Goal: Task Accomplishment & Management: Complete application form

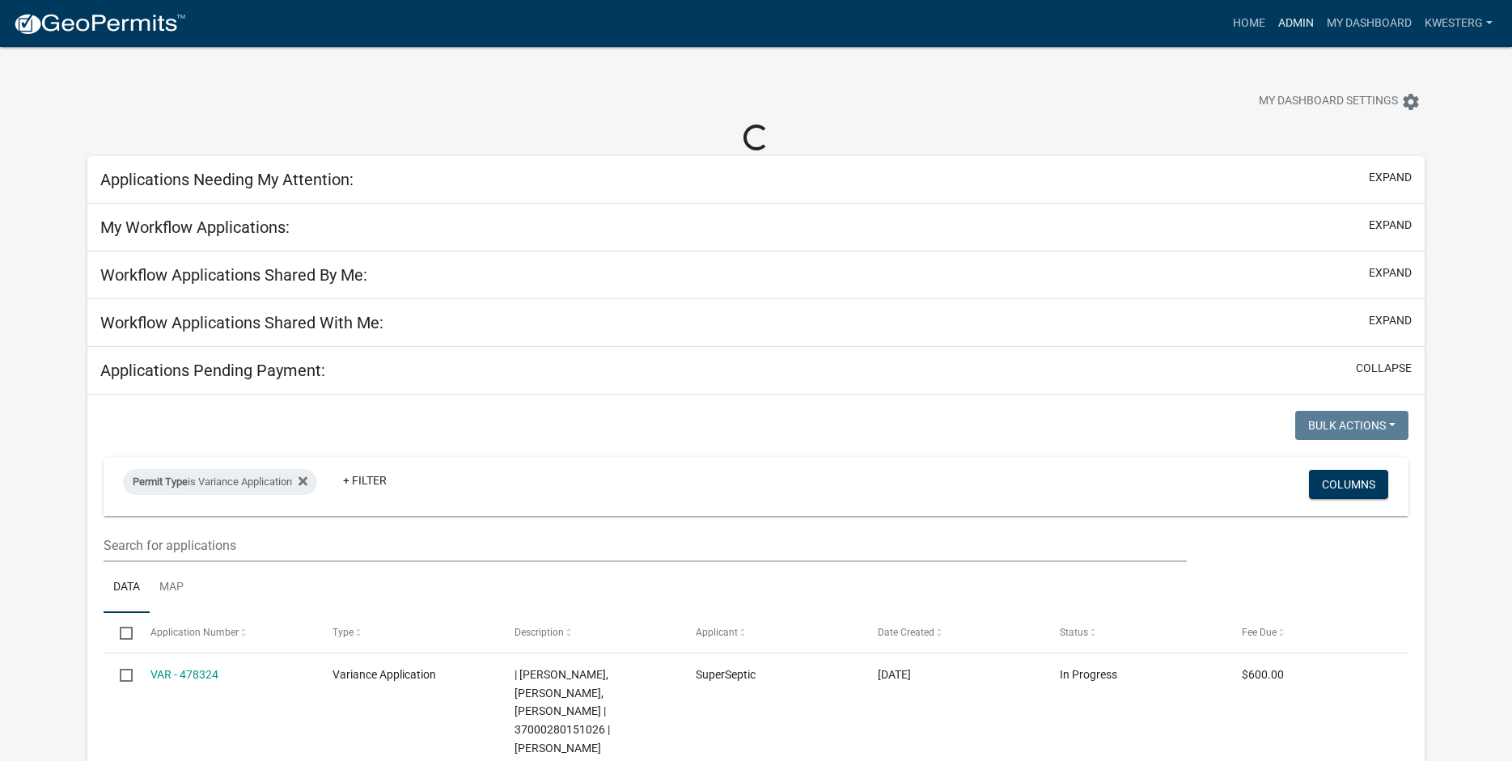
click at [1298, 19] on link "Admin" at bounding box center [1296, 23] width 49 height 31
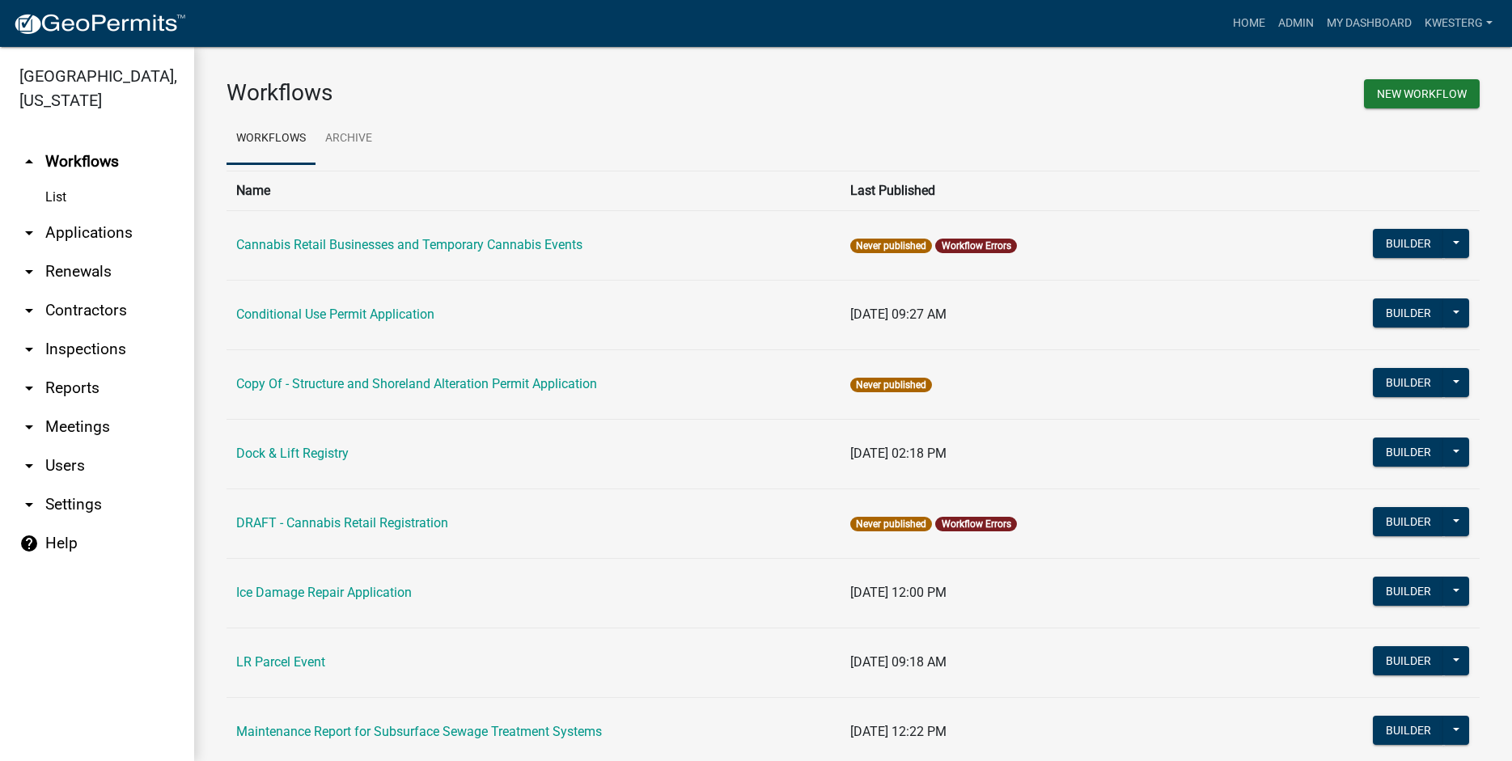
click at [83, 226] on link "arrow_drop_down Applications" at bounding box center [97, 233] width 194 height 39
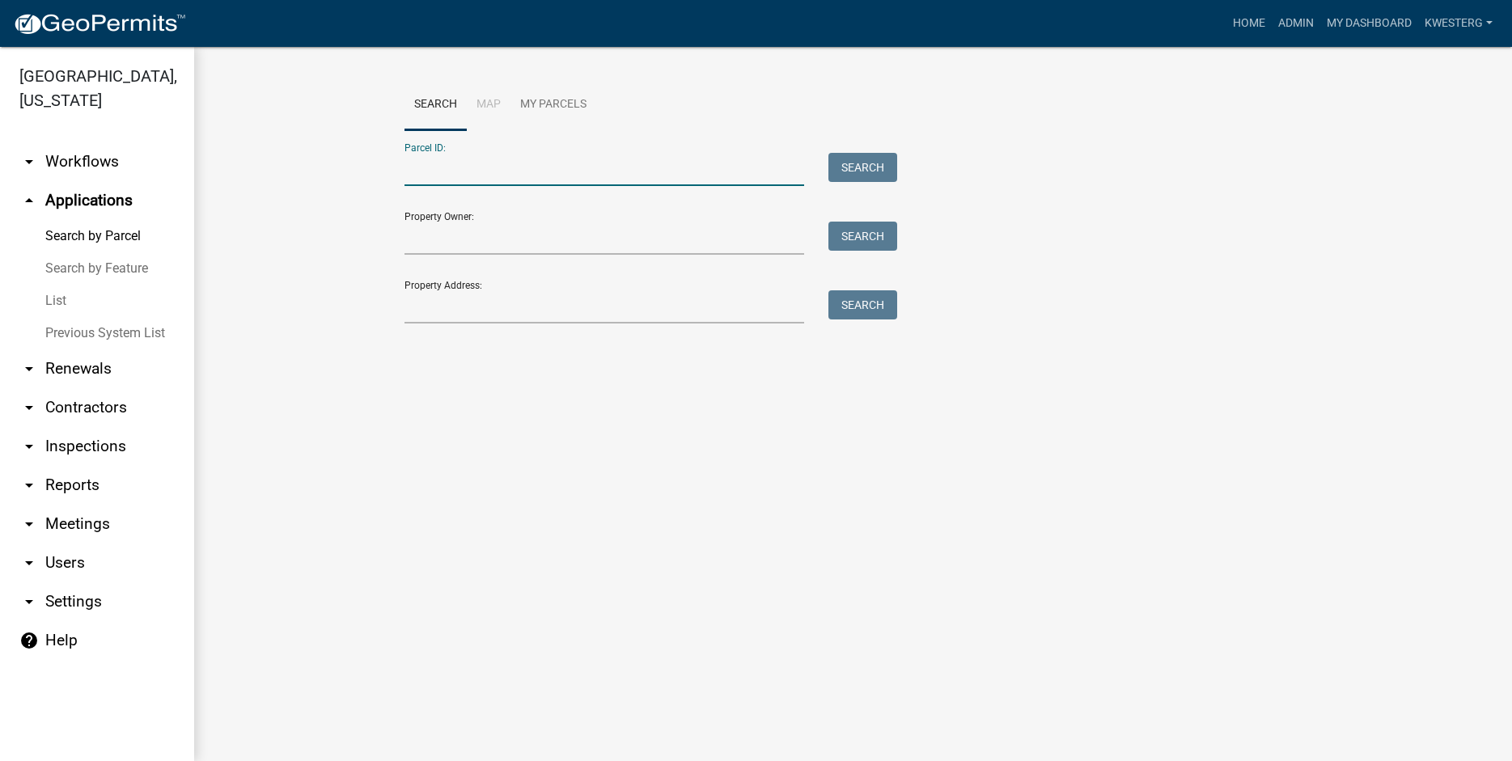
paste input "46000290104001"
type input "46000290104001"
click at [852, 168] on button "Search" at bounding box center [863, 167] width 69 height 29
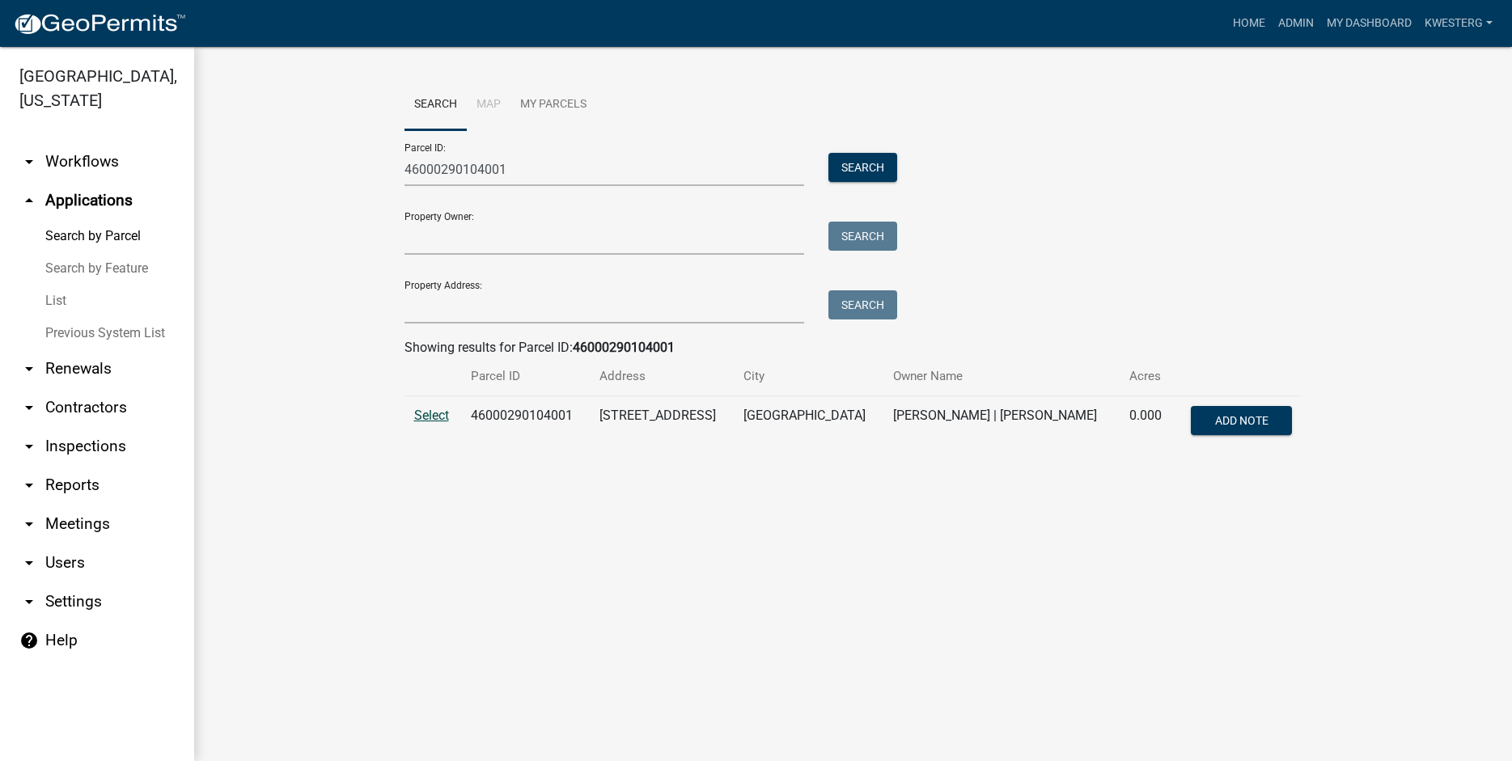
click at [436, 418] on span "Select" at bounding box center [431, 415] width 35 height 15
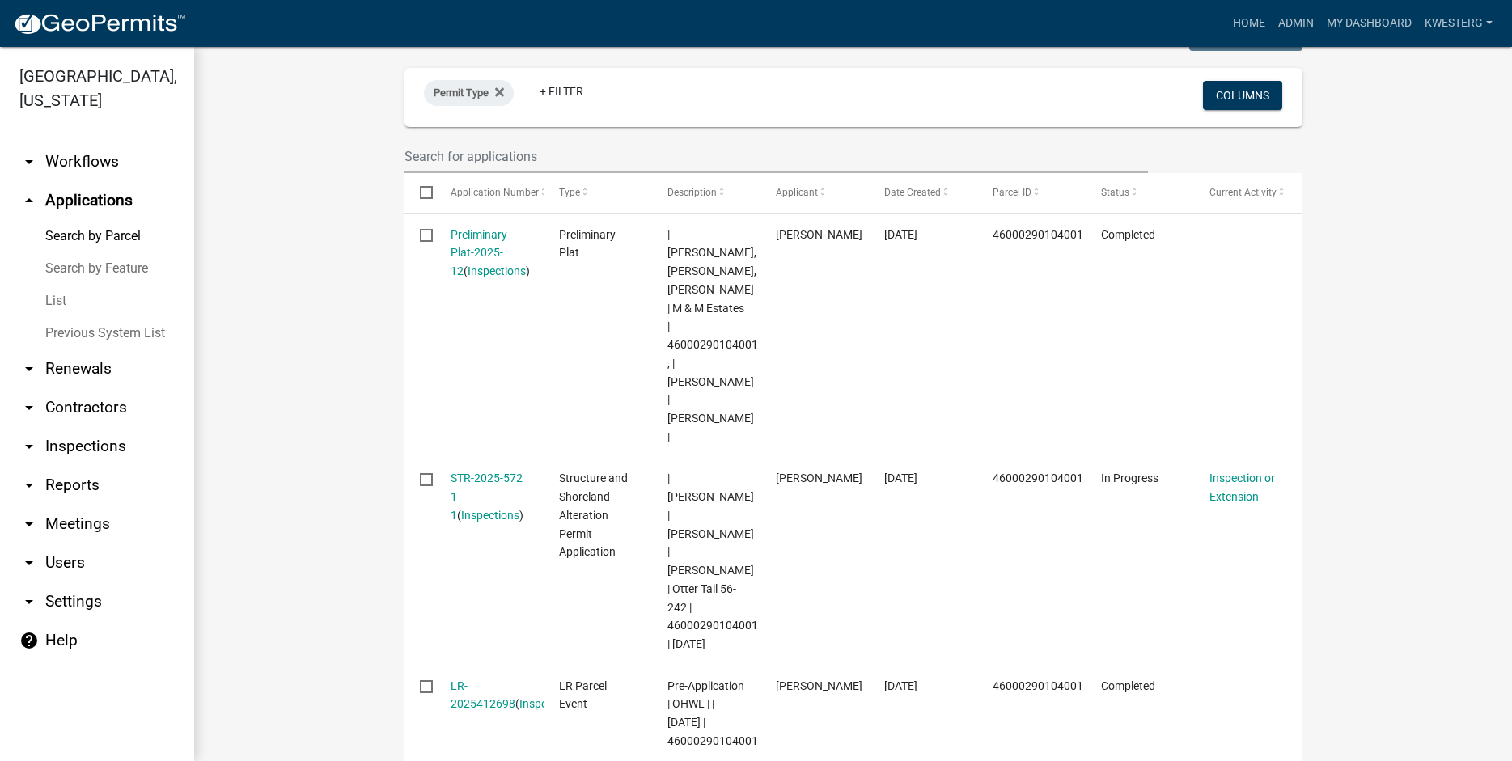
scroll to position [531, 0]
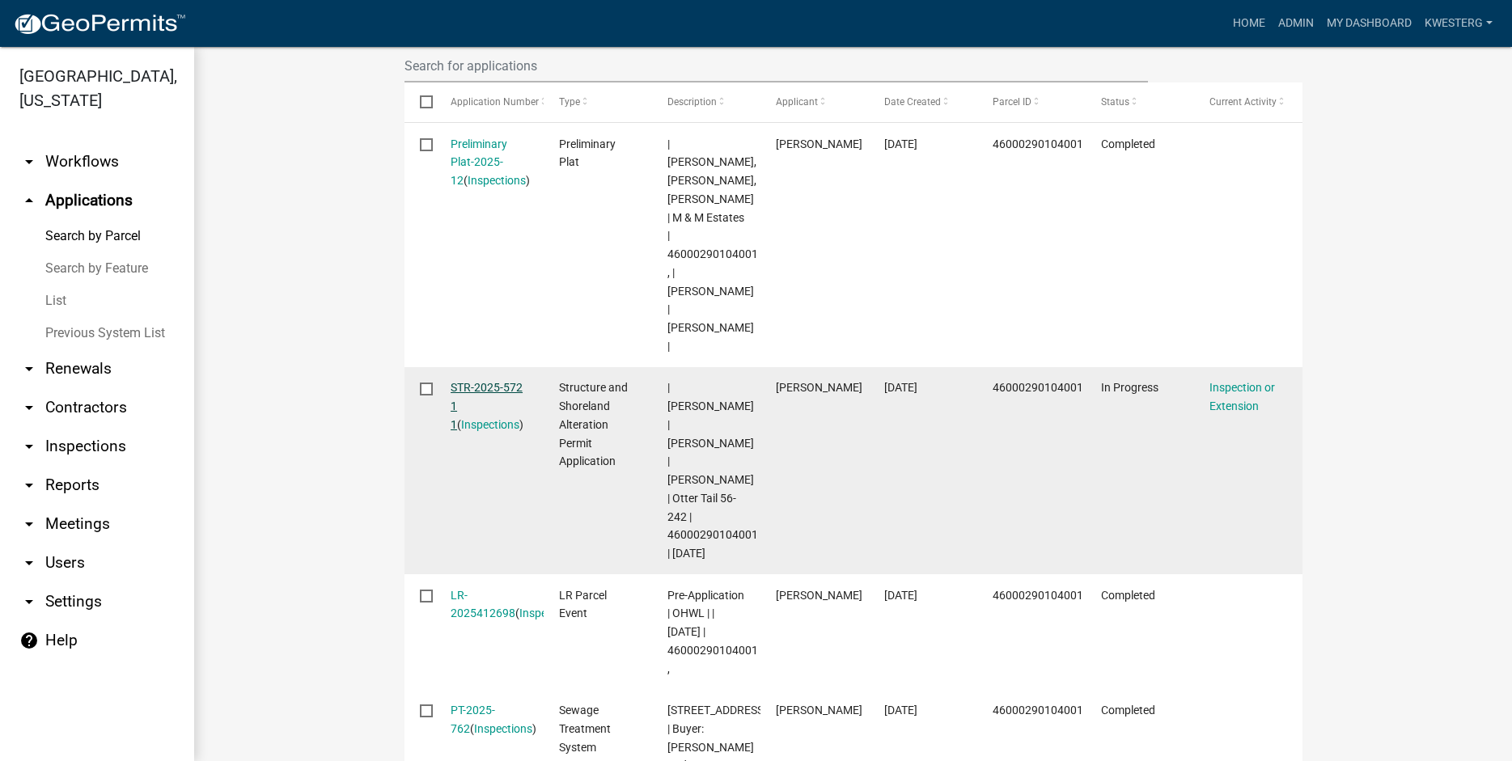
click at [488, 381] on link "STR-2025-572 1 1" at bounding box center [487, 406] width 72 height 50
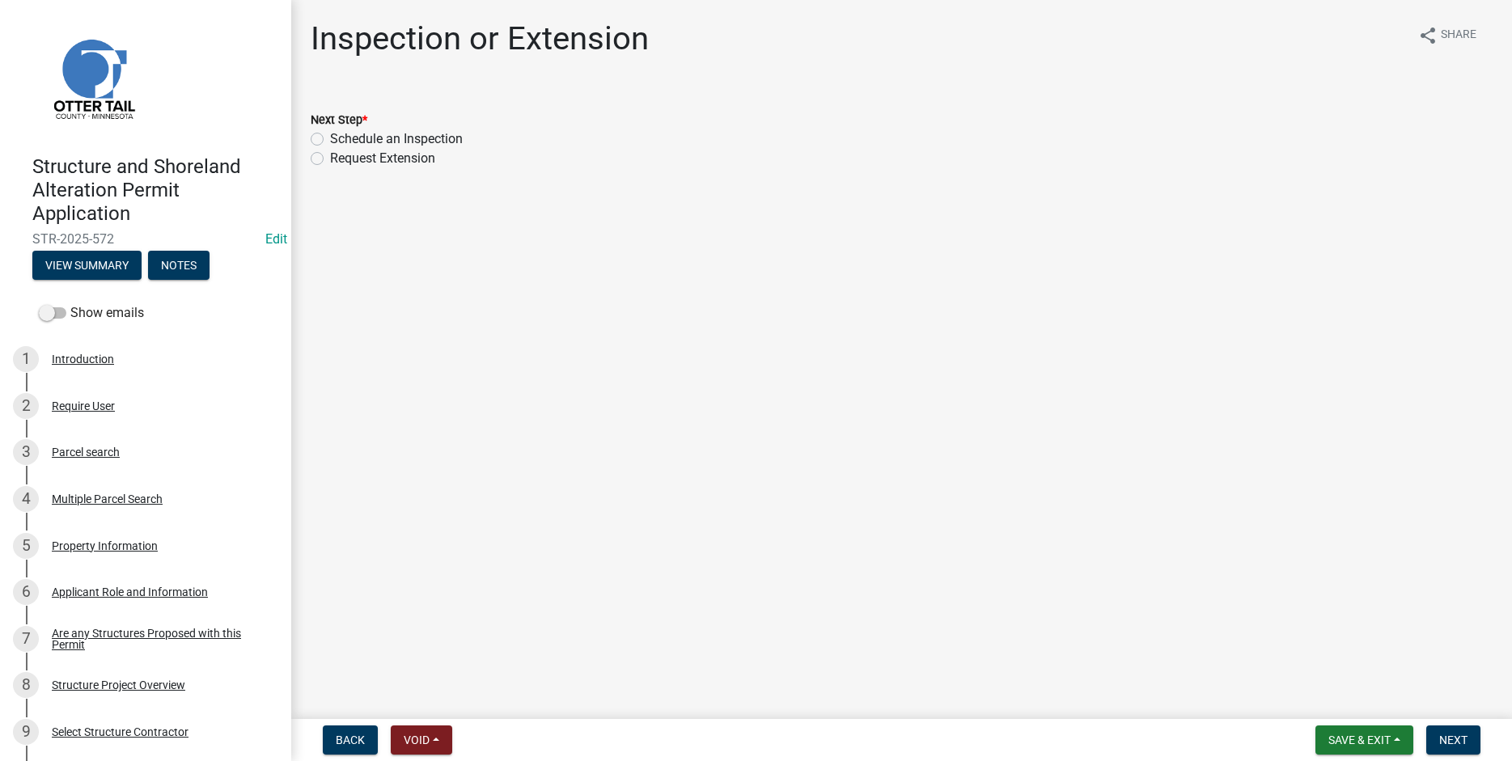
click at [330, 142] on label "Schedule an Inspection" at bounding box center [396, 138] width 133 height 19
click at [330, 140] on input "Schedule an Inspection" at bounding box center [335, 134] width 11 height 11
radio input "true"
click at [1443, 747] on span "Next" at bounding box center [1453, 740] width 28 height 13
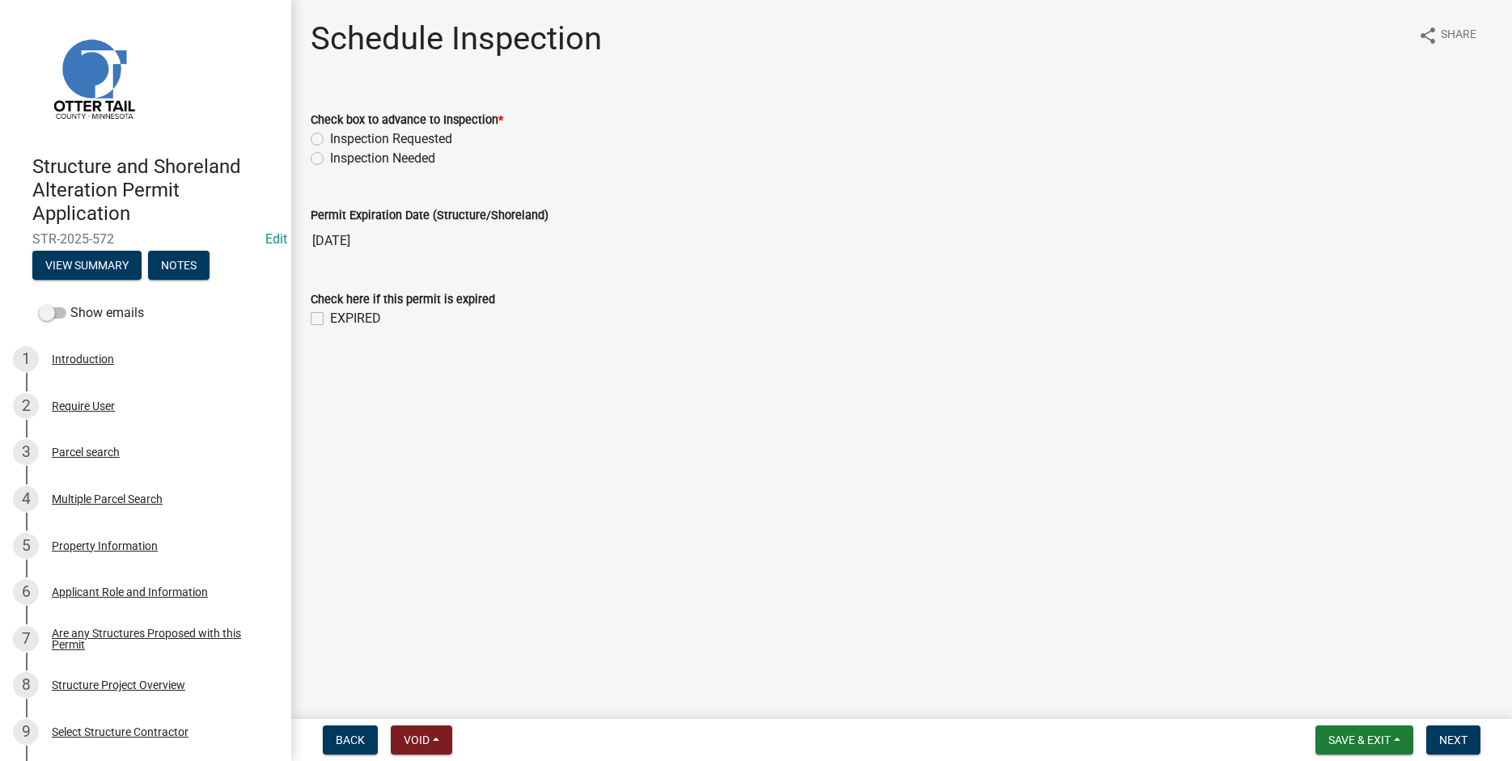
click at [330, 139] on label "Inspection Requested" at bounding box center [391, 138] width 122 height 19
click at [330, 139] on input "Inspection Requested" at bounding box center [335, 134] width 11 height 11
radio input "true"
click at [1459, 740] on span "Next" at bounding box center [1453, 740] width 28 height 13
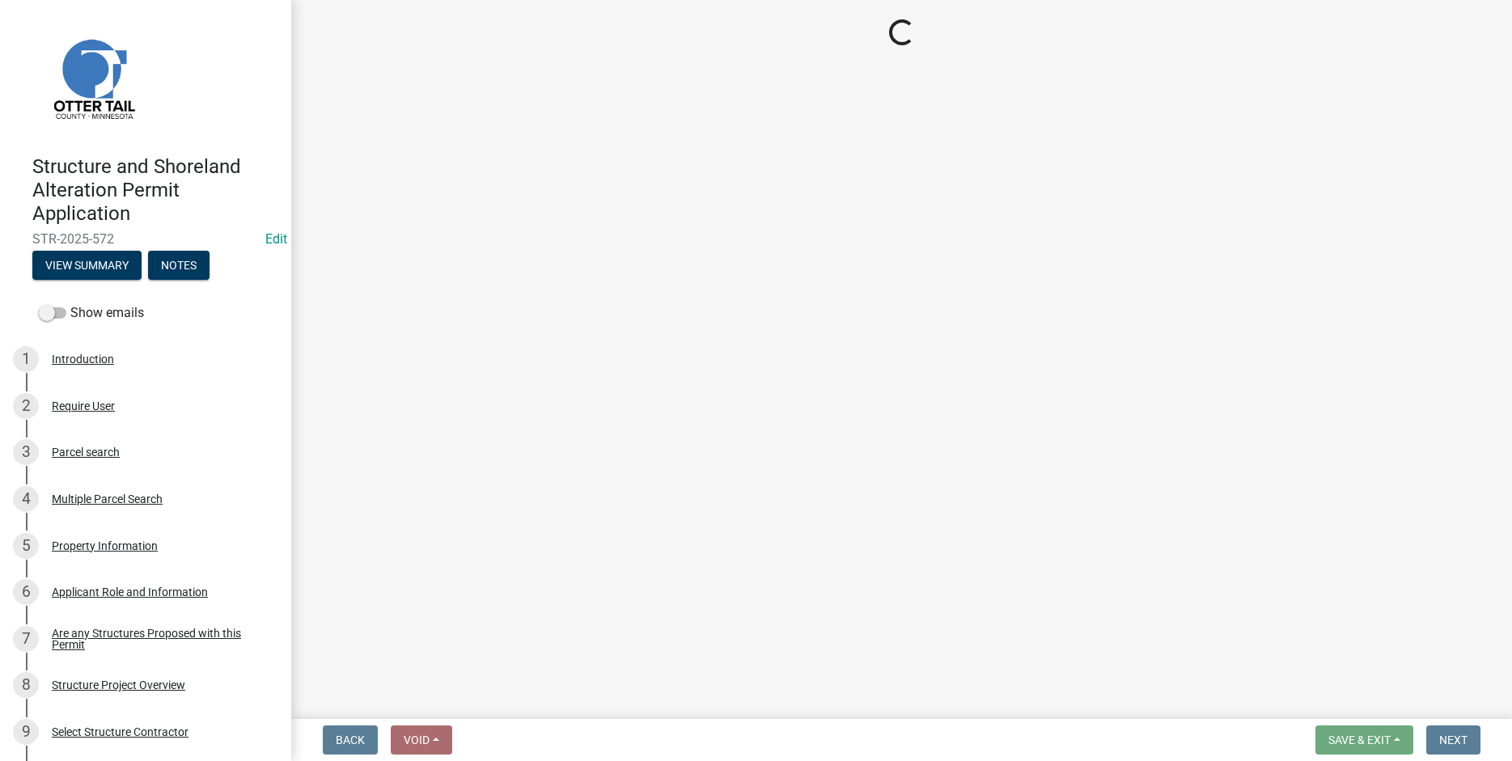
select select "710d5f49-2663-4e73-9718-d0c4e189f5ed"
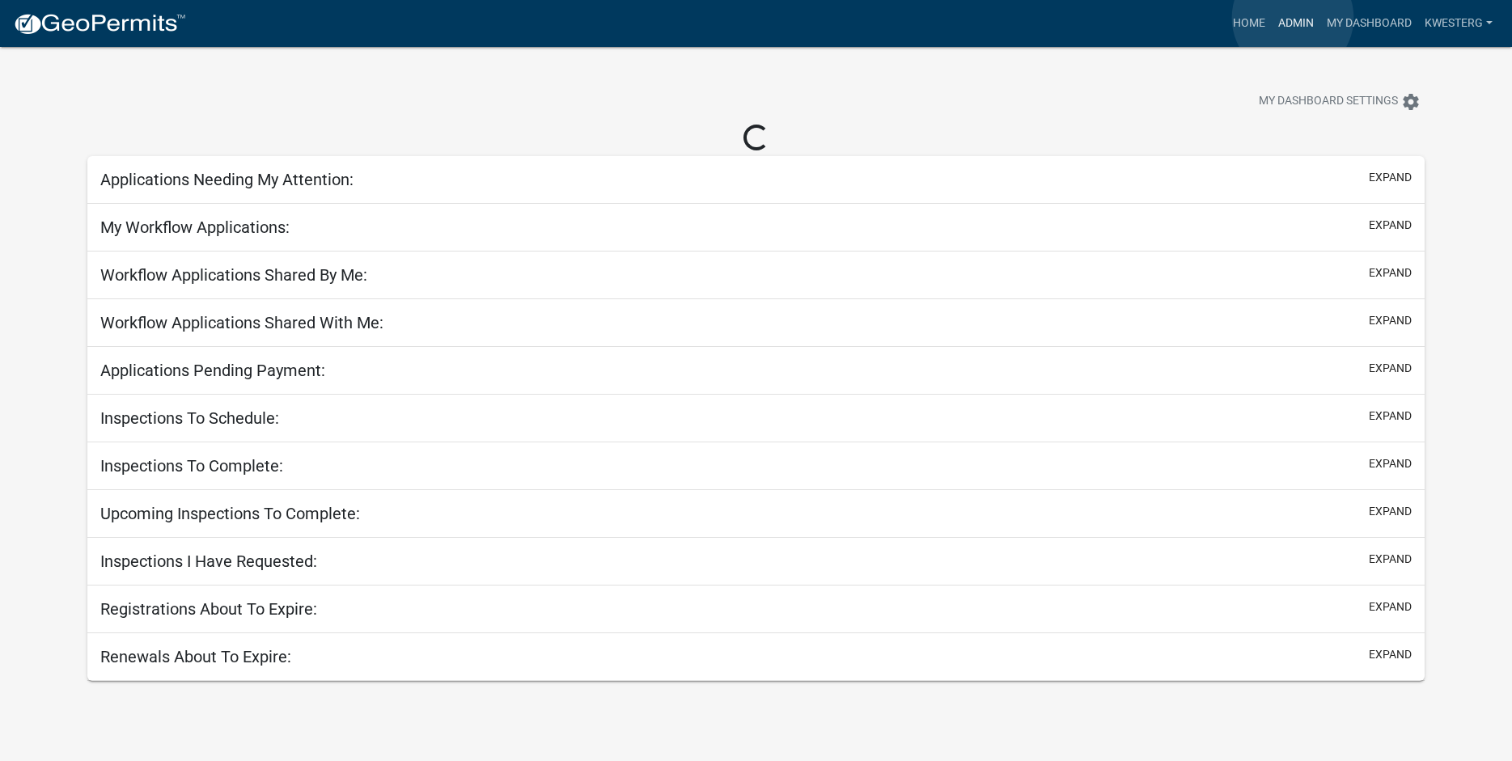
click at [1293, 18] on link "Admin" at bounding box center [1296, 23] width 49 height 31
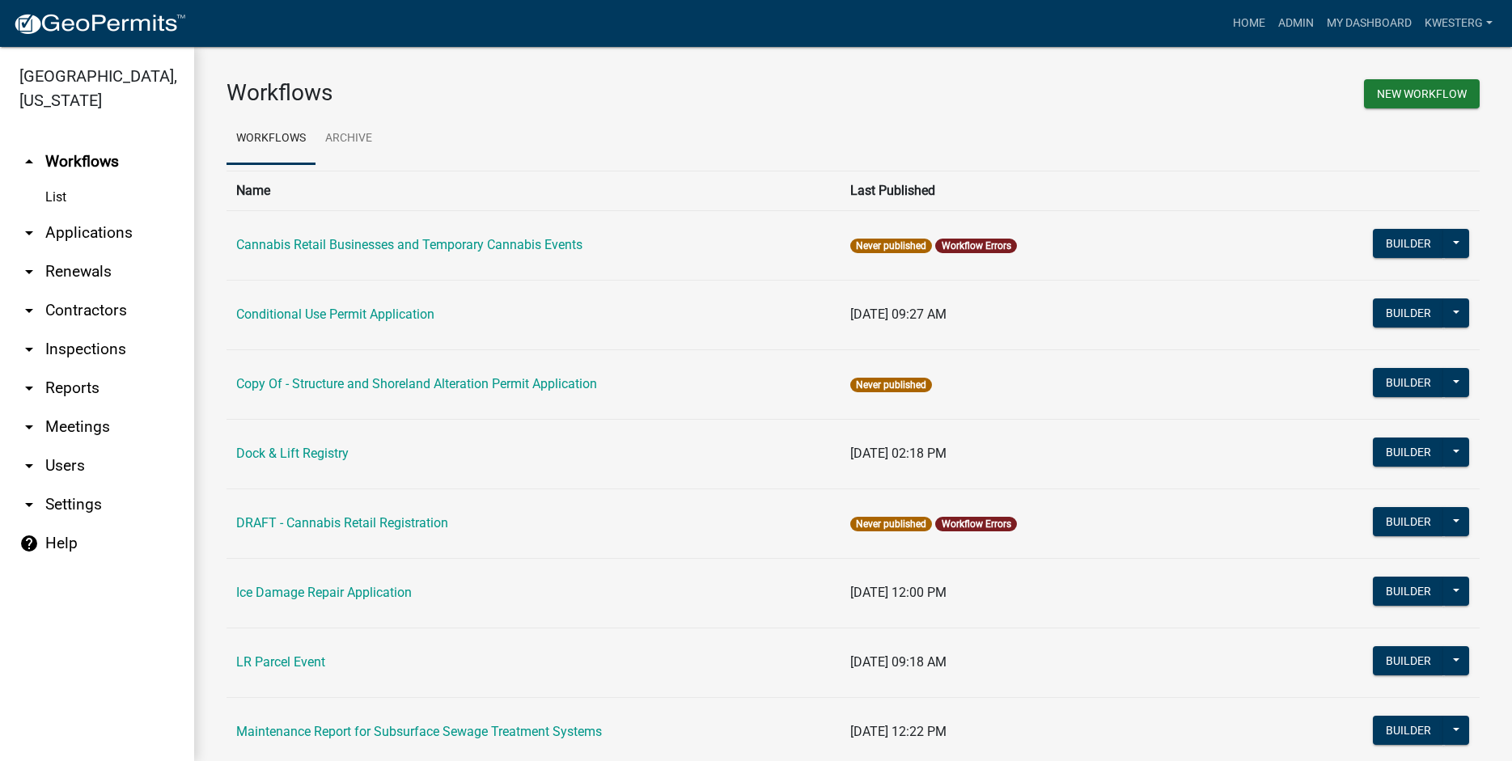
click at [91, 225] on link "arrow_drop_down Applications" at bounding box center [97, 233] width 194 height 39
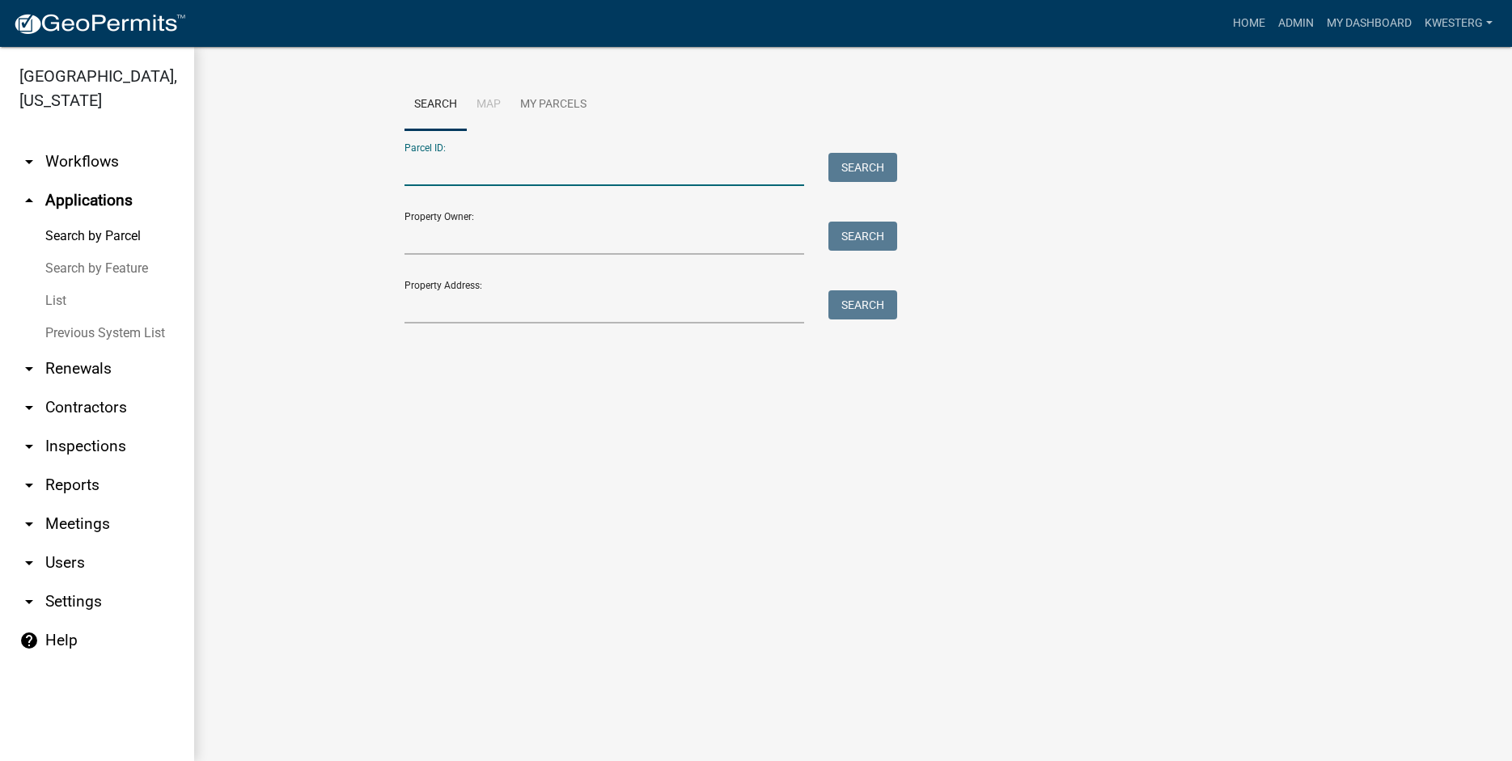
paste input "02000230173004"
type input "02000230173004"
click at [880, 163] on button "Search" at bounding box center [863, 167] width 69 height 29
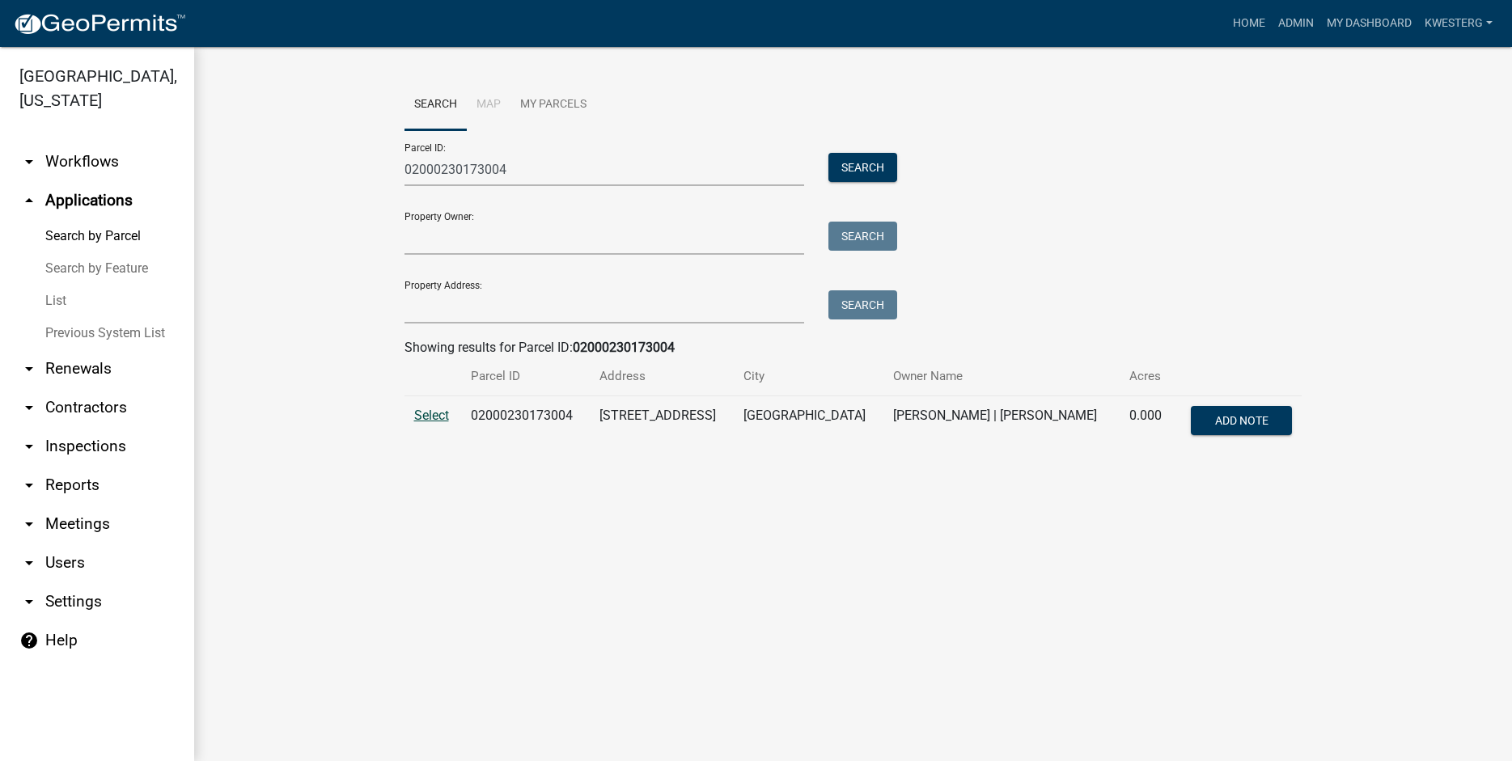
click at [432, 418] on span "Select" at bounding box center [431, 415] width 35 height 15
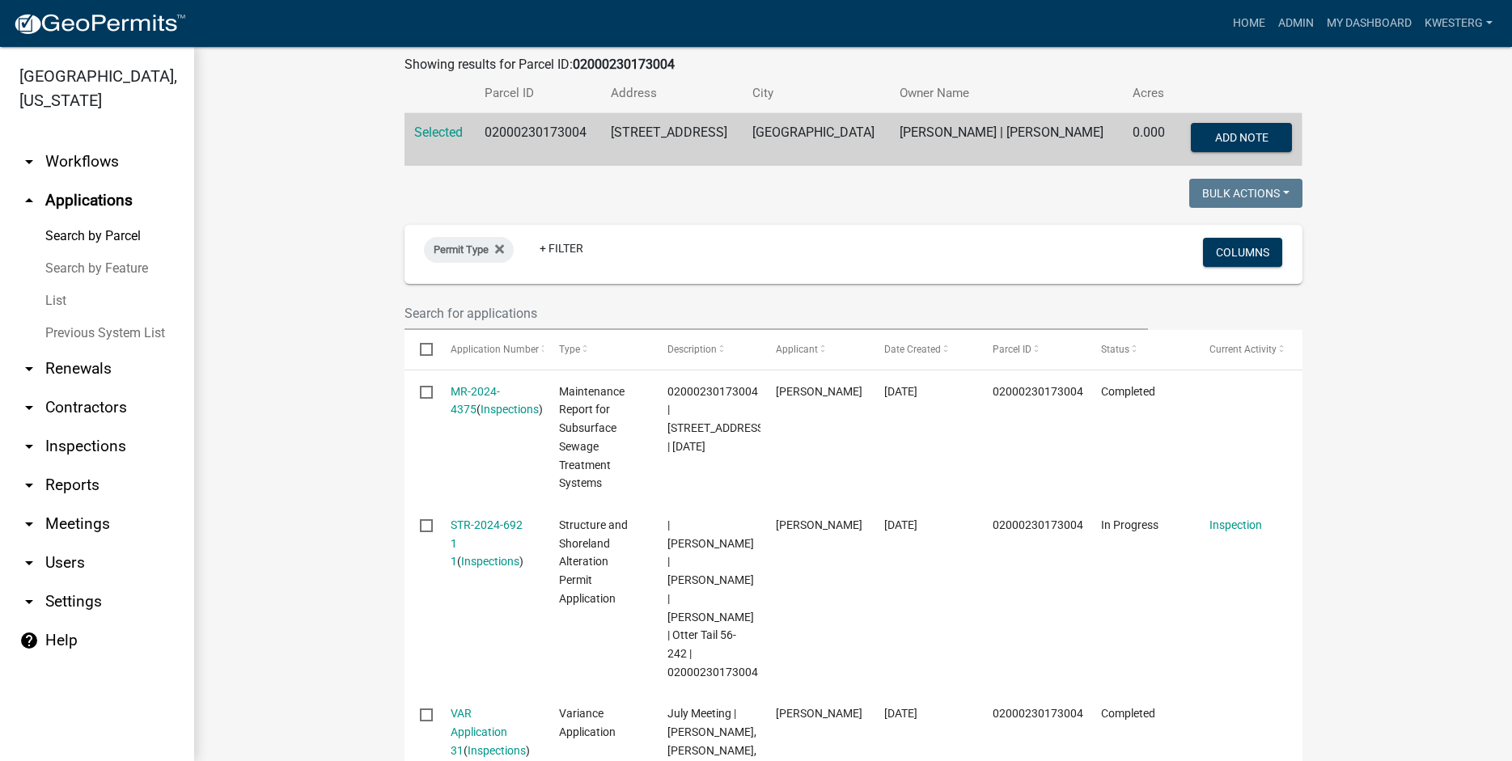
scroll to position [485, 0]
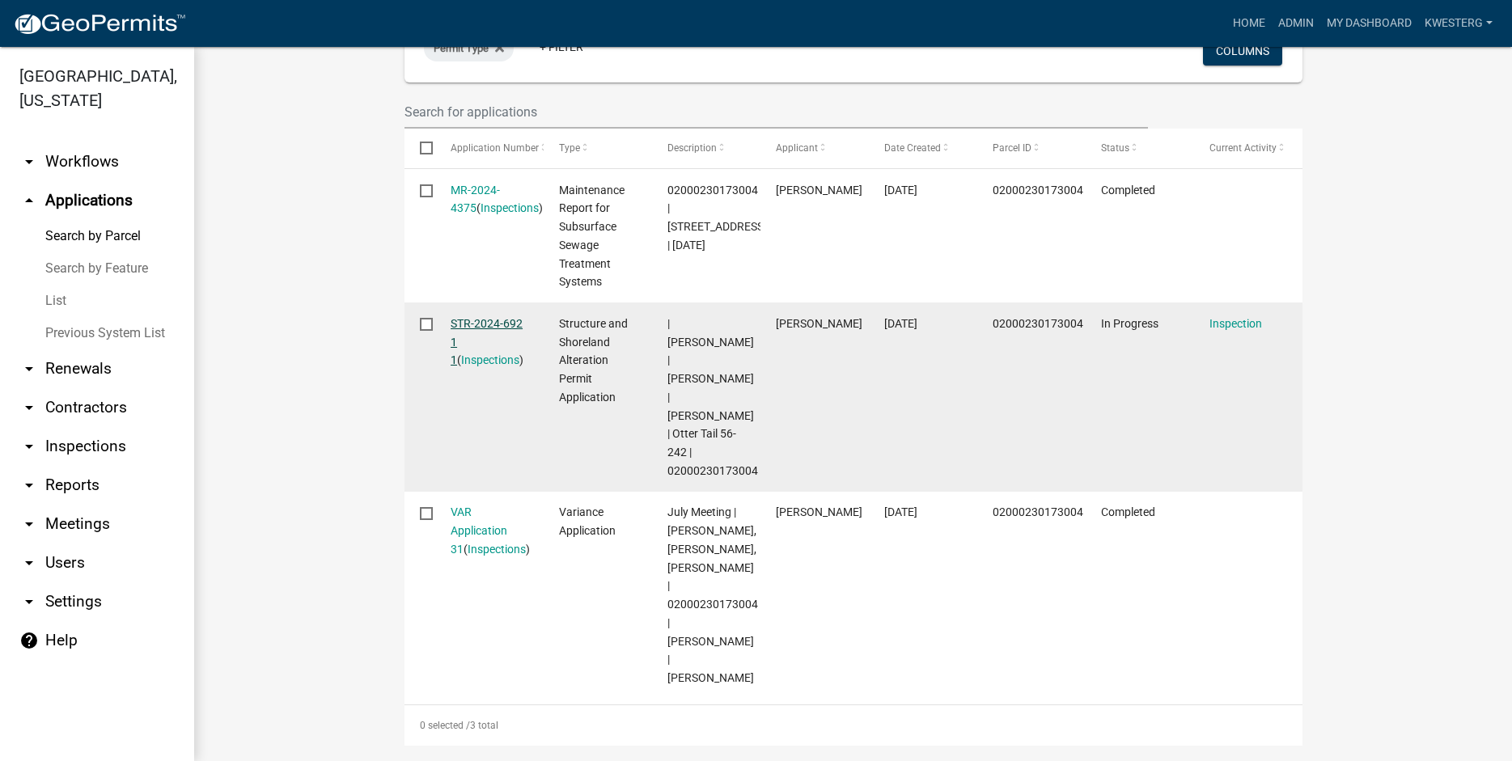
click at [474, 327] on link "STR-2024-692 1 1" at bounding box center [487, 342] width 72 height 50
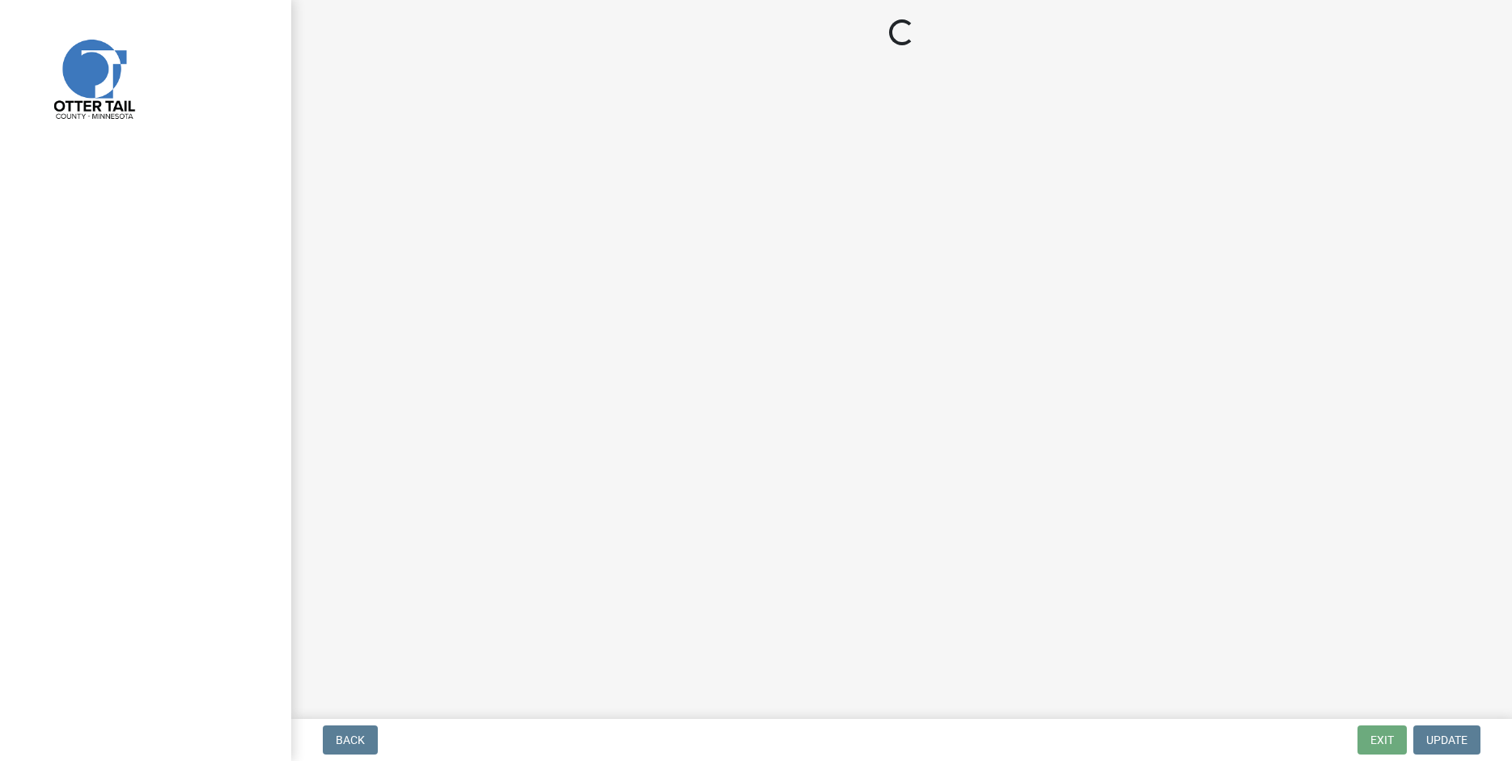
select select "710d5f49-2663-4e73-9718-d0c4e189f5ed"
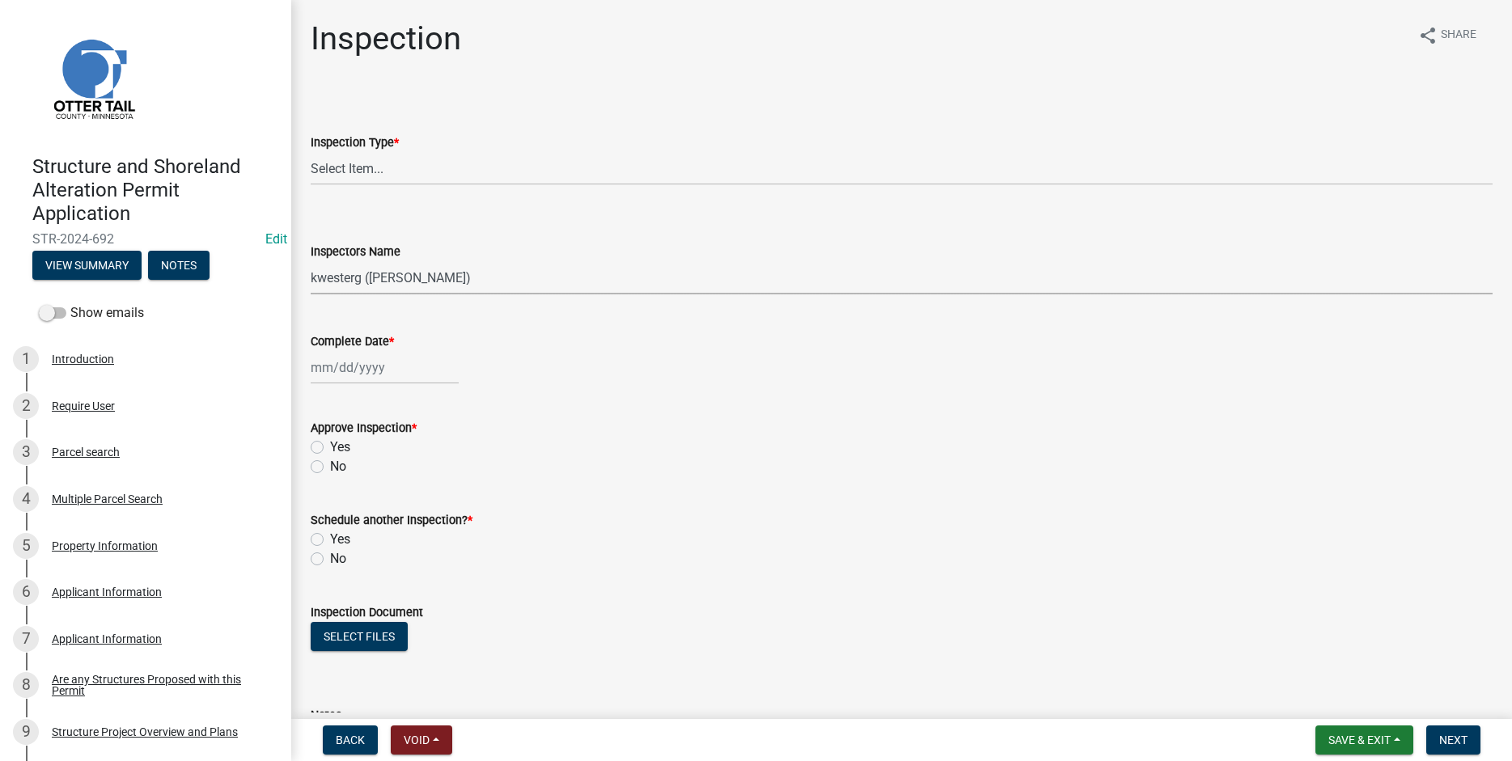
click at [311, 261] on select "Select Item... btollefson (Brittany Tollefson) alexisnewark (Alexis Newark) epl…" at bounding box center [902, 277] width 1182 height 33
click at [637, 201] on div "Inspectors Name Select Item... btollefson (Brittany Tollefson) alexisnewark (Al…" at bounding box center [902, 247] width 1182 height 95
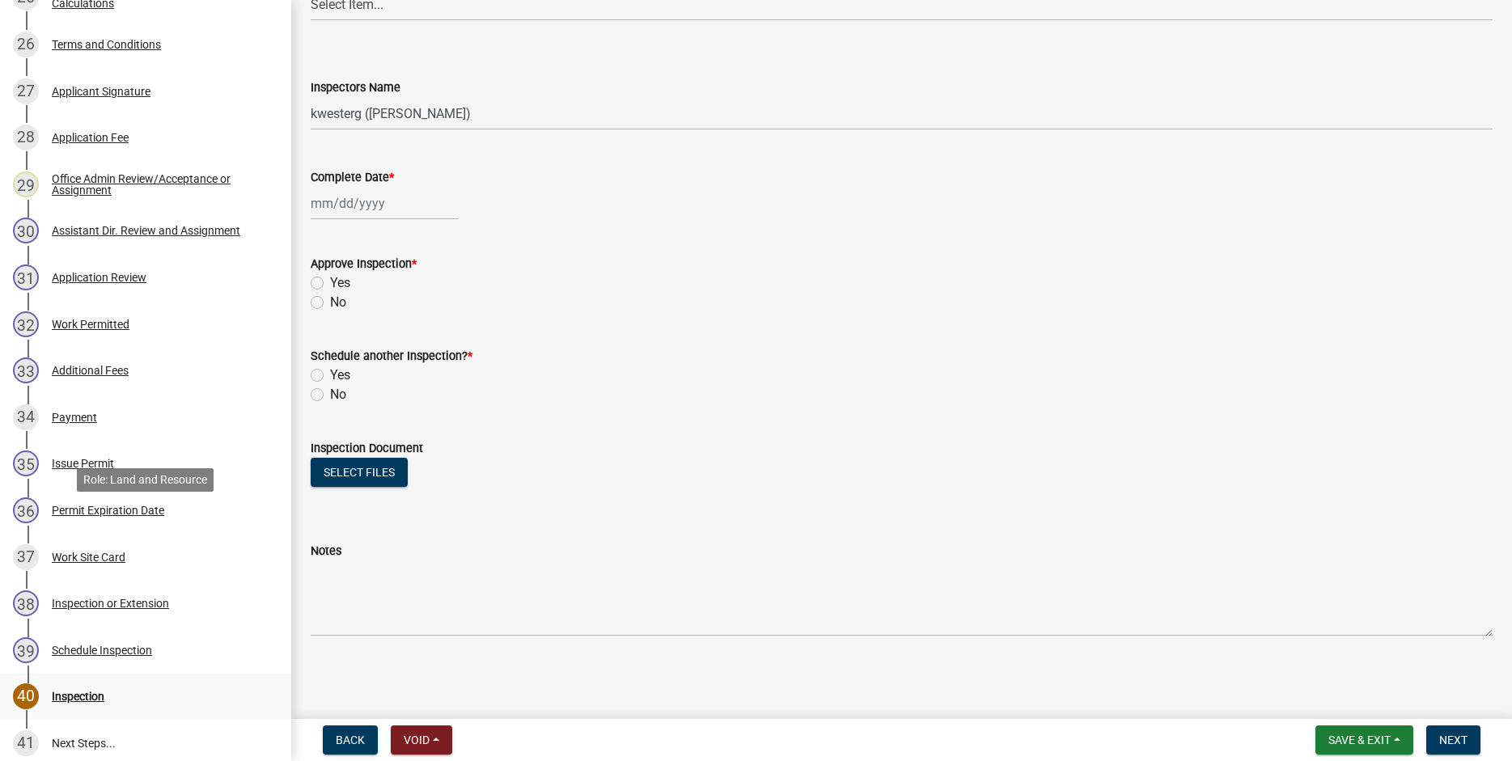
scroll to position [1672, 0]
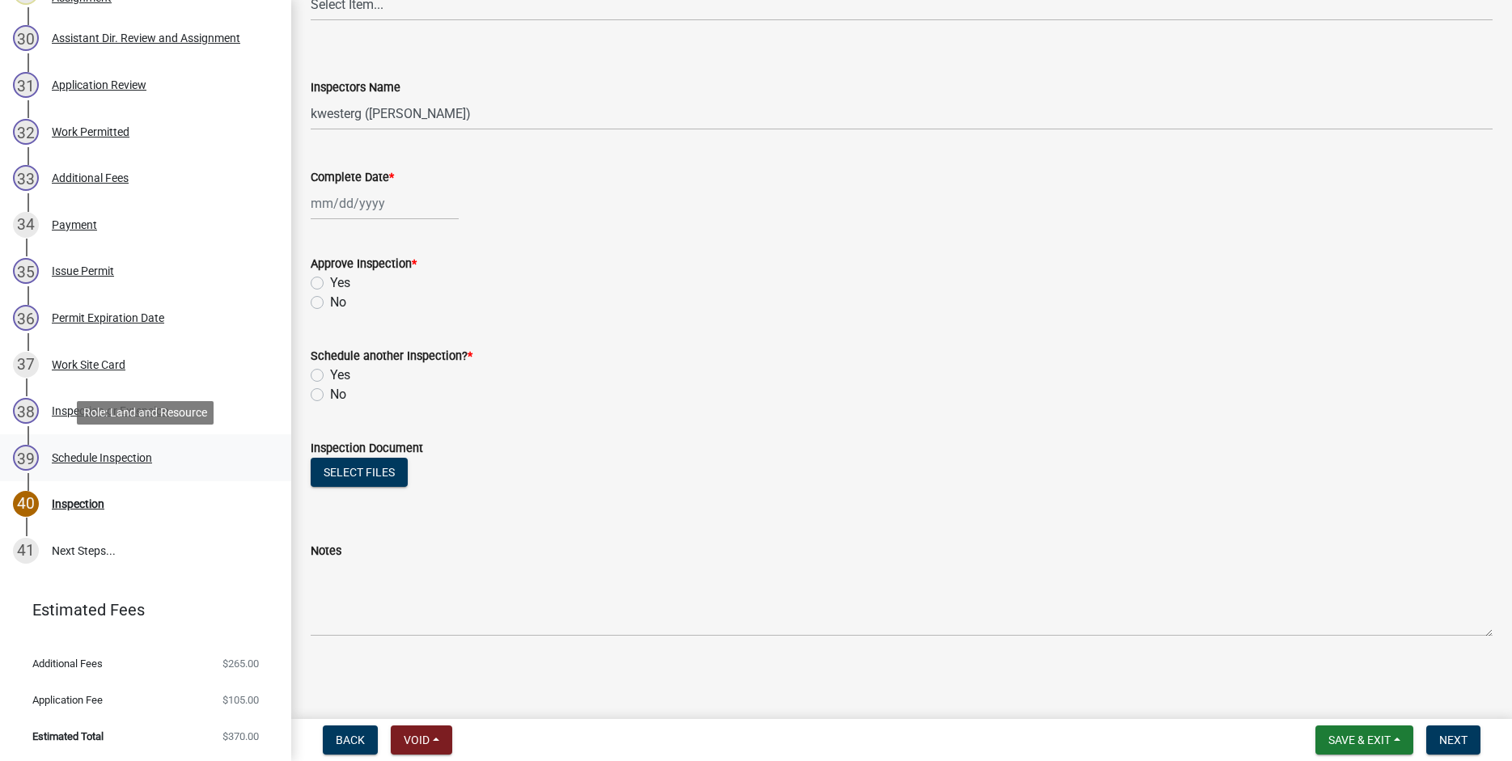
click at [126, 457] on div "Schedule Inspection" at bounding box center [102, 457] width 100 height 11
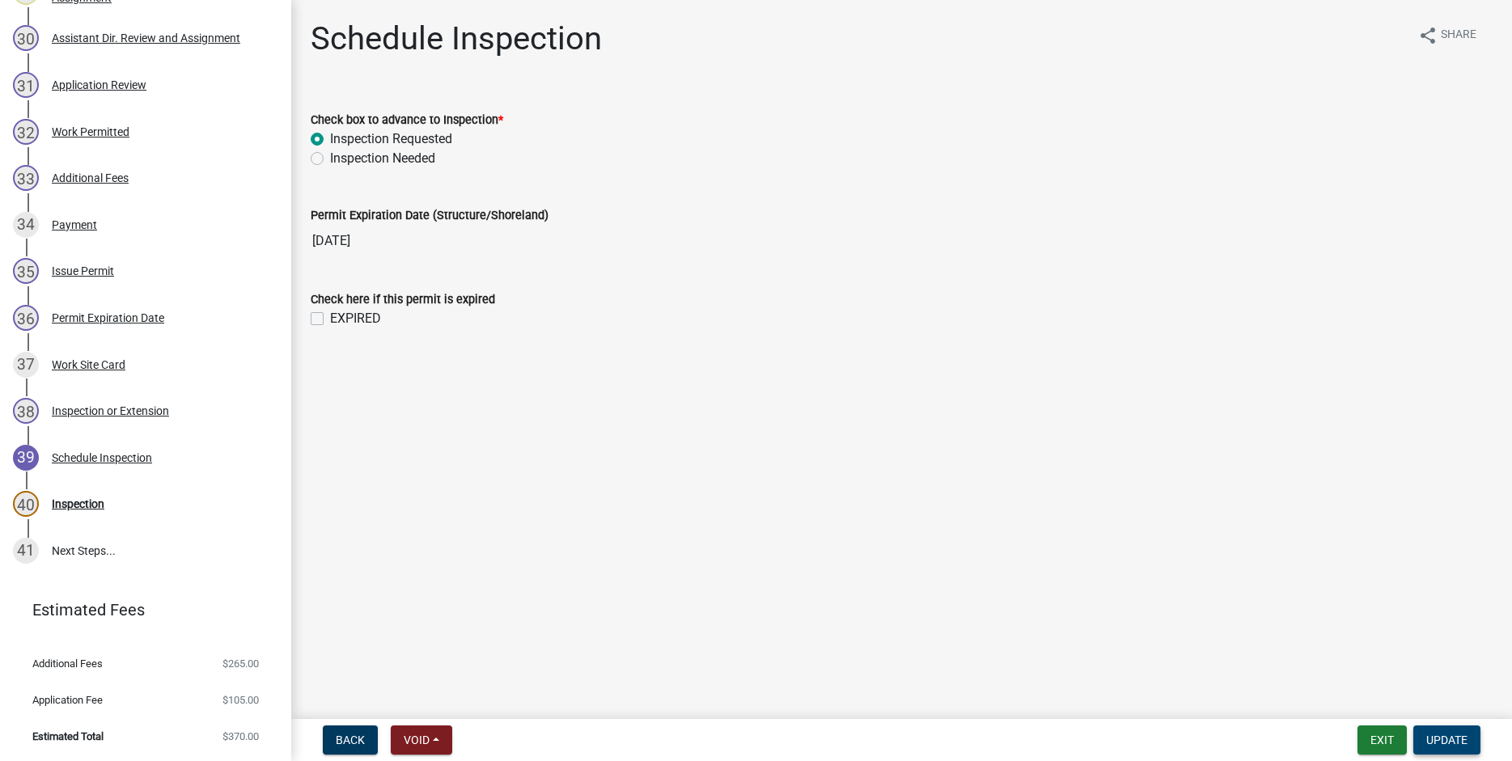
click at [1444, 739] on span "Update" at bounding box center [1447, 740] width 41 height 13
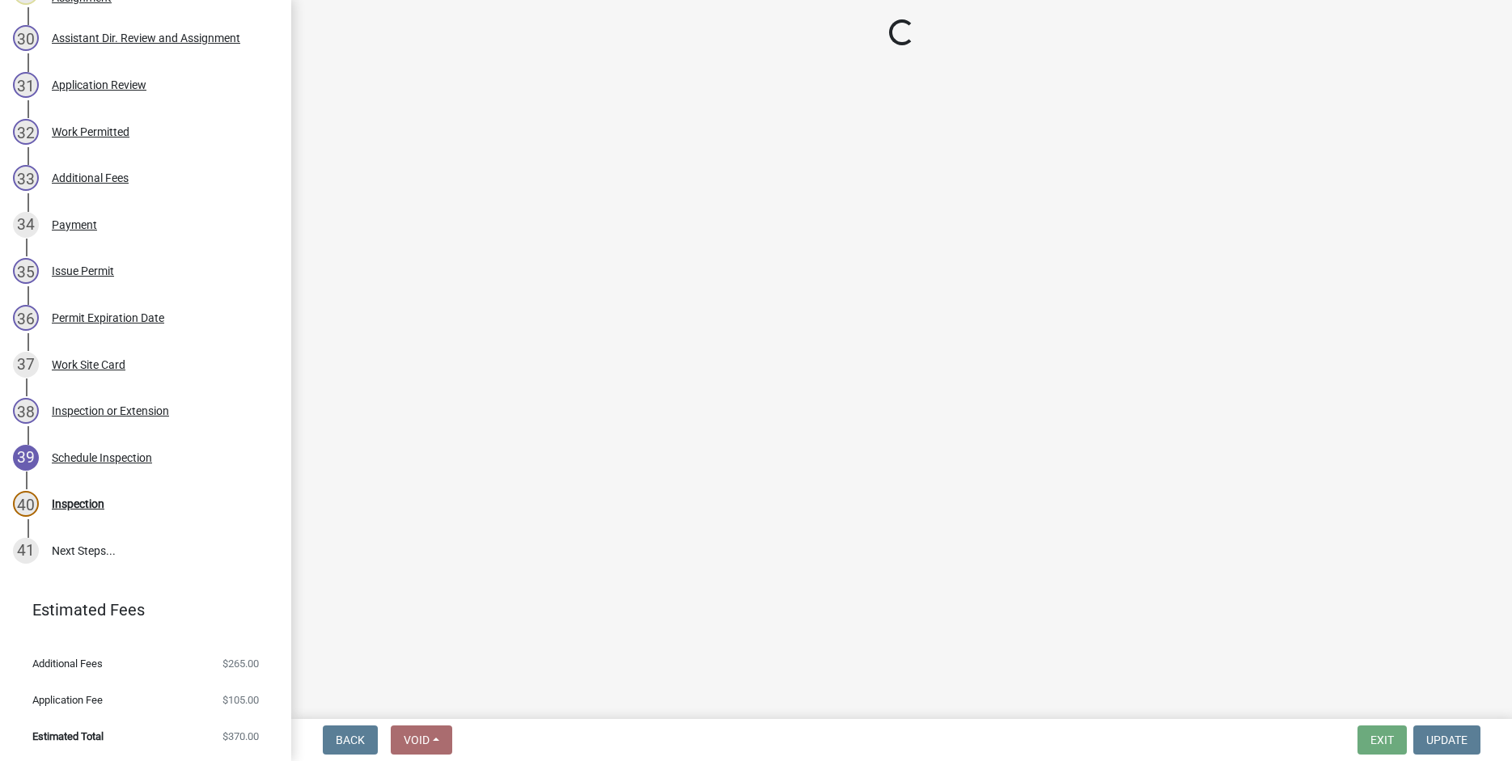
select select "710d5f49-2663-4e73-9718-d0c4e189f5ed"
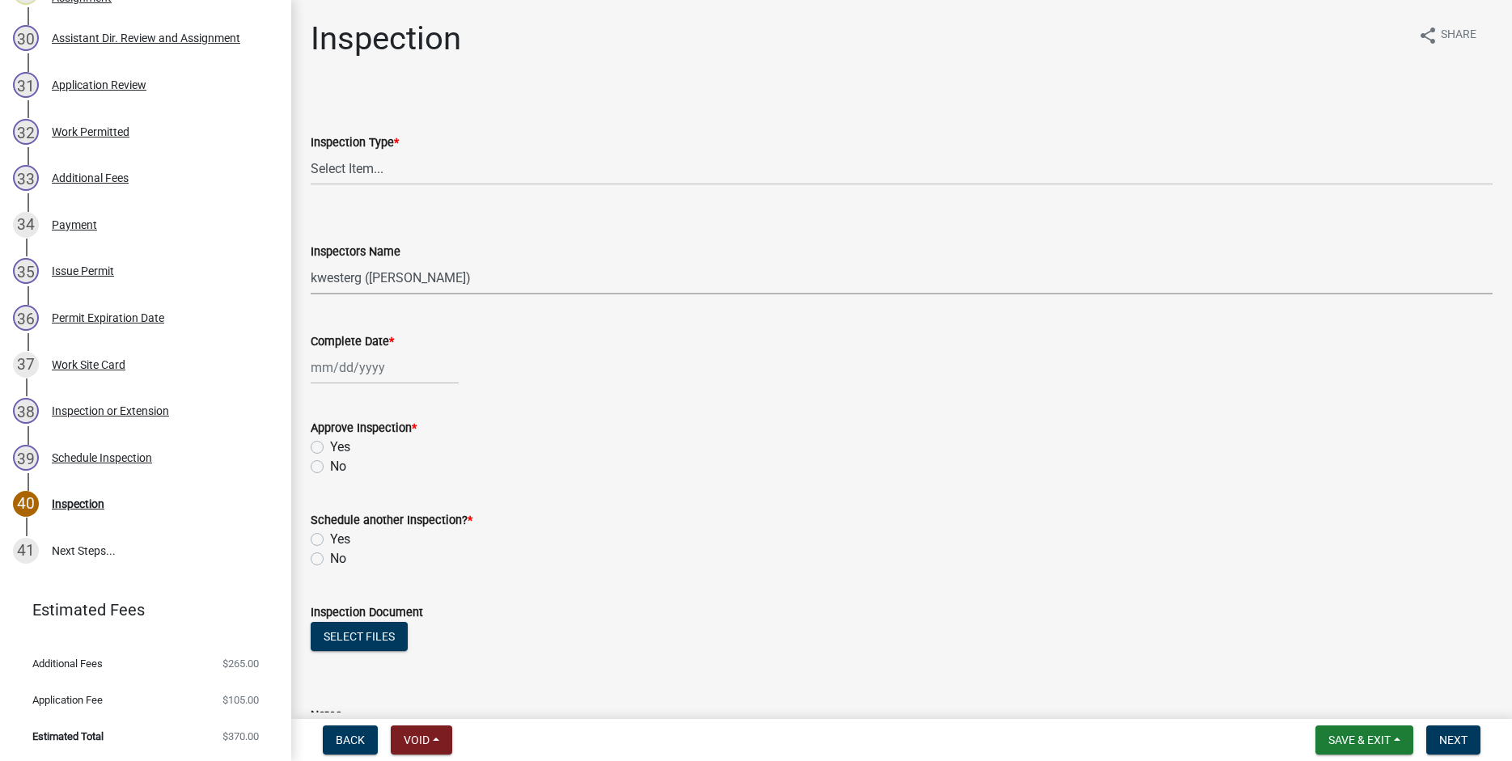
click at [311, 261] on select "Select Item... btollefson (Brittany Tollefson) alexisnewark (Alexis Newark) epl…" at bounding box center [902, 277] width 1182 height 33
click at [383, 277] on select "Select Item... btollefson (Brittany Tollefson) alexisnewark (Alexis Newark) epl…" at bounding box center [902, 277] width 1182 height 33
click at [311, 261] on select "Select Item... btollefson (Brittany Tollefson) alexisnewark (Alexis Newark) epl…" at bounding box center [902, 277] width 1182 height 33
click at [481, 274] on select "Select Item... btollefson (Brittany Tollefson) alexisnewark (Alexis Newark) epl…" at bounding box center [902, 277] width 1182 height 33
click at [129, 461] on div "Schedule Inspection" at bounding box center [102, 457] width 100 height 11
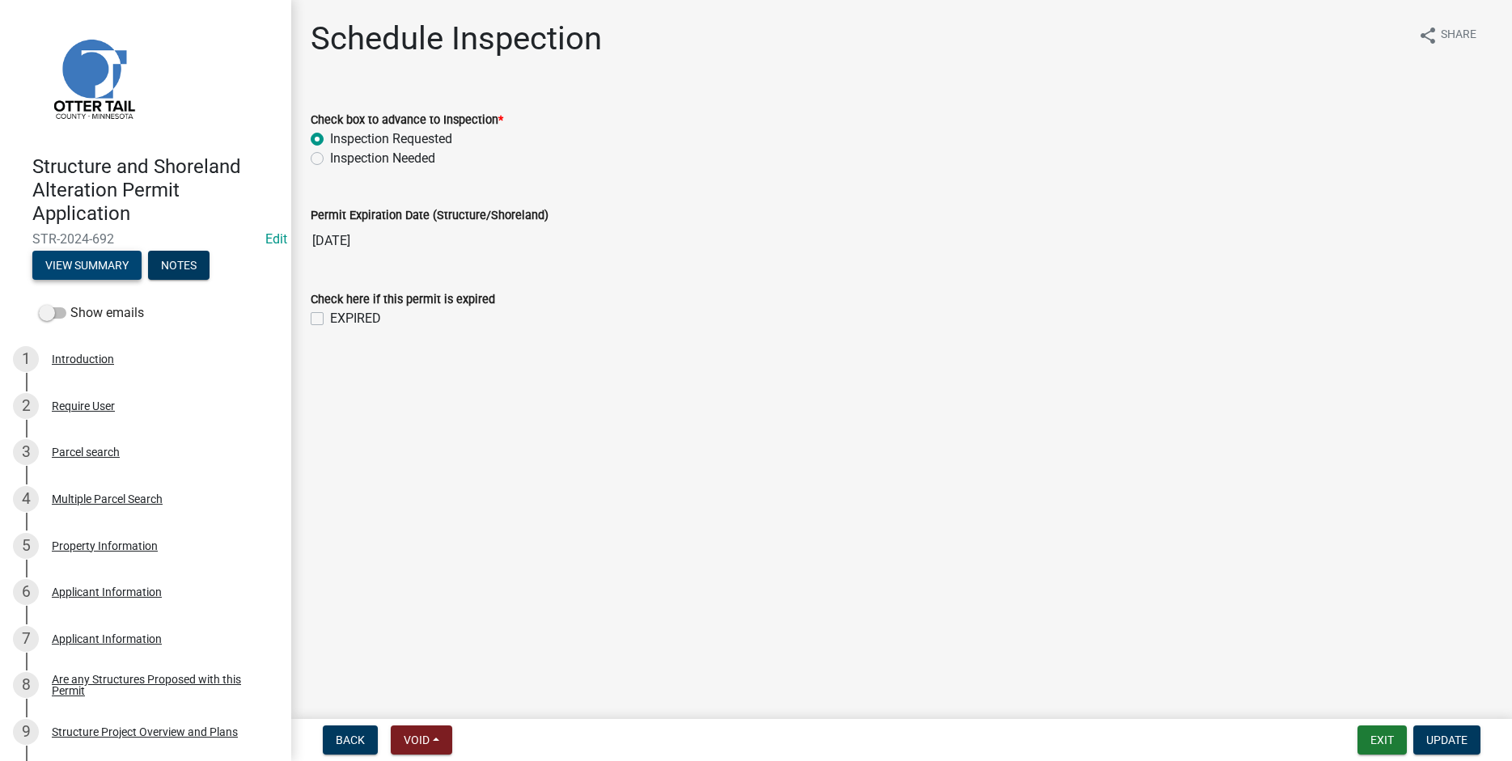
click at [74, 265] on button "View Summary" at bounding box center [86, 265] width 109 height 29
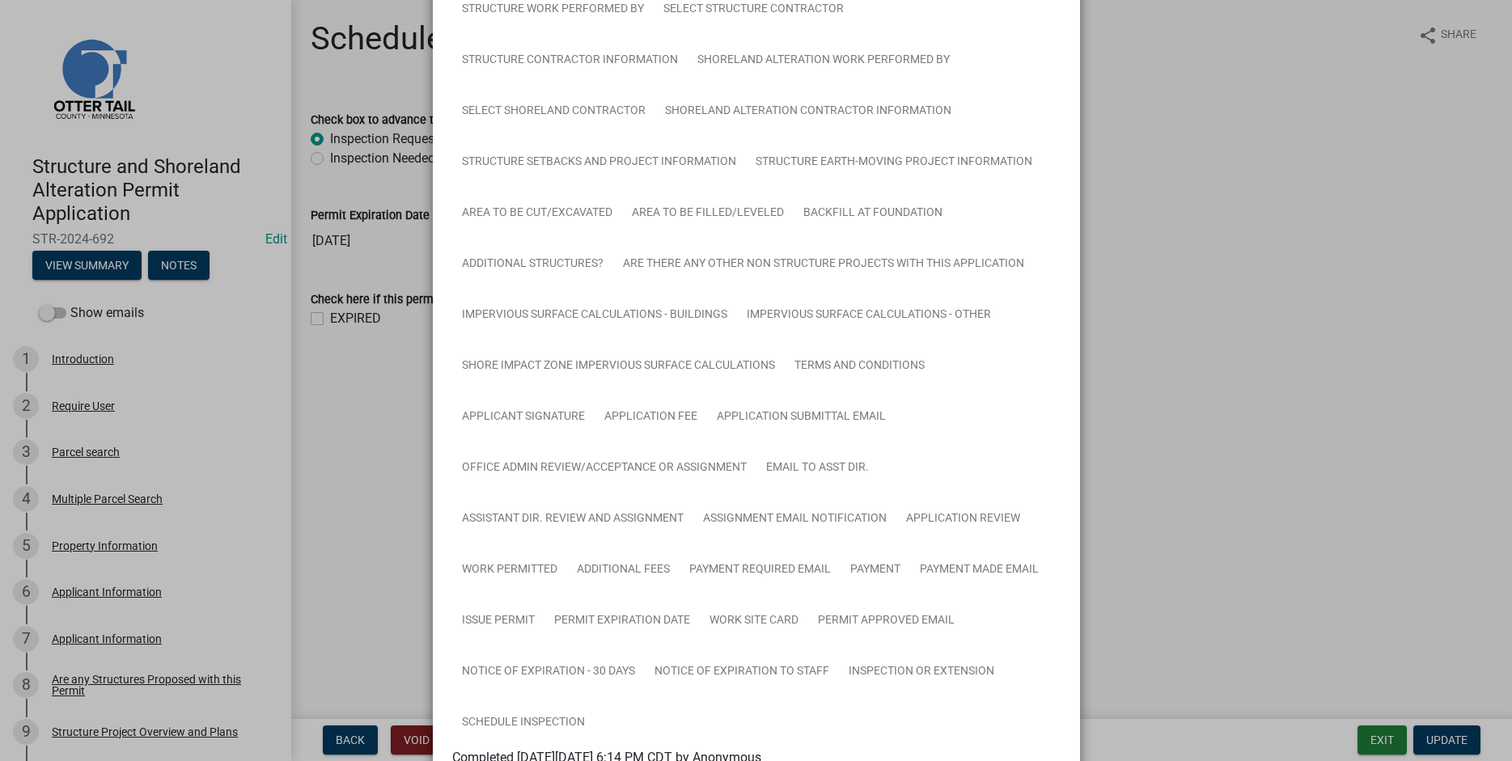
scroll to position [369, 0]
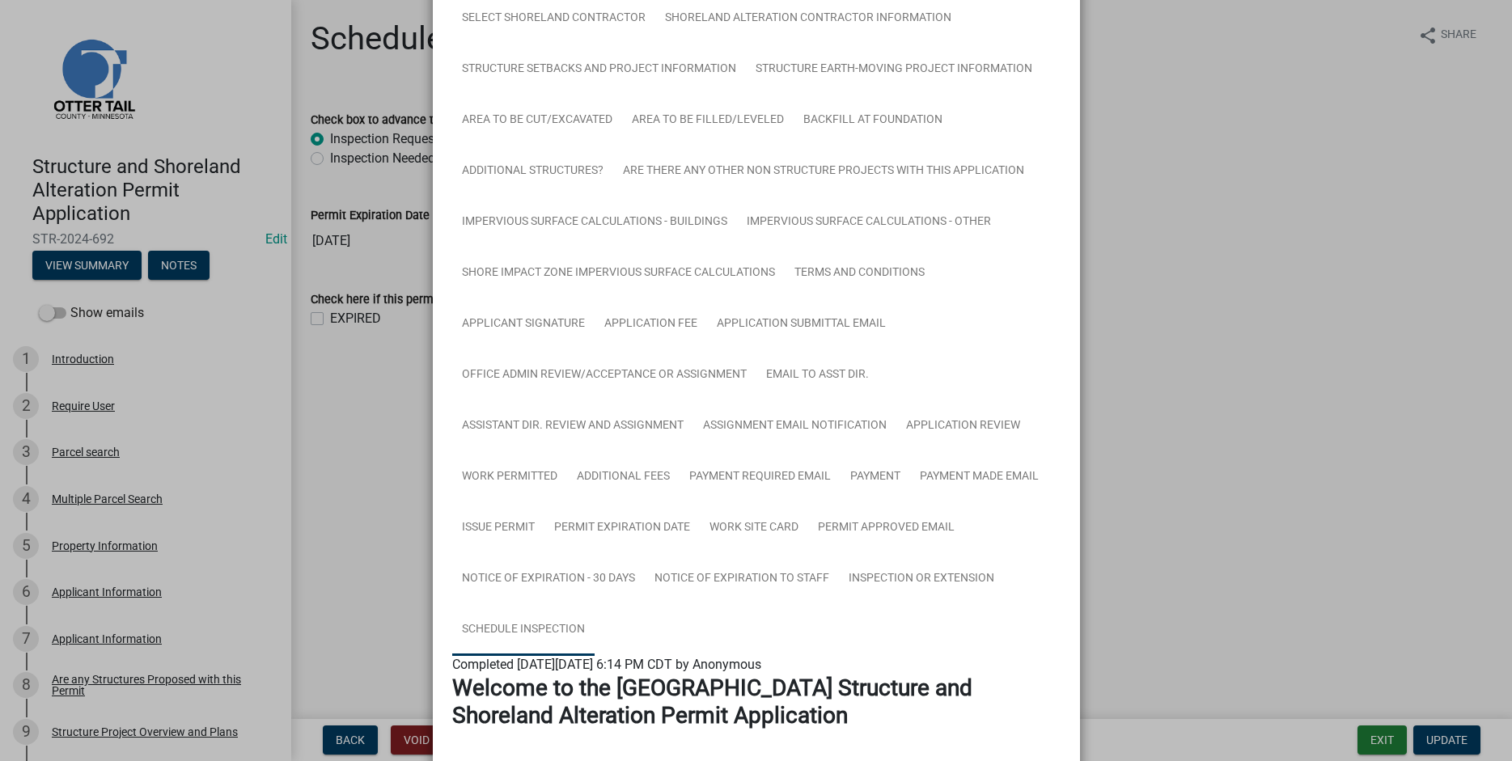
click at [506, 628] on link "Schedule Inspection" at bounding box center [523, 630] width 142 height 52
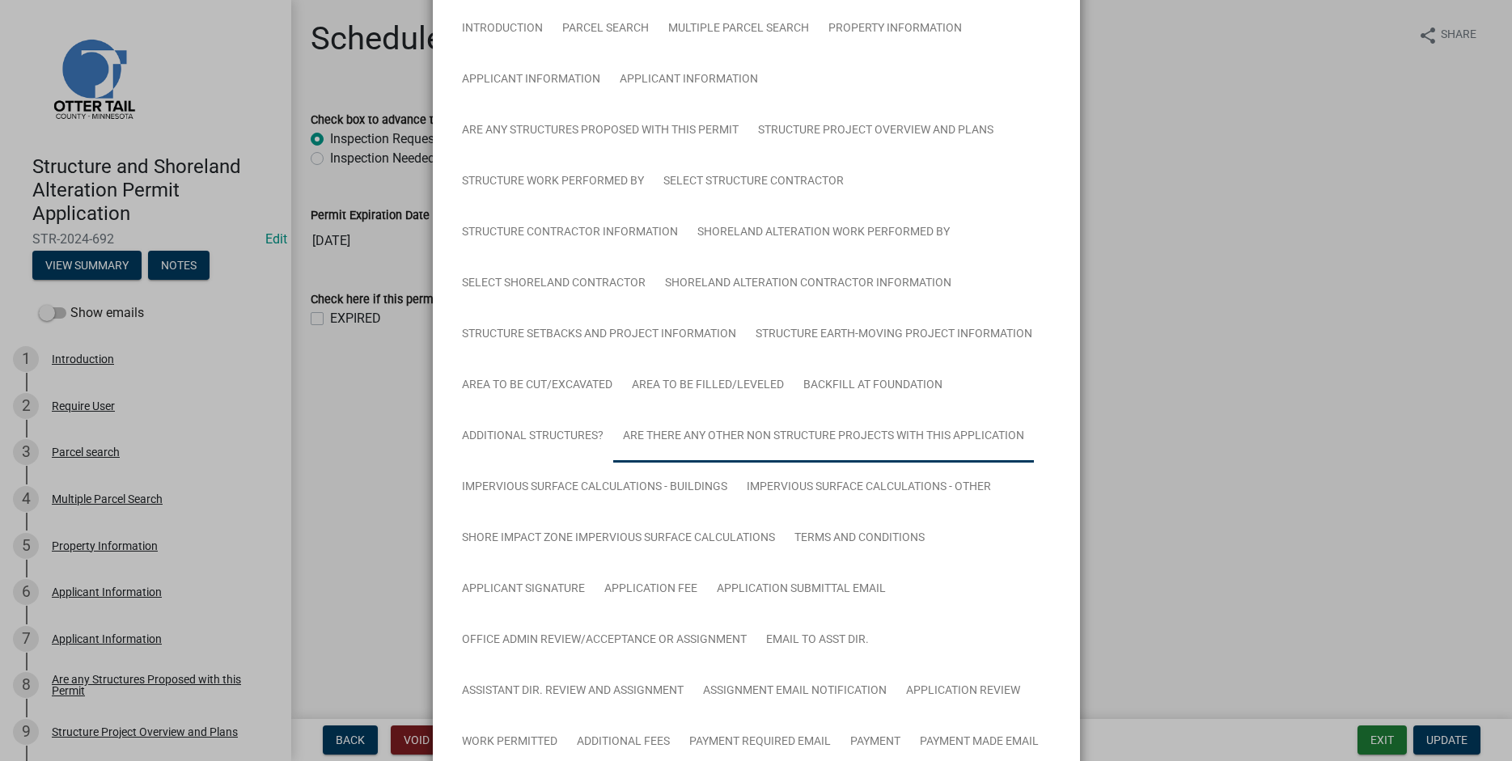
scroll to position [0, 0]
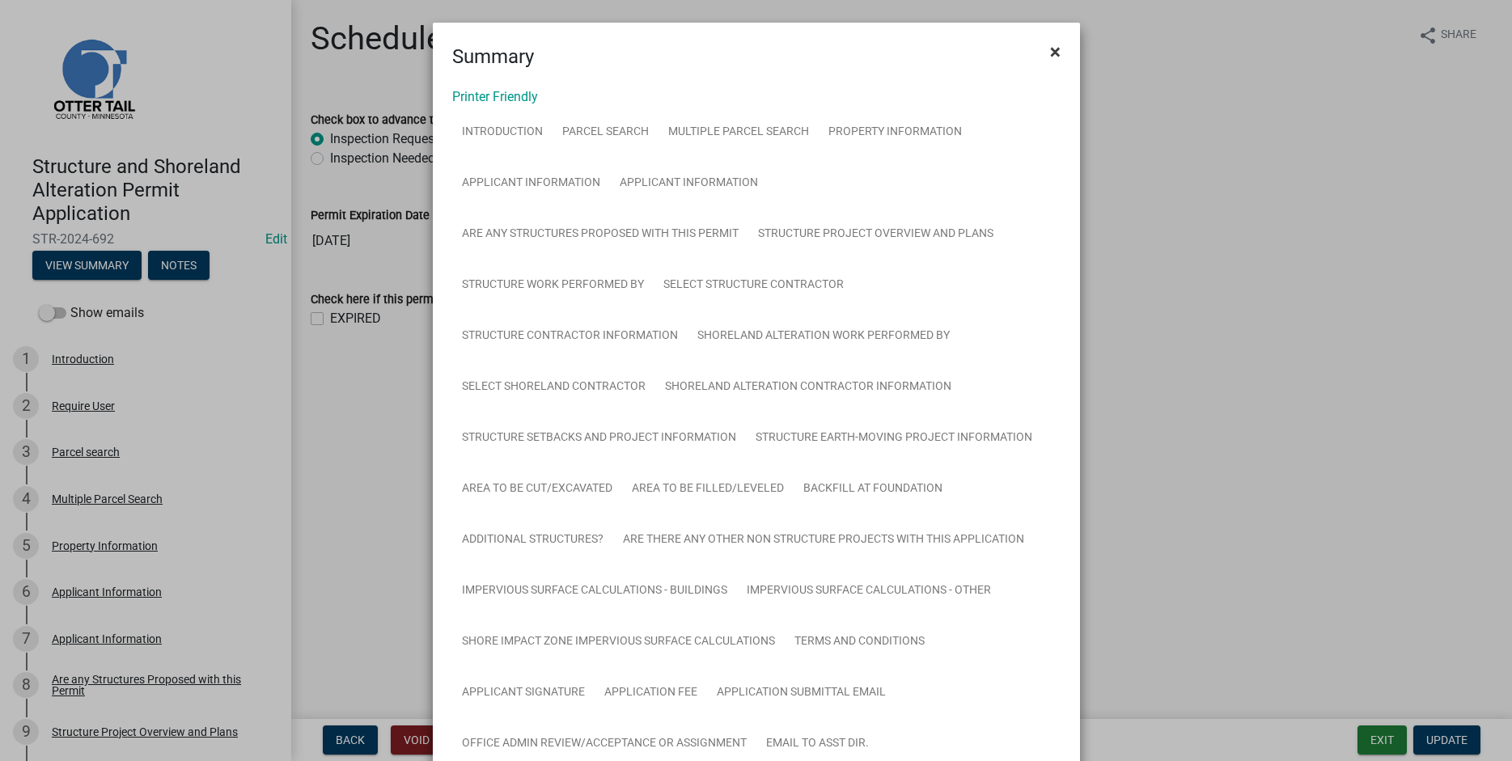
click at [1054, 54] on span "×" at bounding box center [1055, 51] width 11 height 23
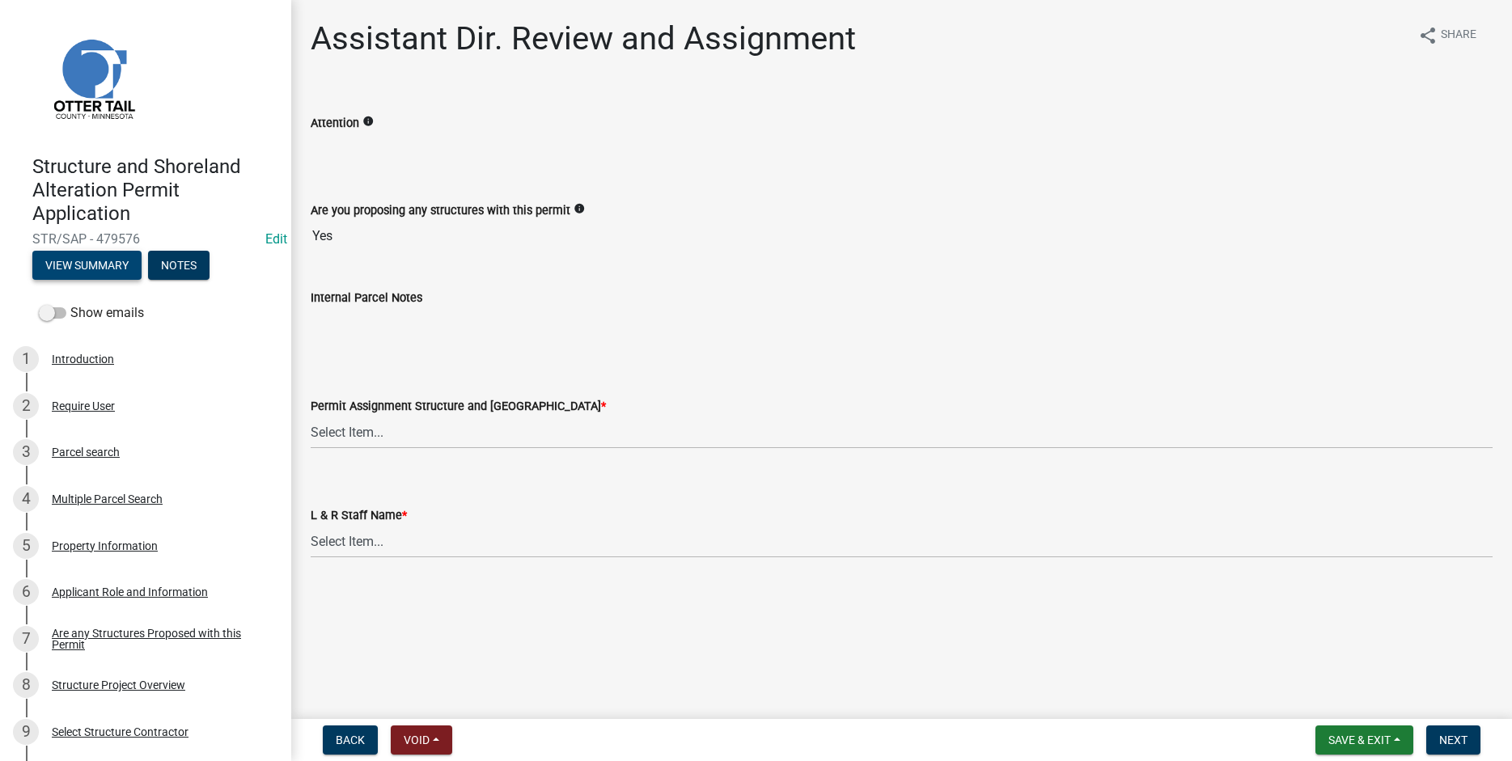
click at [65, 261] on button "View Summary" at bounding box center [86, 265] width 109 height 29
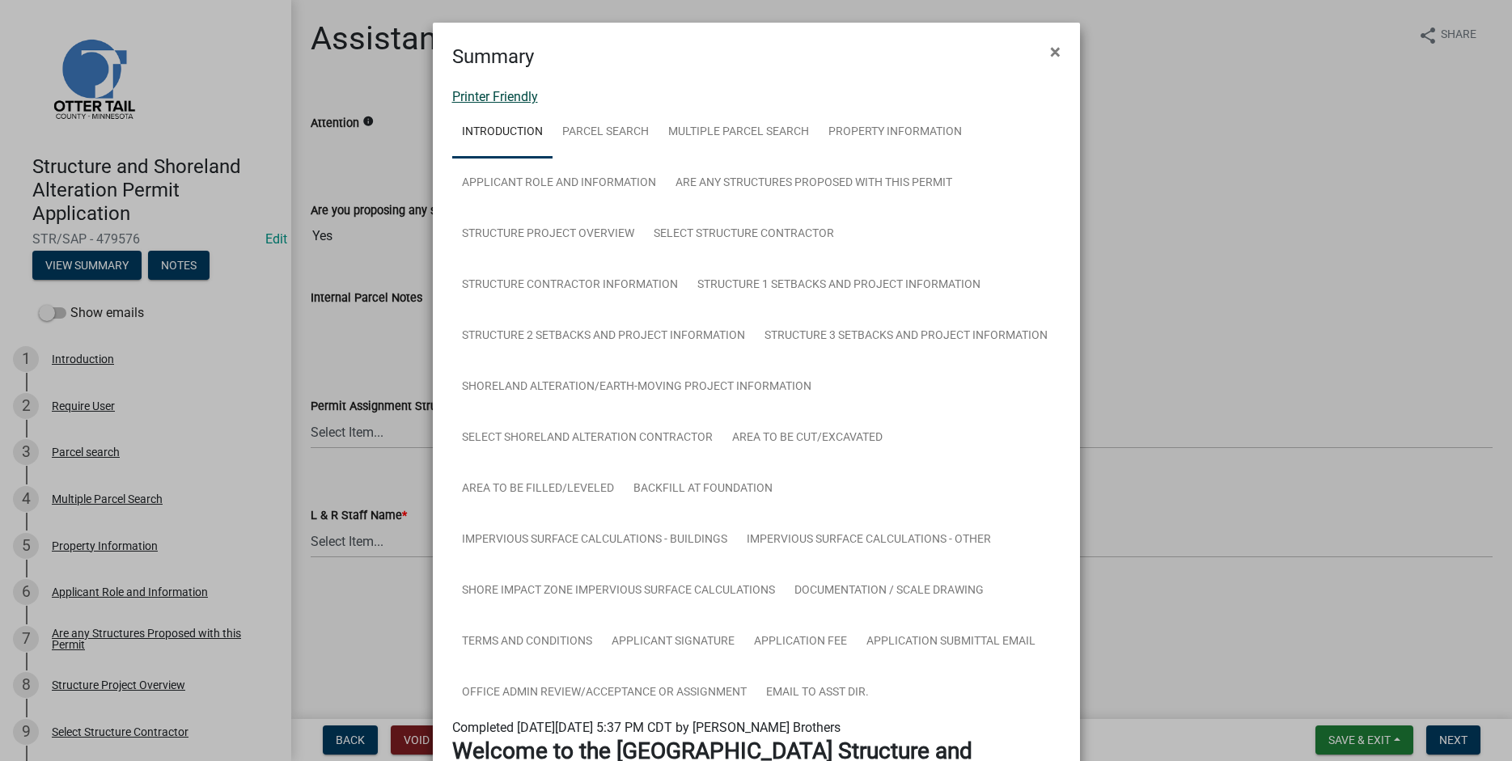
click at [473, 96] on link "Printer Friendly" at bounding box center [495, 96] width 86 height 15
drag, startPoint x: 1051, startPoint y: 50, endPoint x: 1000, endPoint y: 54, distance: 51.1
click at [1050, 51] on span "×" at bounding box center [1055, 51] width 11 height 23
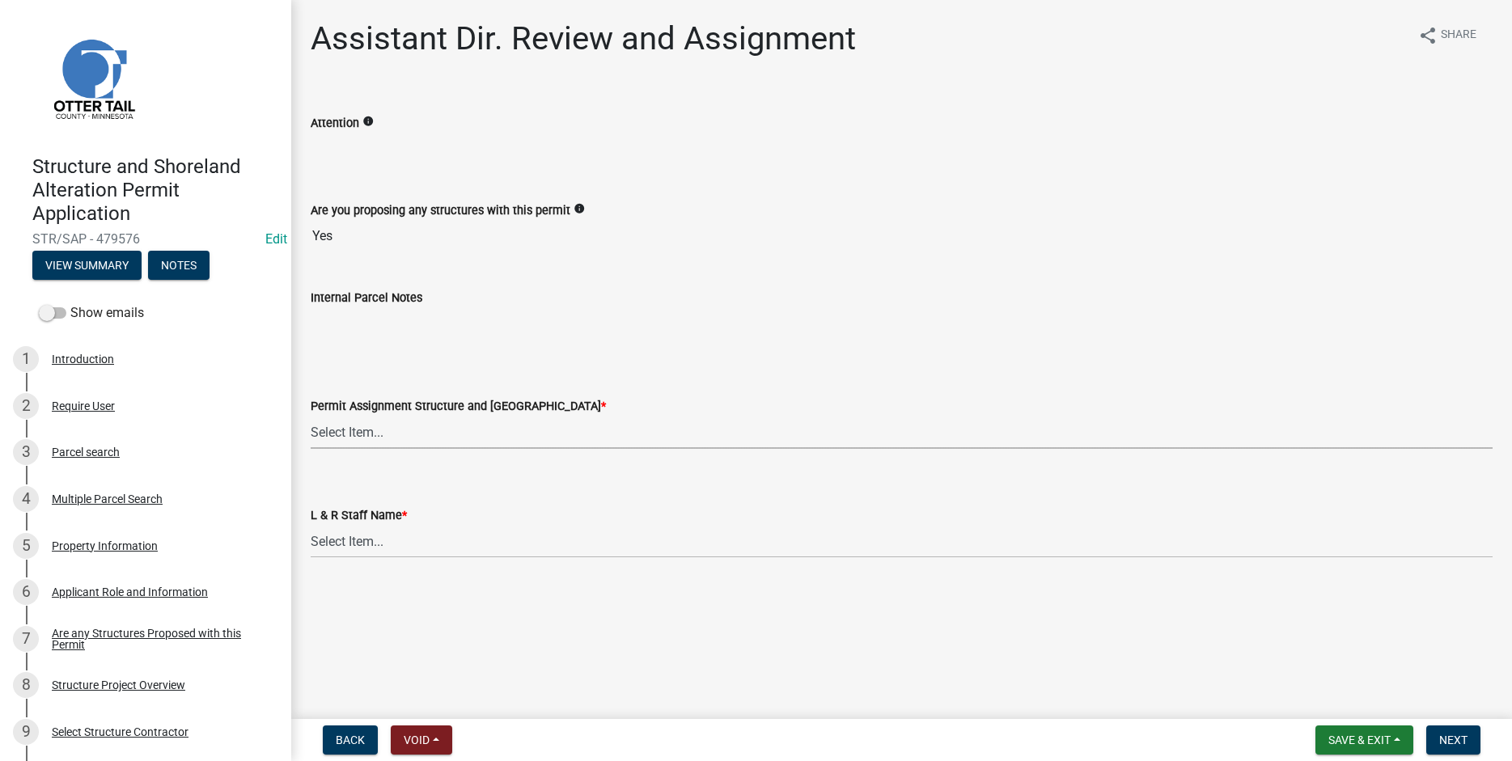
click at [311, 416] on select "Select Item... Alexis Newark (anewark@ottertailcounty.gov) Amy Busko (abusko@ot…" at bounding box center [902, 432] width 1182 height 33
click option "Brittany Tollefson (btollefson@ottertailcounty.gov)" at bounding box center [0, 0] width 0 height 0
select select "541addf4-52df-4608-91ce-bf29f574816c"
click at [311, 525] on select "Select Item... Alexis Newark Amy Busko Andrea Perales Brittany Tollefson Christ…" at bounding box center [902, 541] width 1182 height 33
click option "[PERSON_NAME]" at bounding box center [0, 0] width 0 height 0
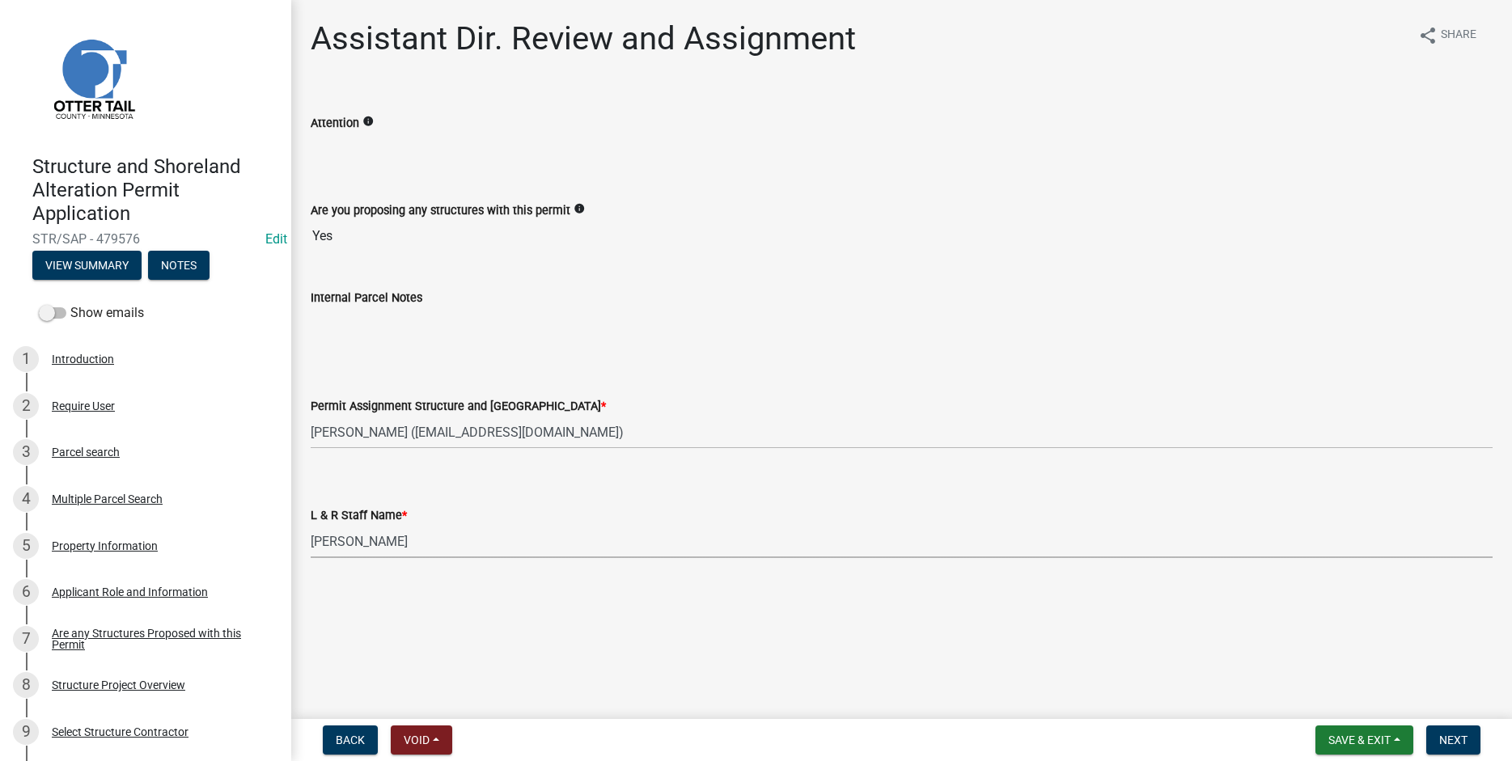
select select "55b171dc-ec57-498b-8d80-4b55e0b91b84"
click at [1448, 739] on span "Next" at bounding box center [1453, 740] width 28 height 13
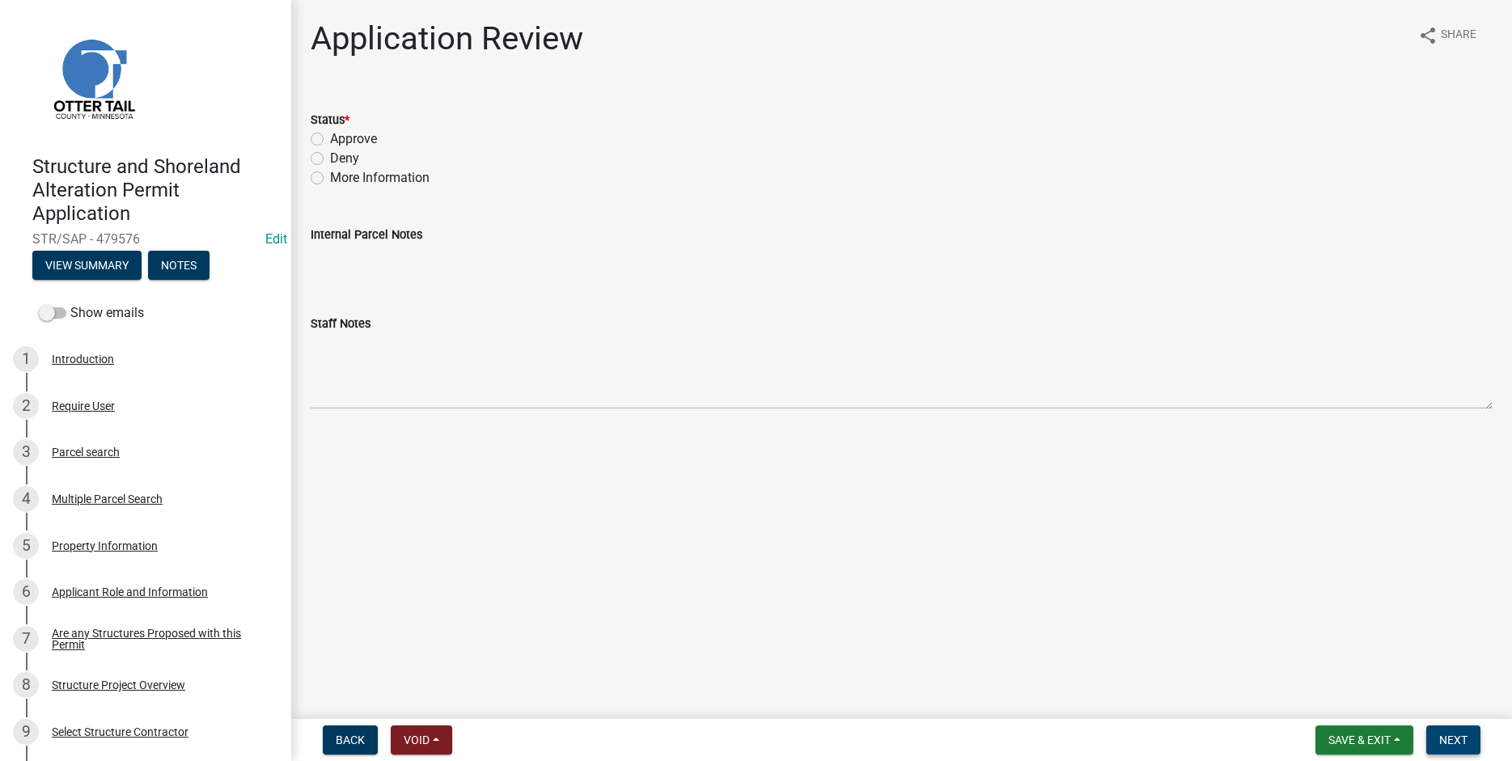
click at [1445, 740] on span "Next" at bounding box center [1453, 740] width 28 height 13
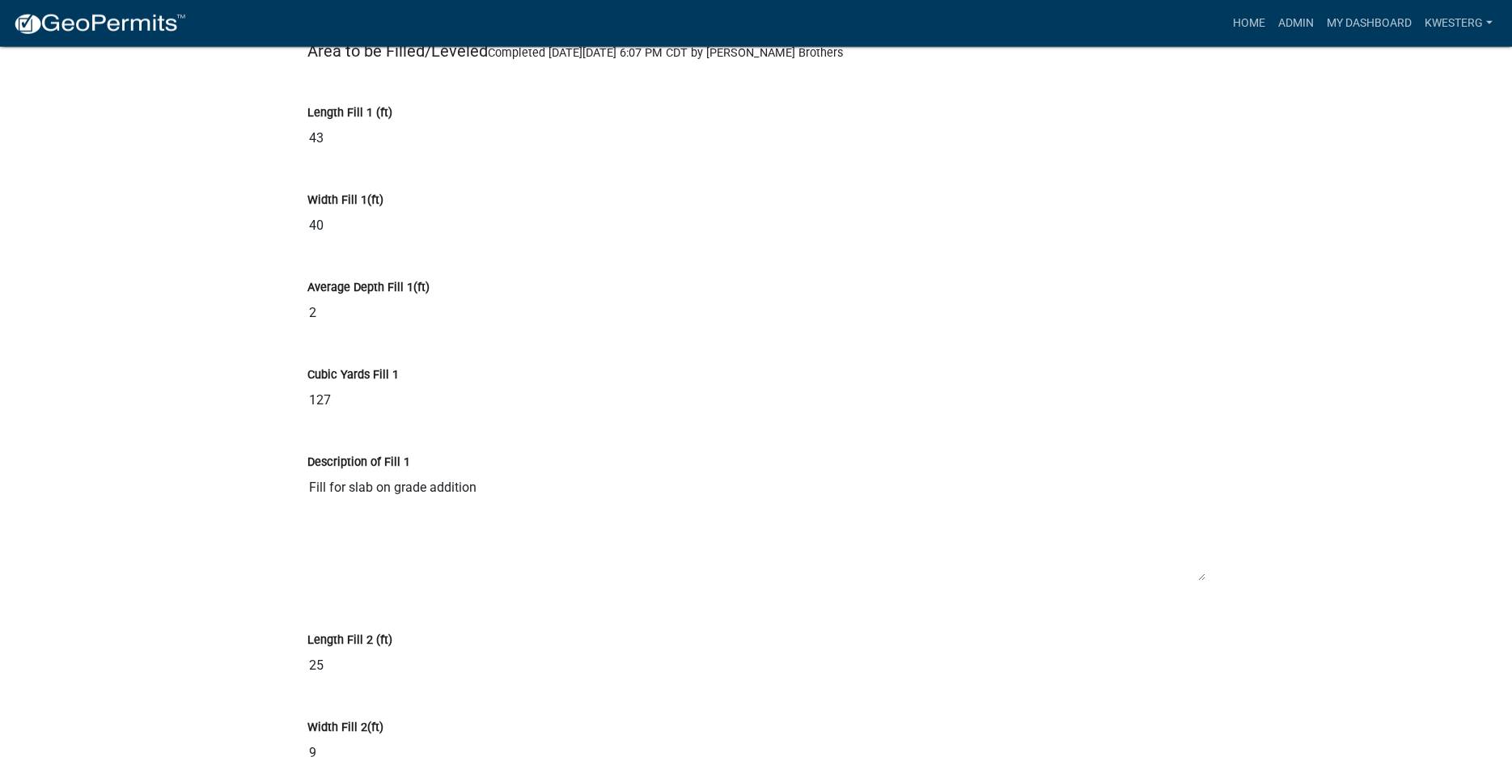
scroll to position [11411, 0]
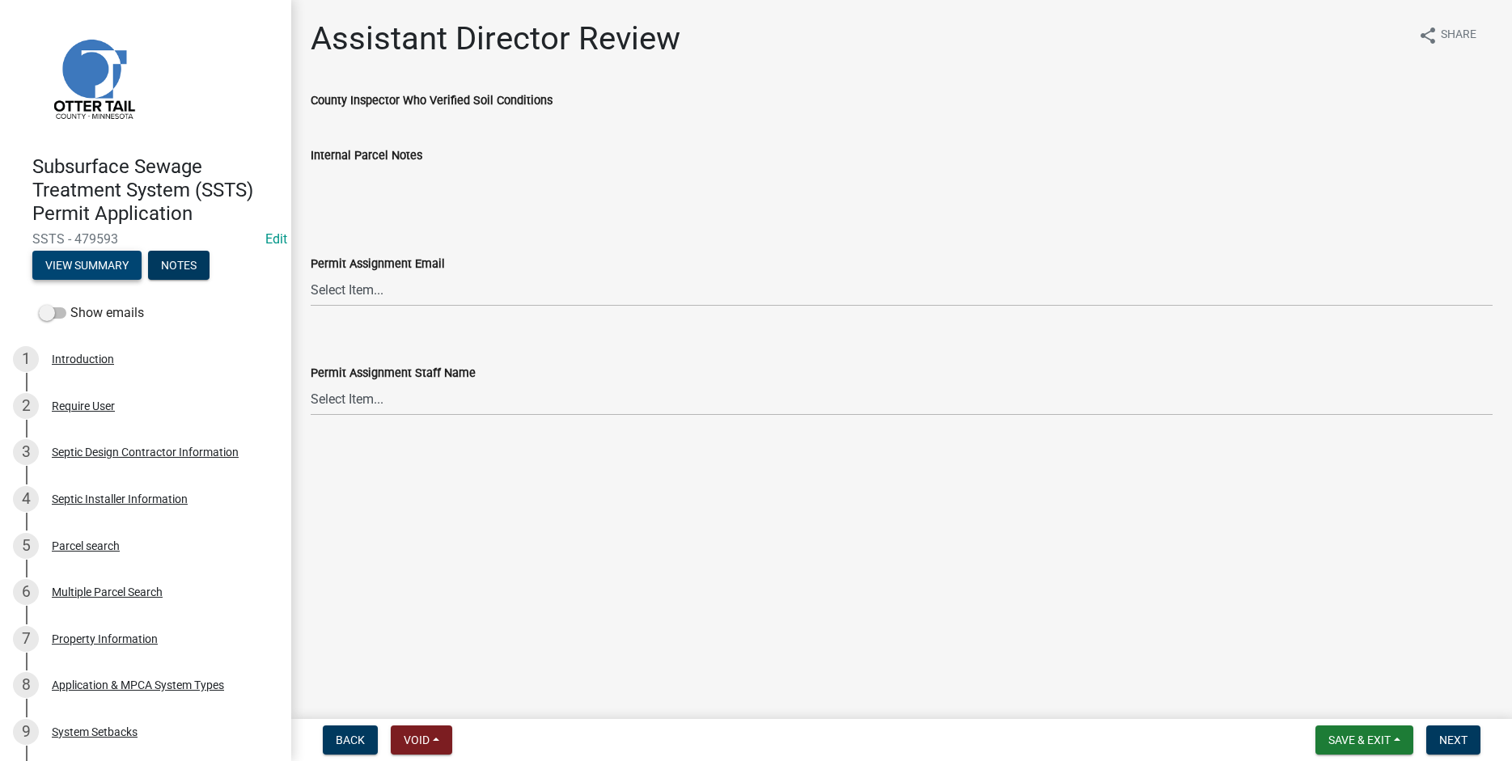
click at [85, 261] on button "View Summary" at bounding box center [86, 265] width 109 height 29
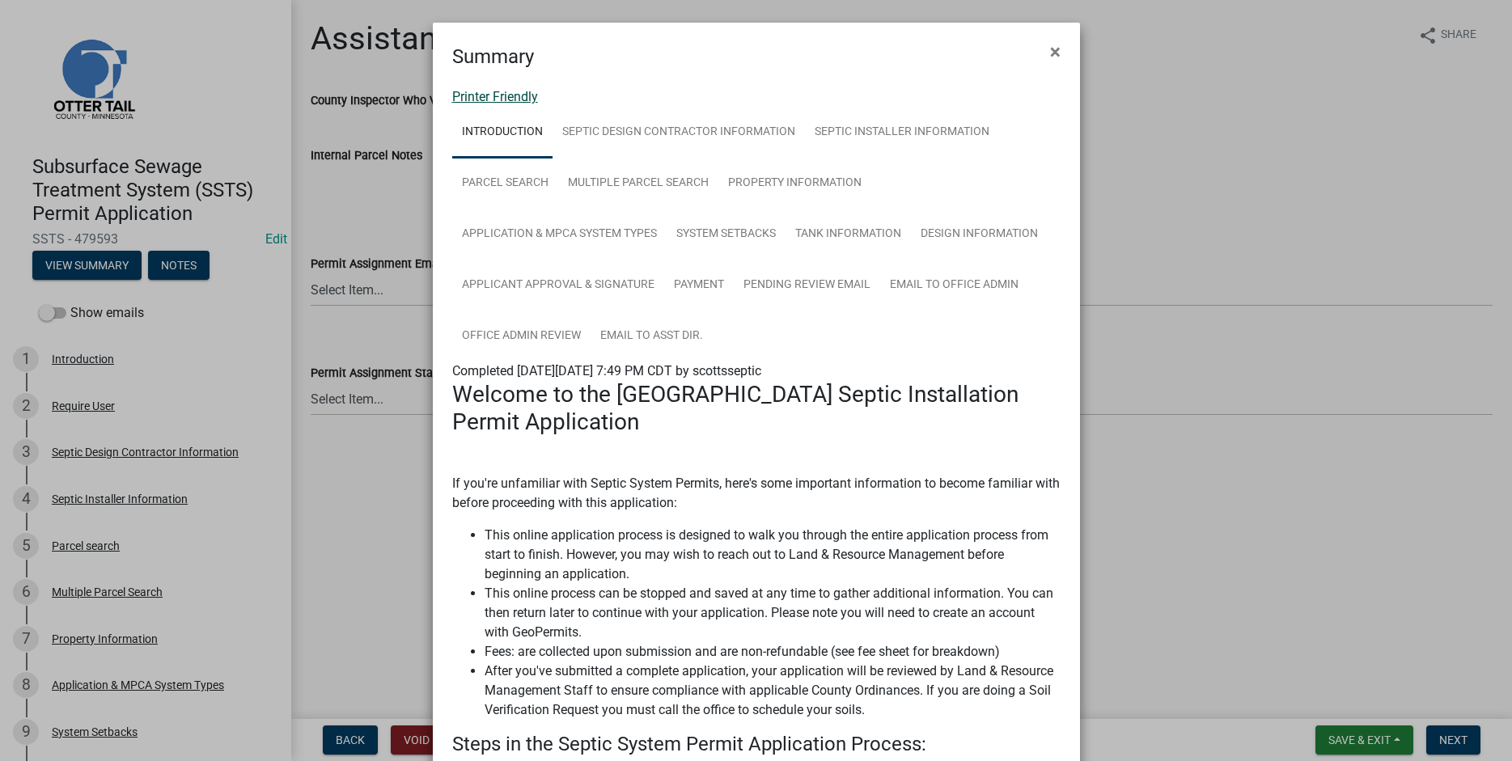
click at [514, 90] on link "Printer Friendly" at bounding box center [495, 96] width 86 height 15
click at [1054, 52] on span "×" at bounding box center [1055, 51] width 11 height 23
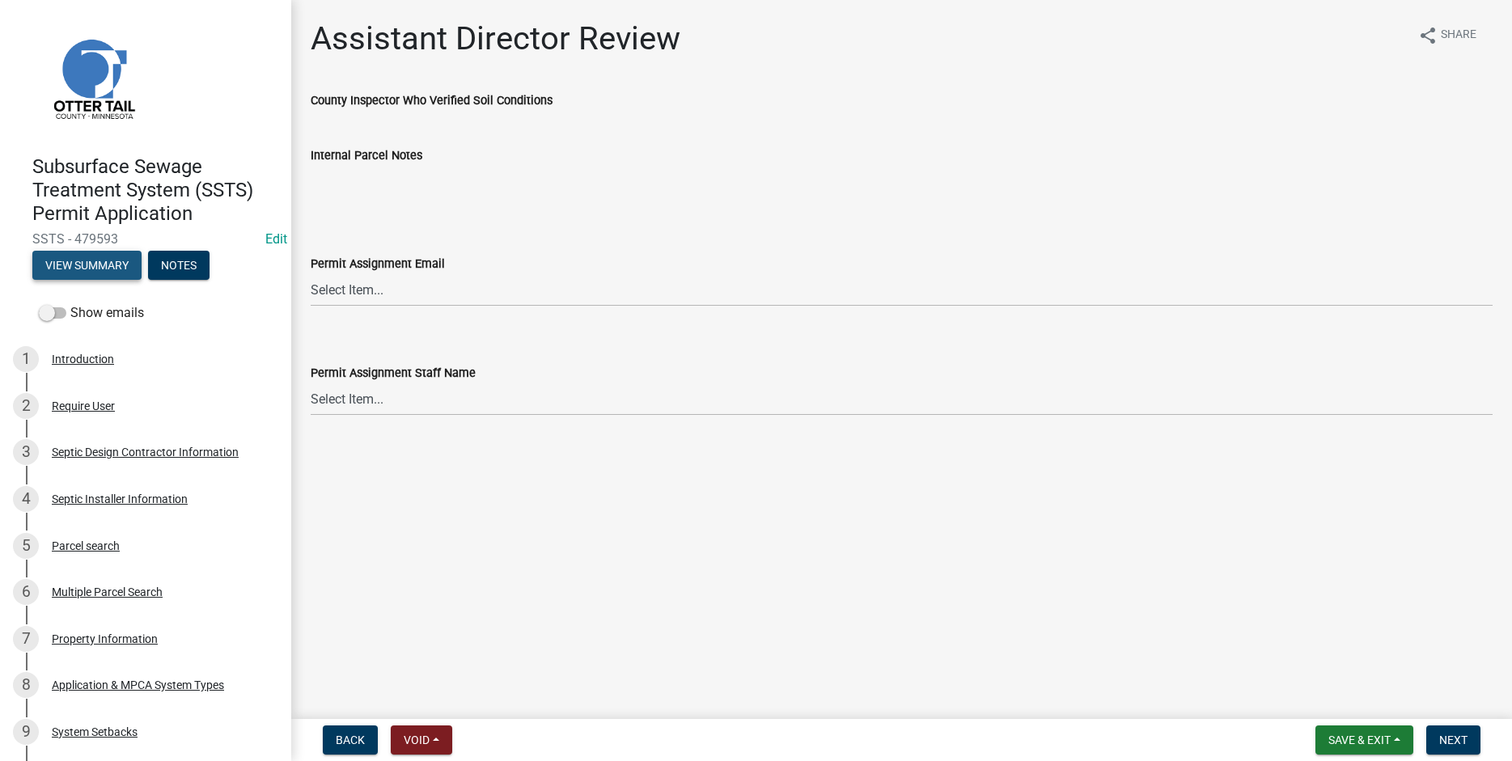
click at [109, 260] on button "View Summary" at bounding box center [86, 265] width 109 height 29
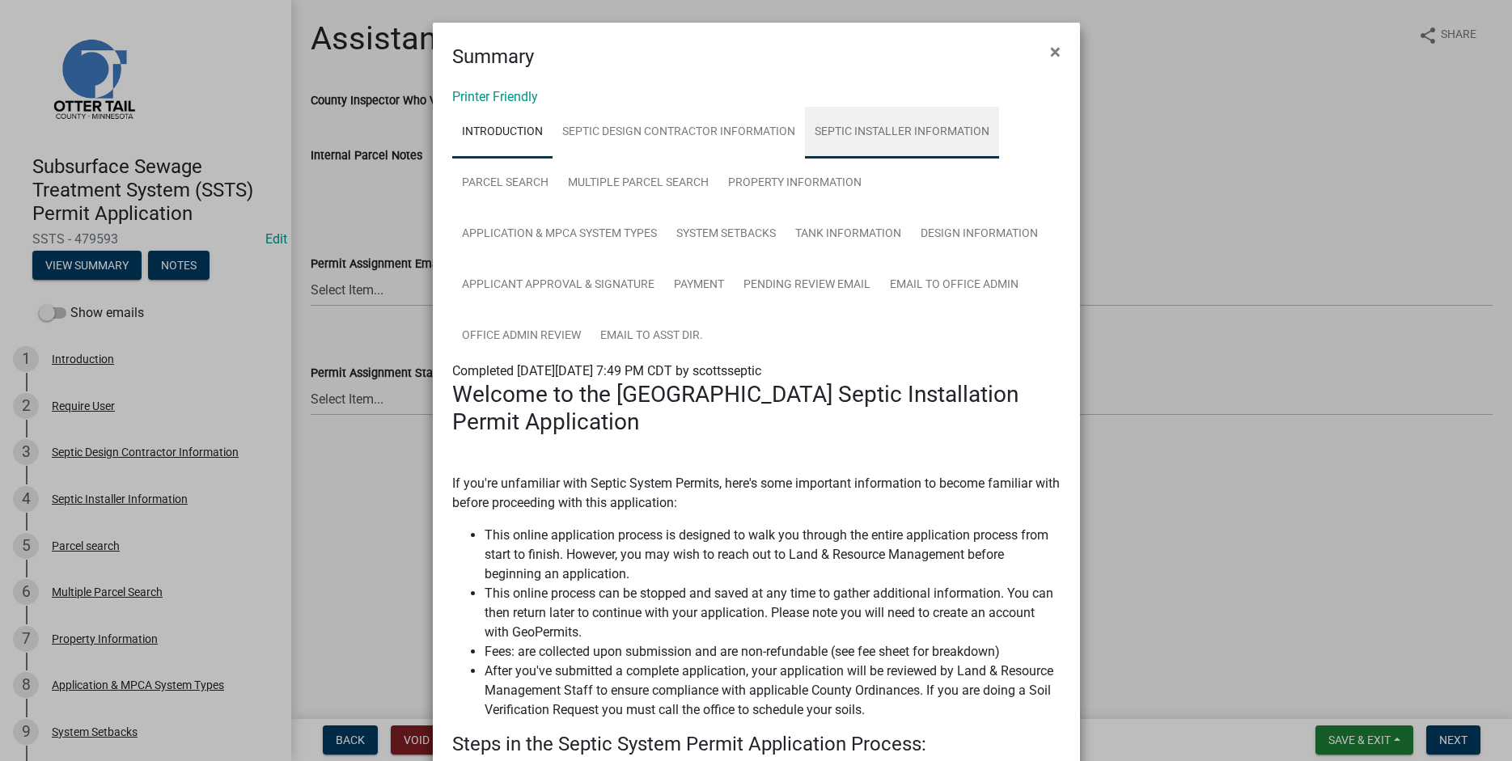
click at [864, 135] on link "Septic Installer Information" at bounding box center [902, 133] width 194 height 52
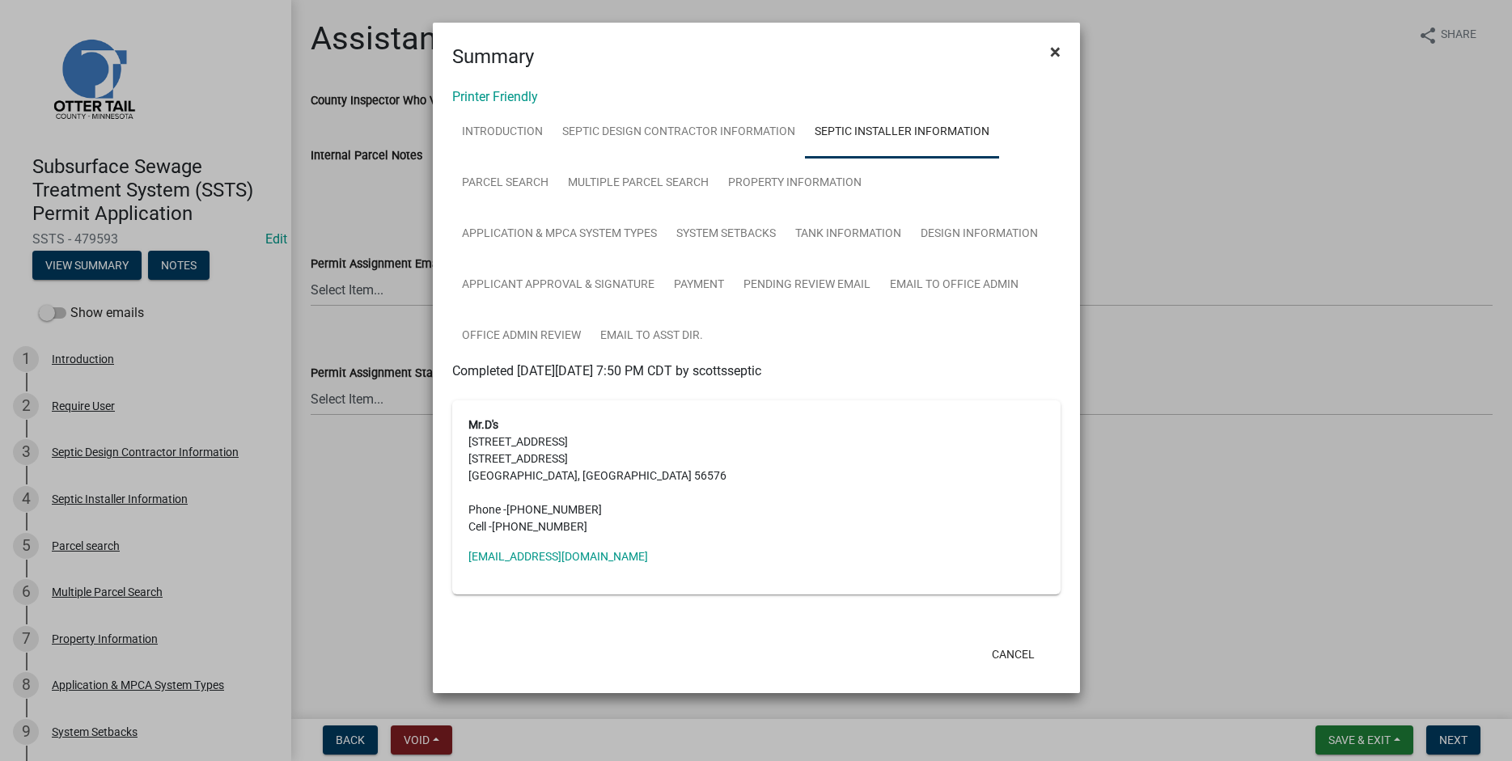
click at [1057, 48] on span "×" at bounding box center [1055, 51] width 11 height 23
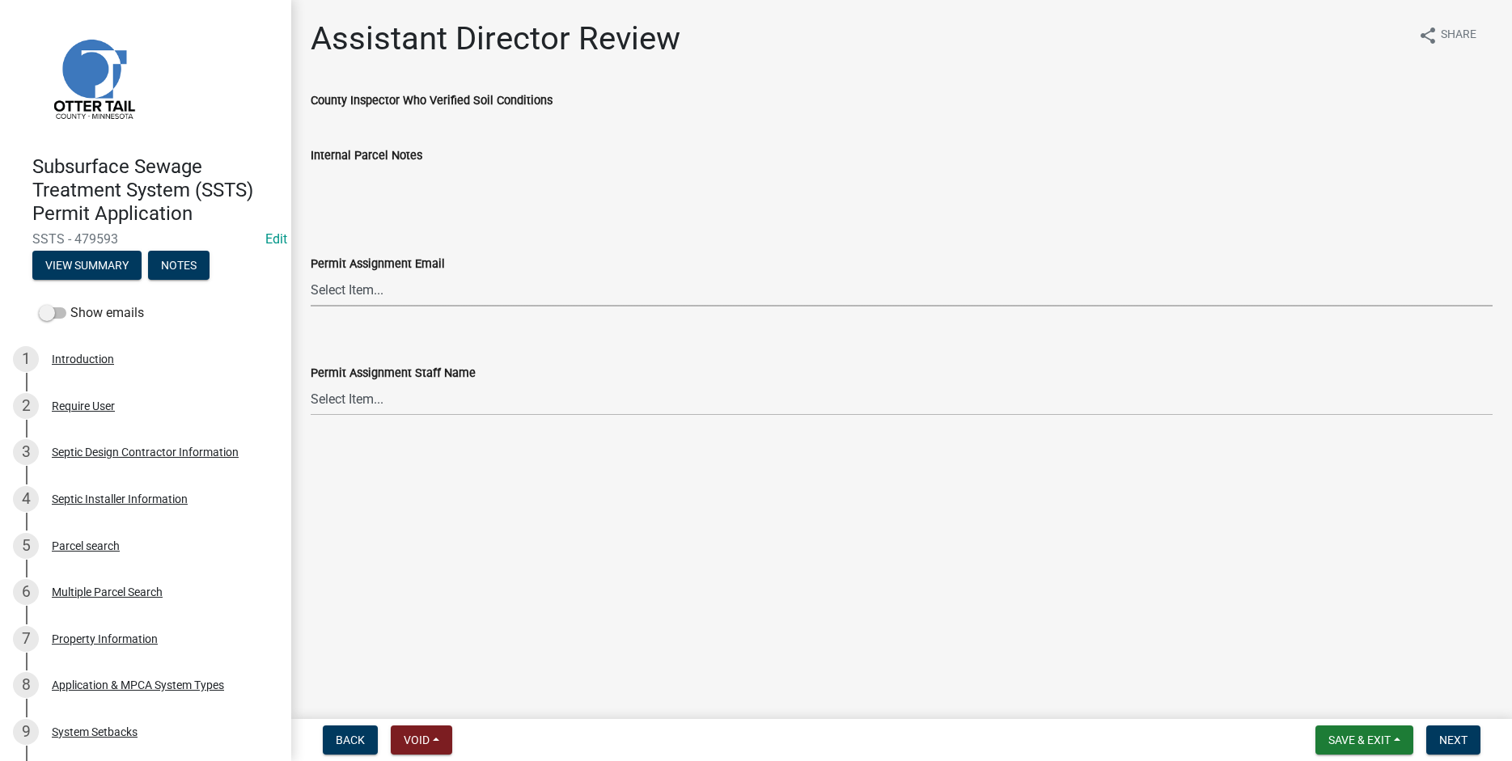
click at [311, 273] on select "Select Item... Alexis Newark (anewark@ottertailcounty.gov) Amy Busko (abusko@ot…" at bounding box center [902, 289] width 1182 height 33
click option "Michelle Jevne (mjevne@ottertailcounty.gov)" at bounding box center [0, 0] width 0 height 0
select select "6b95c9b4-5b94-4d6a-a2c9-ae9db59a969e"
click at [311, 383] on select "Select Item... [PERSON_NAME] [PERSON_NAME] [PERSON_NAME] [PERSON_NAME] [PERSON_…" at bounding box center [902, 399] width 1182 height 33
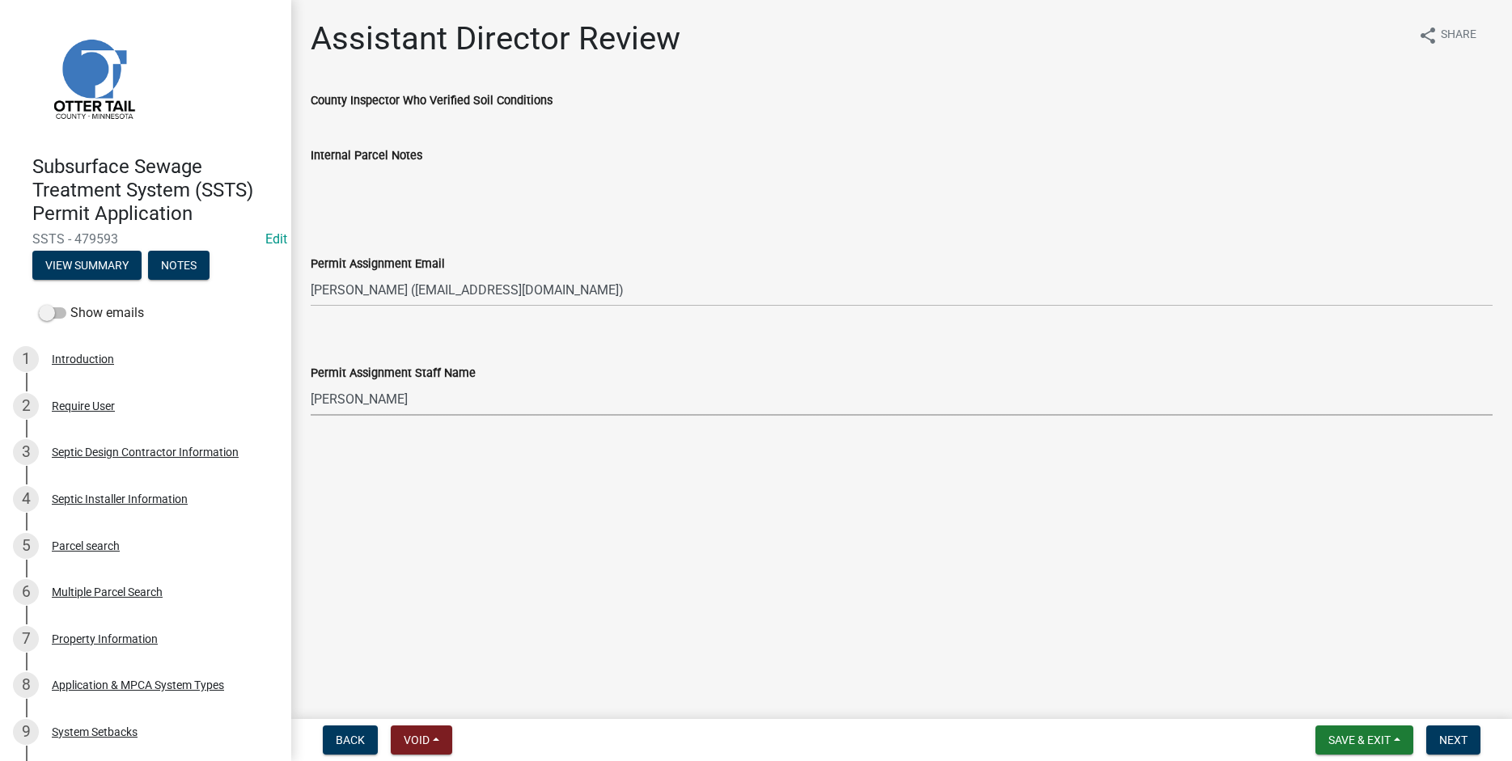
click option "[PERSON_NAME]" at bounding box center [0, 0] width 0 height 0
select select "b4c12476-3918-4c31-b34d-126d47b866fd"
click at [1456, 737] on span "Next" at bounding box center [1453, 740] width 28 height 13
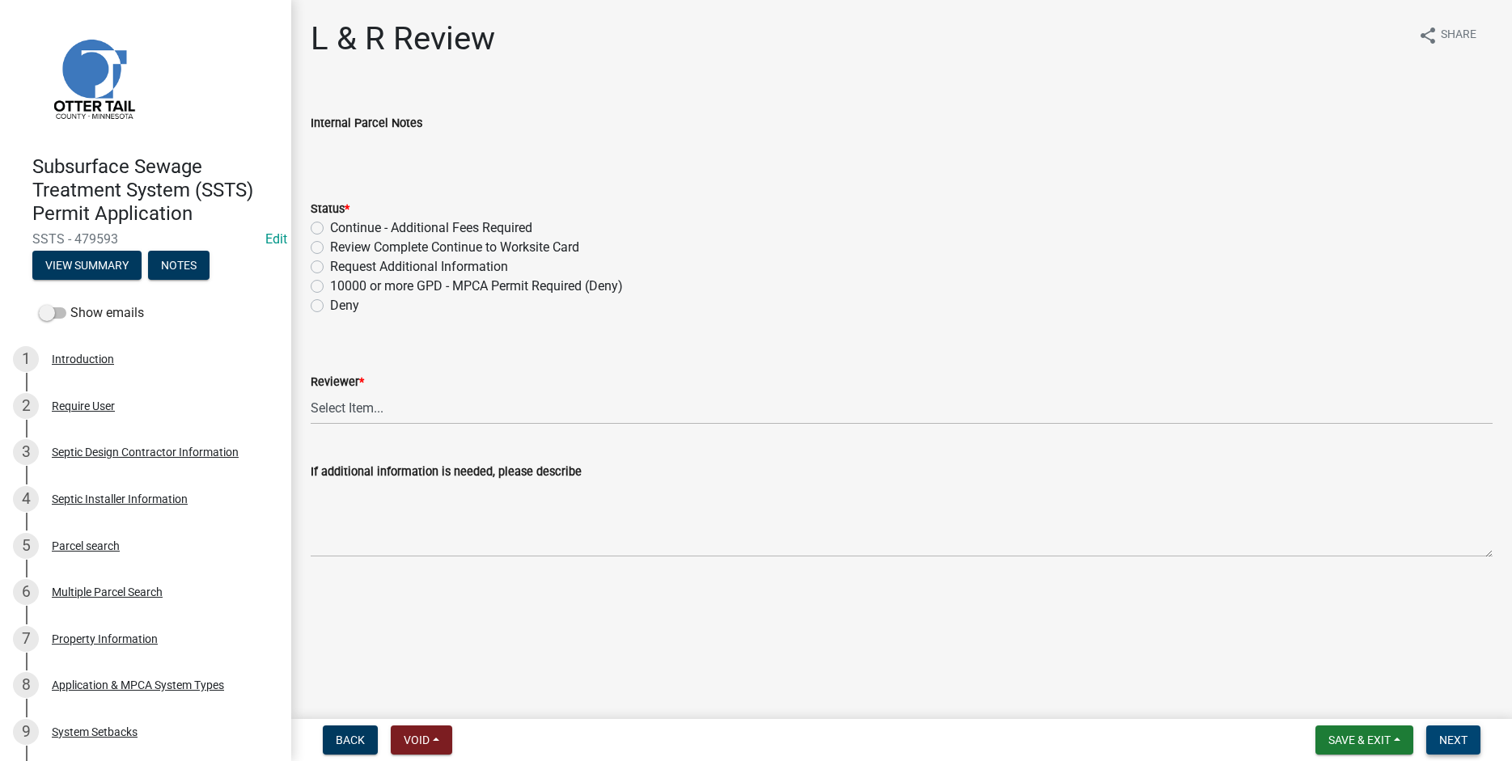
drag, startPoint x: 1449, startPoint y: 744, endPoint x: 1414, endPoint y: 723, distance: 40.7
click at [1449, 744] on span "Next" at bounding box center [1453, 740] width 28 height 13
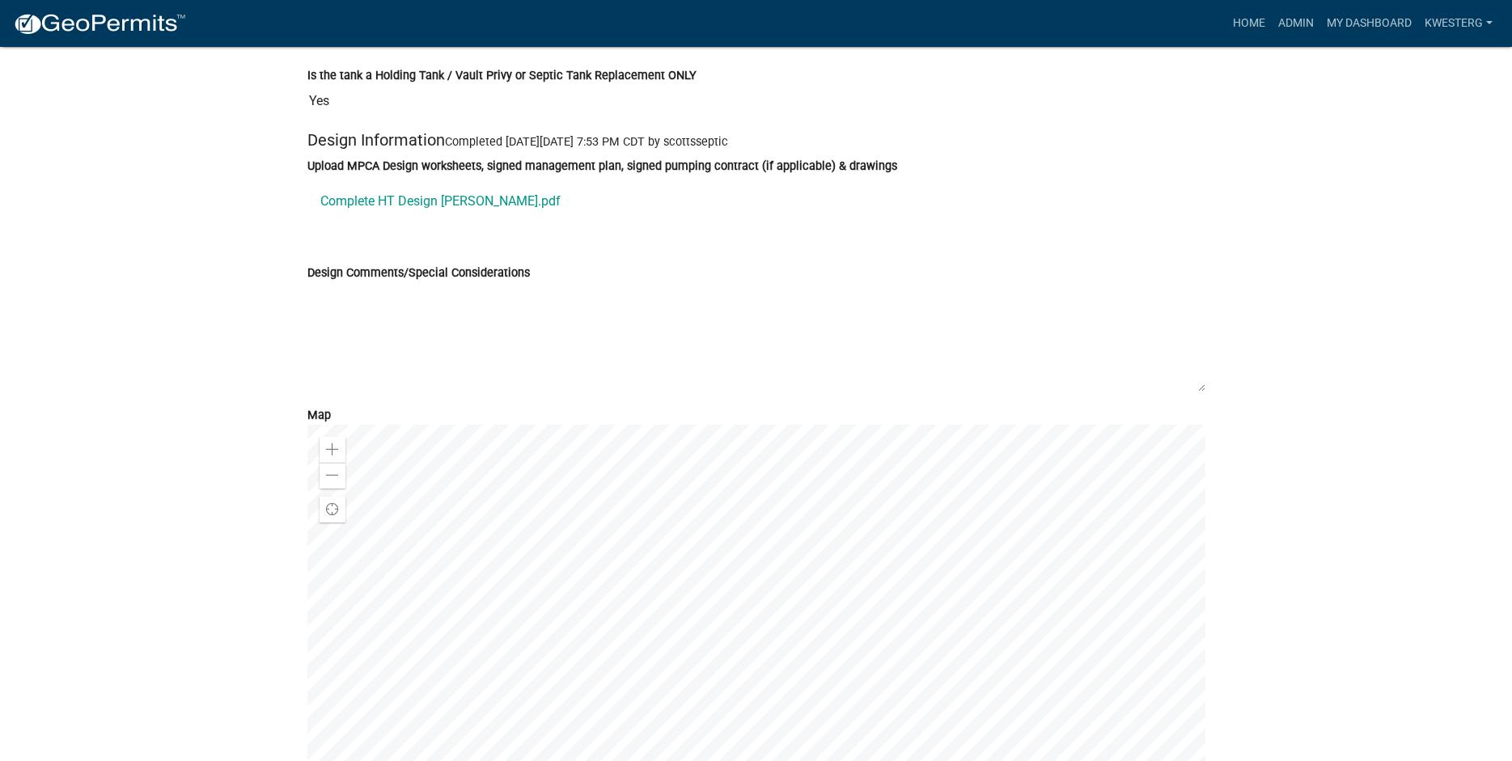
scroll to position [5282, 0]
click at [354, 219] on link "Complete HT Design [PERSON_NAME].pdf" at bounding box center [756, 203] width 898 height 39
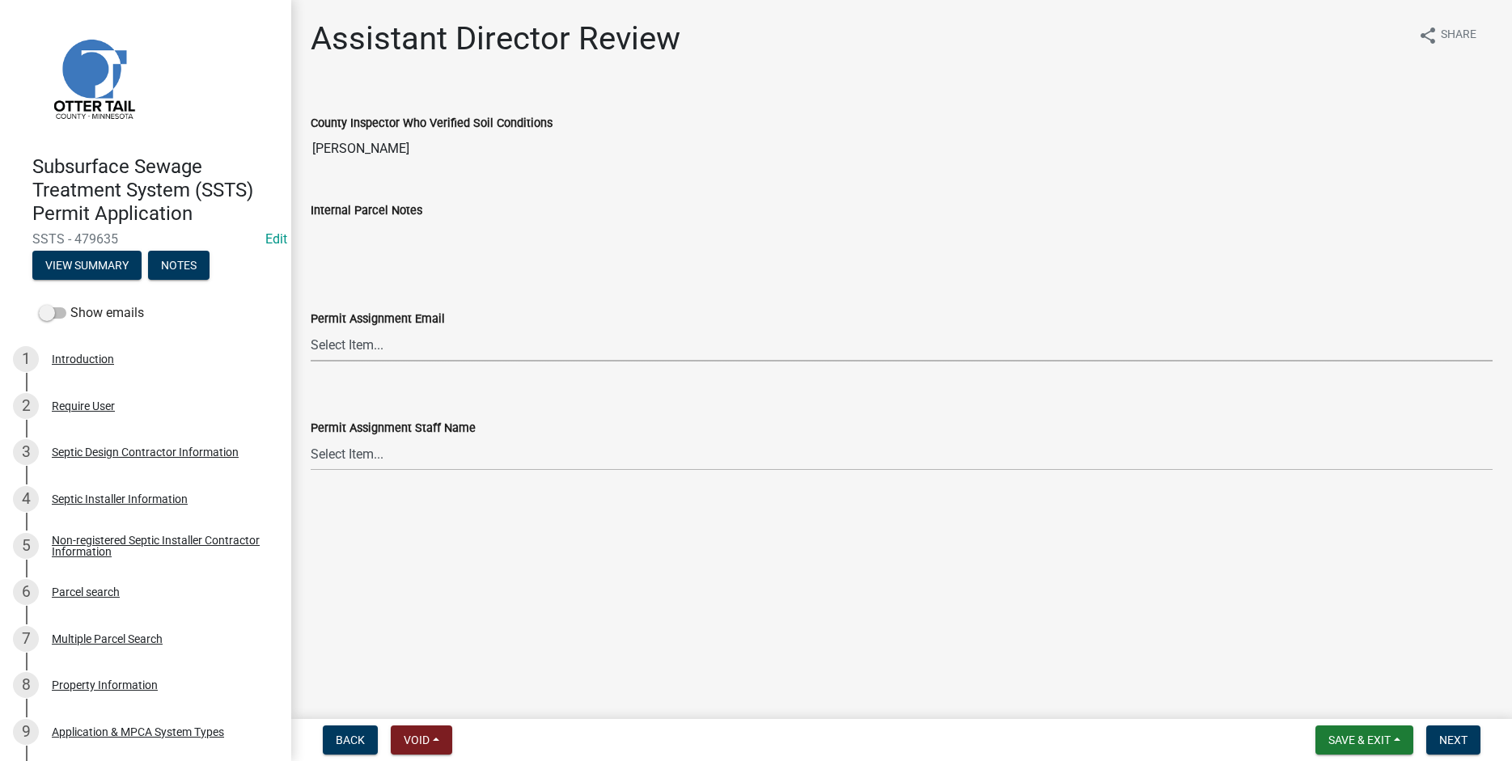
click at [311, 329] on select "Select Item... [PERSON_NAME] ([EMAIL_ADDRESS][DOMAIN_NAME]) [PERSON_NAME] ([EMA…" at bounding box center [902, 345] width 1182 height 33
click option "[PERSON_NAME] ([EMAIL_ADDRESS][DOMAIN_NAME])" at bounding box center [0, 0] width 0 height 0
select select "46a67eee-2c7d-4579-9973-15a8b9f9d8c4"
click at [311, 438] on select "Select Item... [PERSON_NAME] [PERSON_NAME] [PERSON_NAME] [PERSON_NAME] [PERSON_…" at bounding box center [902, 454] width 1182 height 33
click option "[PERSON_NAME]" at bounding box center [0, 0] width 0 height 0
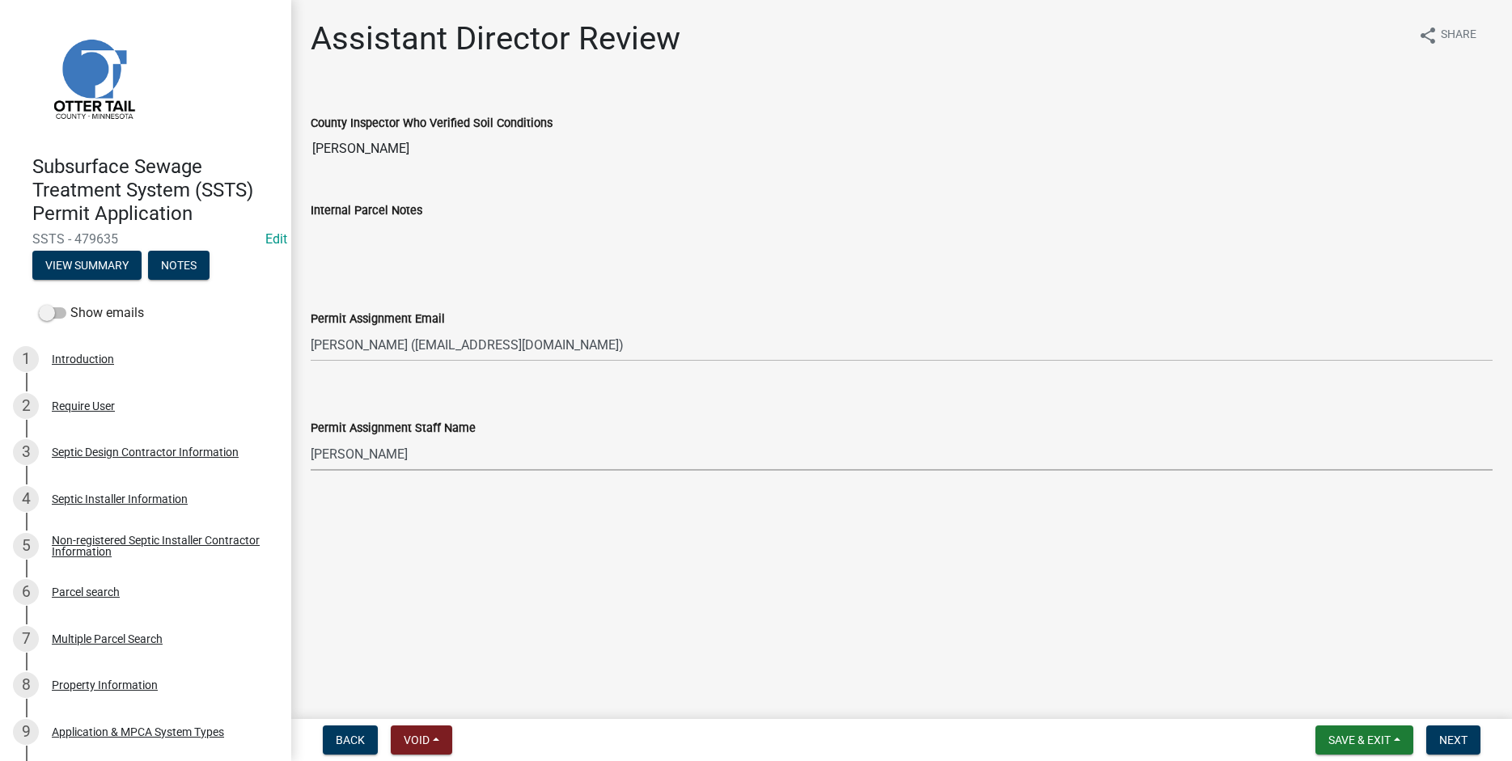
select select "f6a741f6-6d10-4601-9562-2e8ce244b7e0"
click at [1458, 747] on span "Next" at bounding box center [1453, 740] width 28 height 13
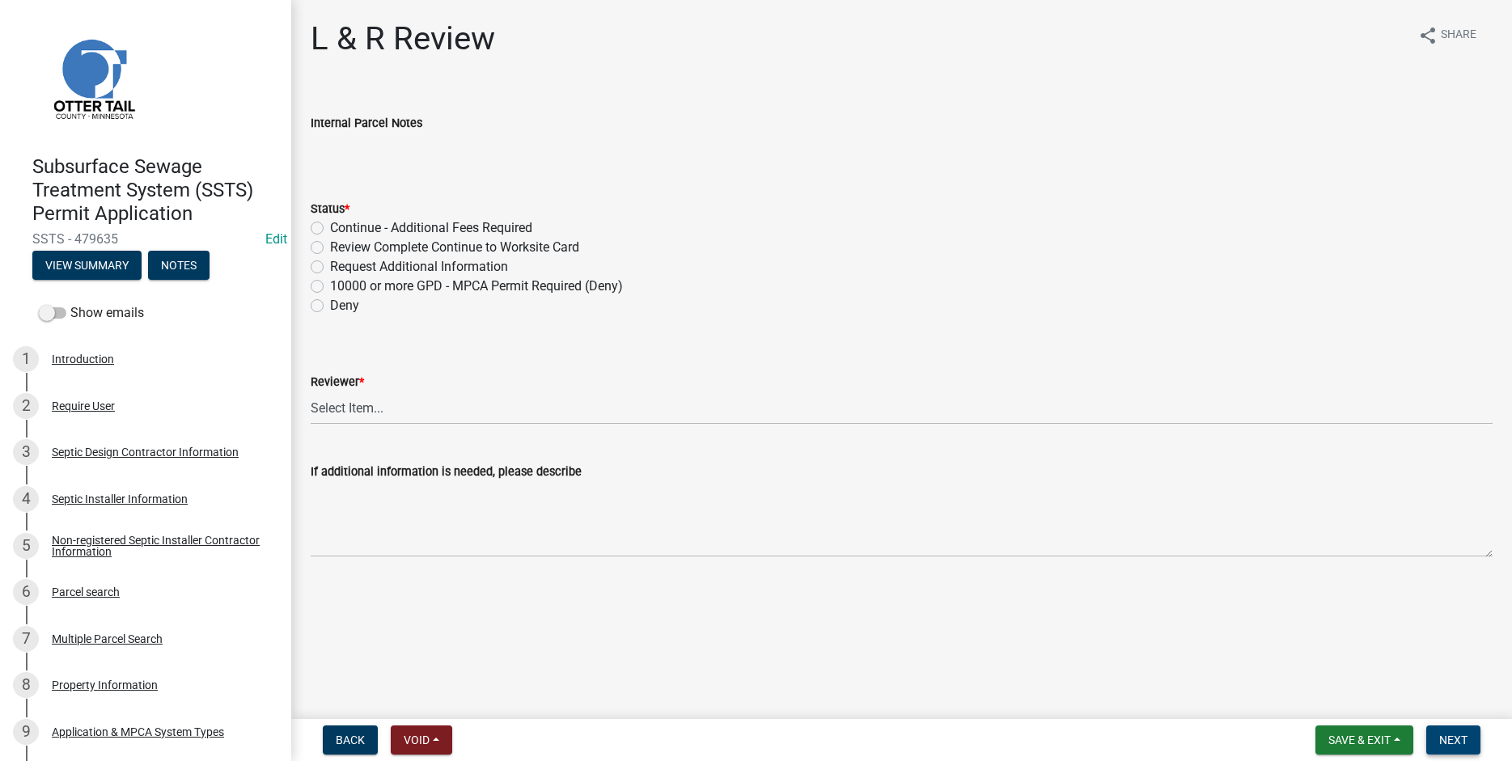
click at [1463, 739] on span "Next" at bounding box center [1453, 740] width 28 height 13
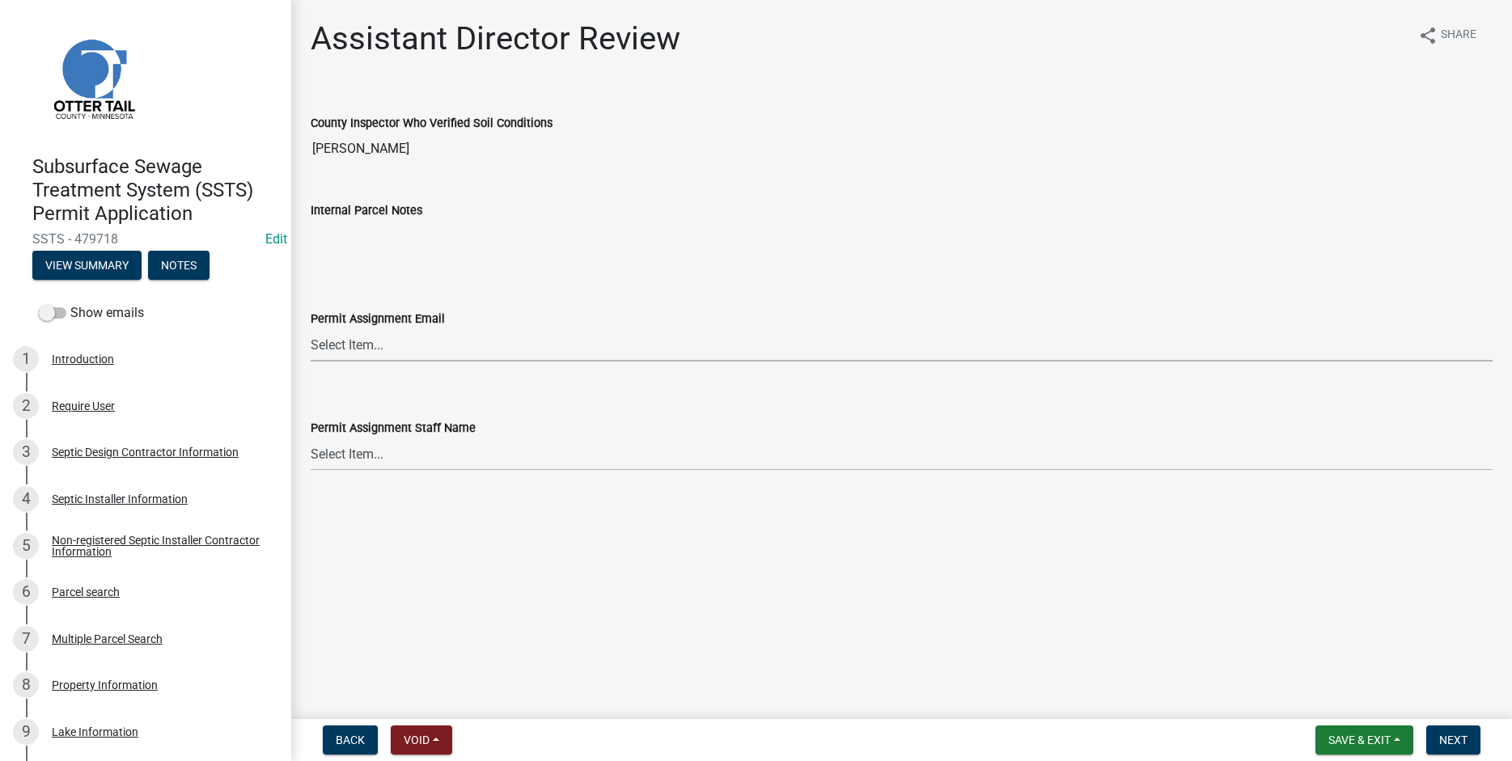
click at [311, 329] on select "Select Item... [PERSON_NAME] ([EMAIL_ADDRESS][DOMAIN_NAME]) [PERSON_NAME] ([EMA…" at bounding box center [902, 345] width 1182 height 33
click option "[PERSON_NAME] ([EMAIL_ADDRESS][DOMAIN_NAME])" at bounding box center [0, 0] width 0 height 0
select select "fc504d62-a492-4196-a78d-ce00230c60b4"
click at [311, 438] on select "Select Item... [PERSON_NAME] [PERSON_NAME] [PERSON_NAME] [PERSON_NAME] [PERSON_…" at bounding box center [902, 454] width 1182 height 33
click option "[PERSON_NAME]" at bounding box center [0, 0] width 0 height 0
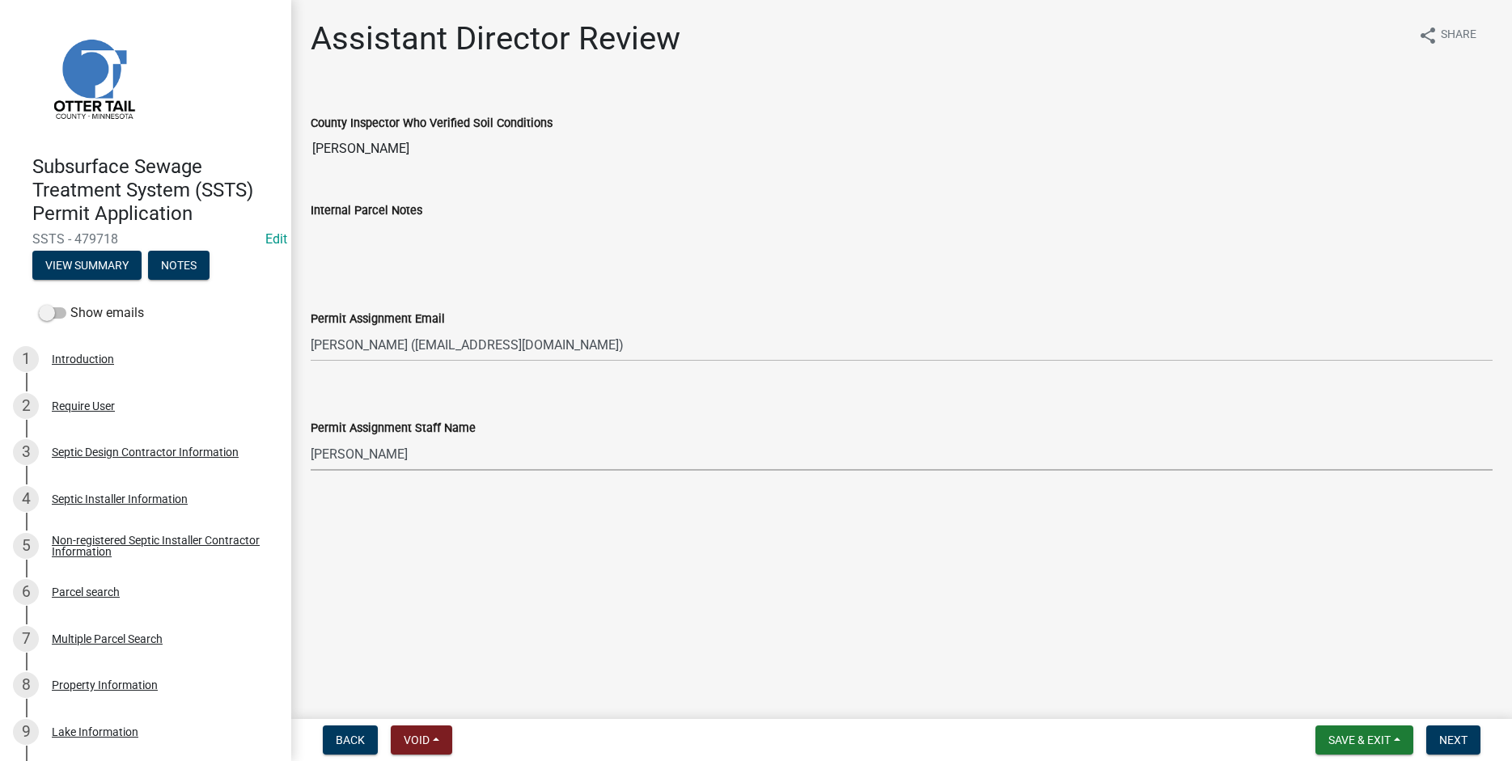
select select "4ffc802c-a91c-4807-8d38-a10afb9862f8"
click at [1453, 741] on span "Next" at bounding box center [1453, 740] width 28 height 13
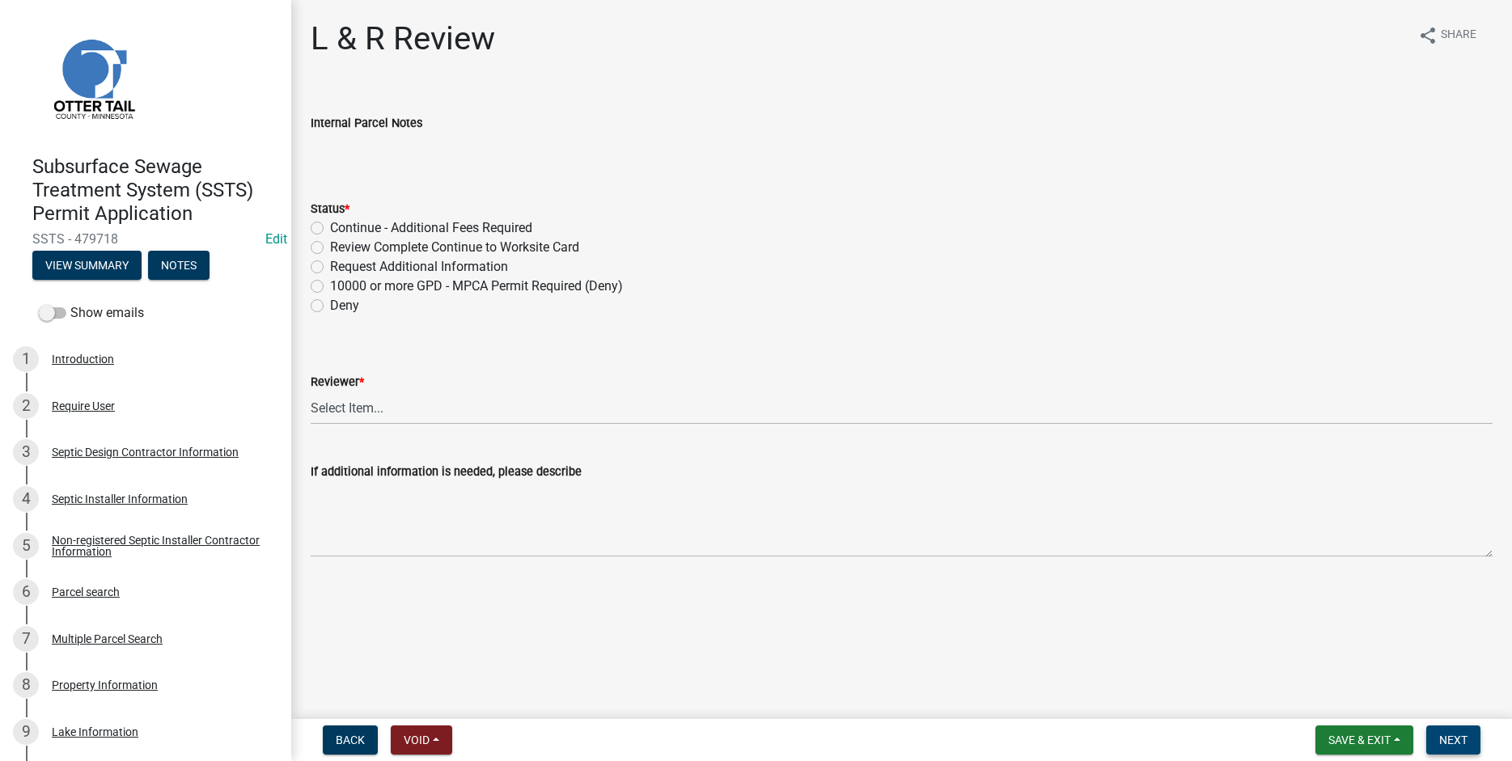
click at [1454, 739] on span "Next" at bounding box center [1453, 740] width 28 height 13
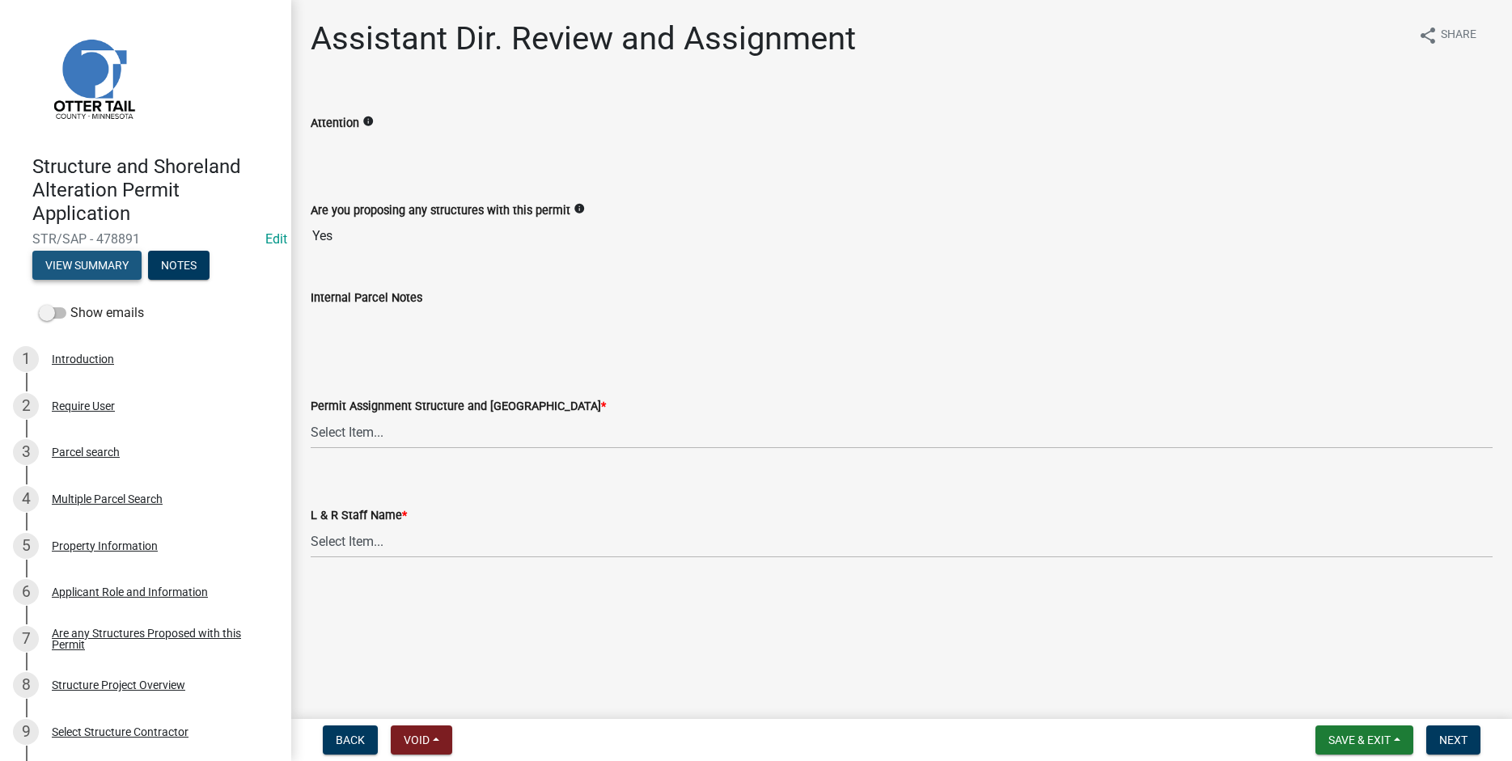
click at [81, 268] on button "View Summary" at bounding box center [86, 265] width 109 height 29
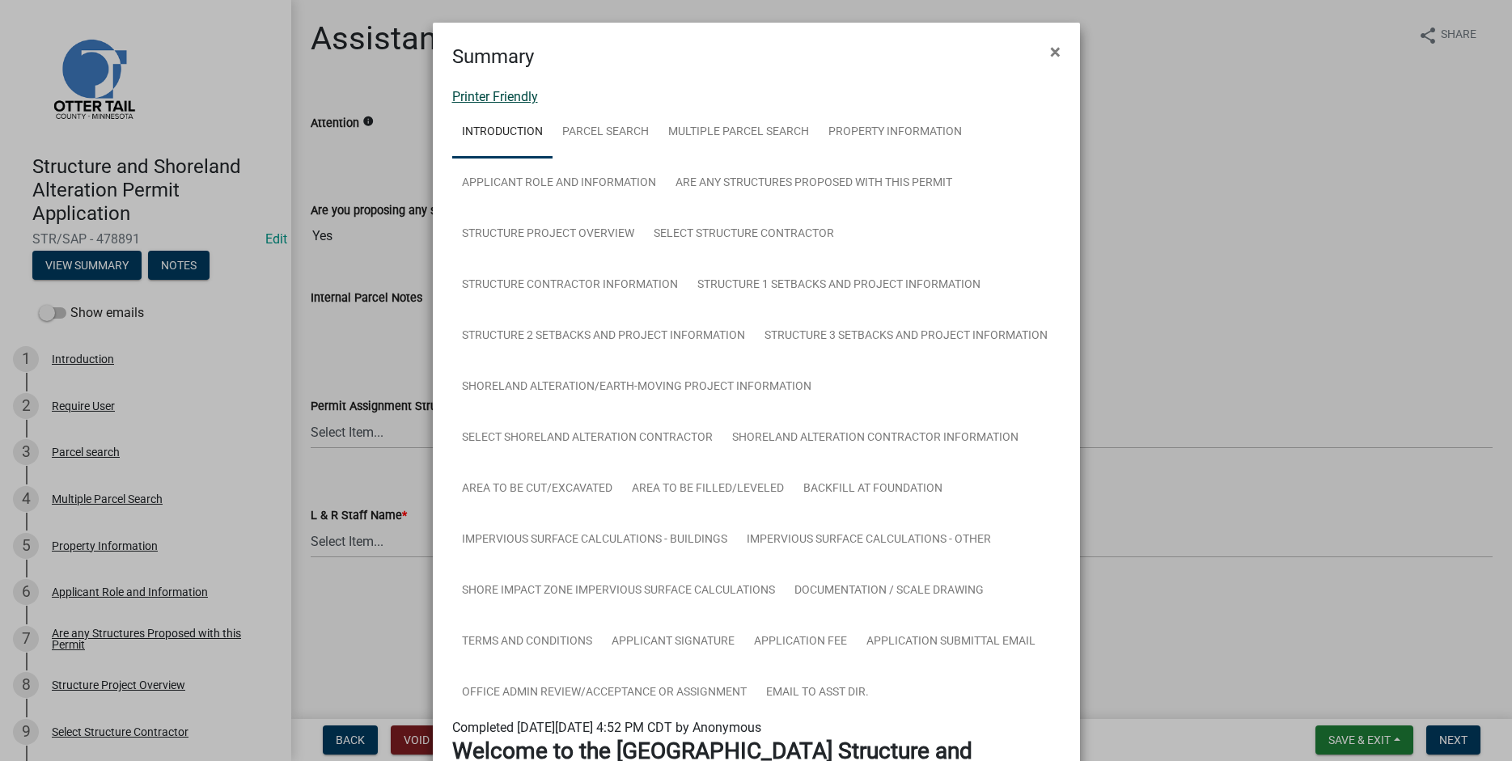
click at [468, 94] on link "Printer Friendly" at bounding box center [495, 96] width 86 height 15
click at [1058, 55] on span "×" at bounding box center [1055, 51] width 11 height 23
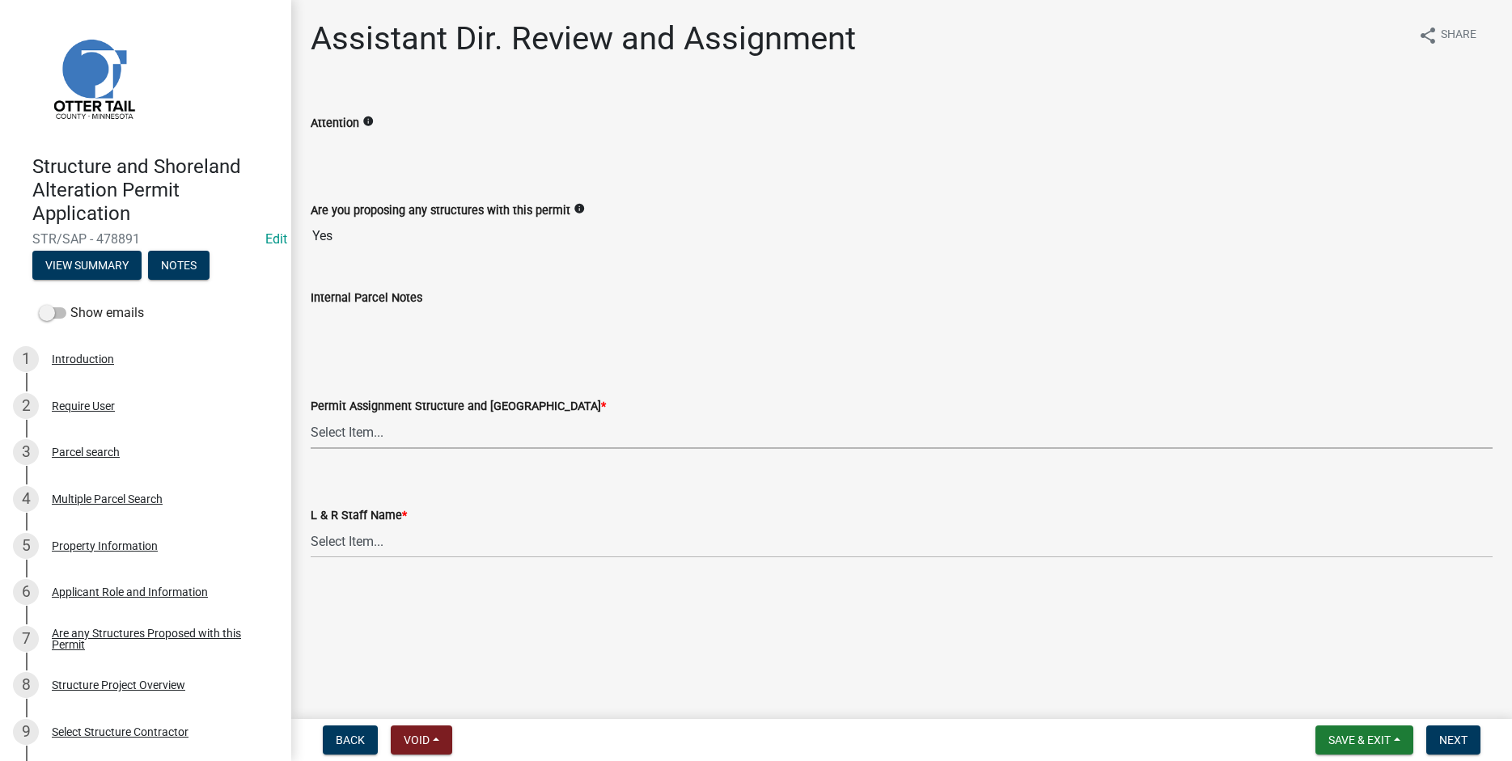
click at [311, 416] on select "Select Item... [PERSON_NAME] ([EMAIL_ADDRESS][DOMAIN_NAME]) [PERSON_NAME] ([EMA…" at bounding box center [902, 432] width 1182 height 33
click option "[PERSON_NAME] ([EMAIL_ADDRESS][DOMAIN_NAME])" at bounding box center [0, 0] width 0 height 0
select select "fc504d62-a492-4196-a78d-ce00230c60b4"
click at [311, 525] on select "Select Item... [PERSON_NAME] [PERSON_NAME] [PERSON_NAME] [PERSON_NAME] [PERSON_…" at bounding box center [902, 541] width 1182 height 33
click option "[PERSON_NAME]" at bounding box center [0, 0] width 0 height 0
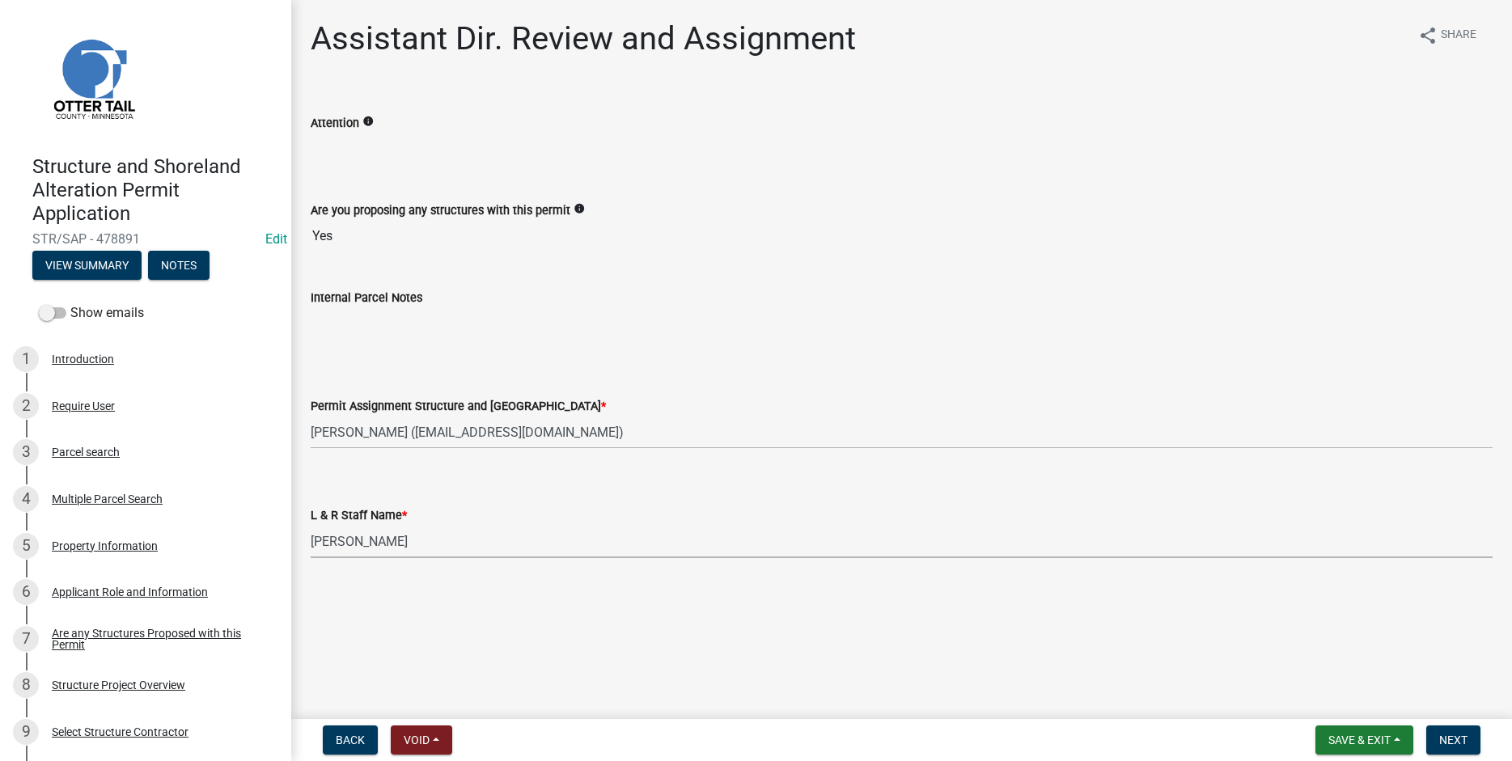
select select "4ffc802c-a91c-4807-8d38-a10afb9862f8"
click at [1445, 744] on span "Next" at bounding box center [1453, 740] width 28 height 13
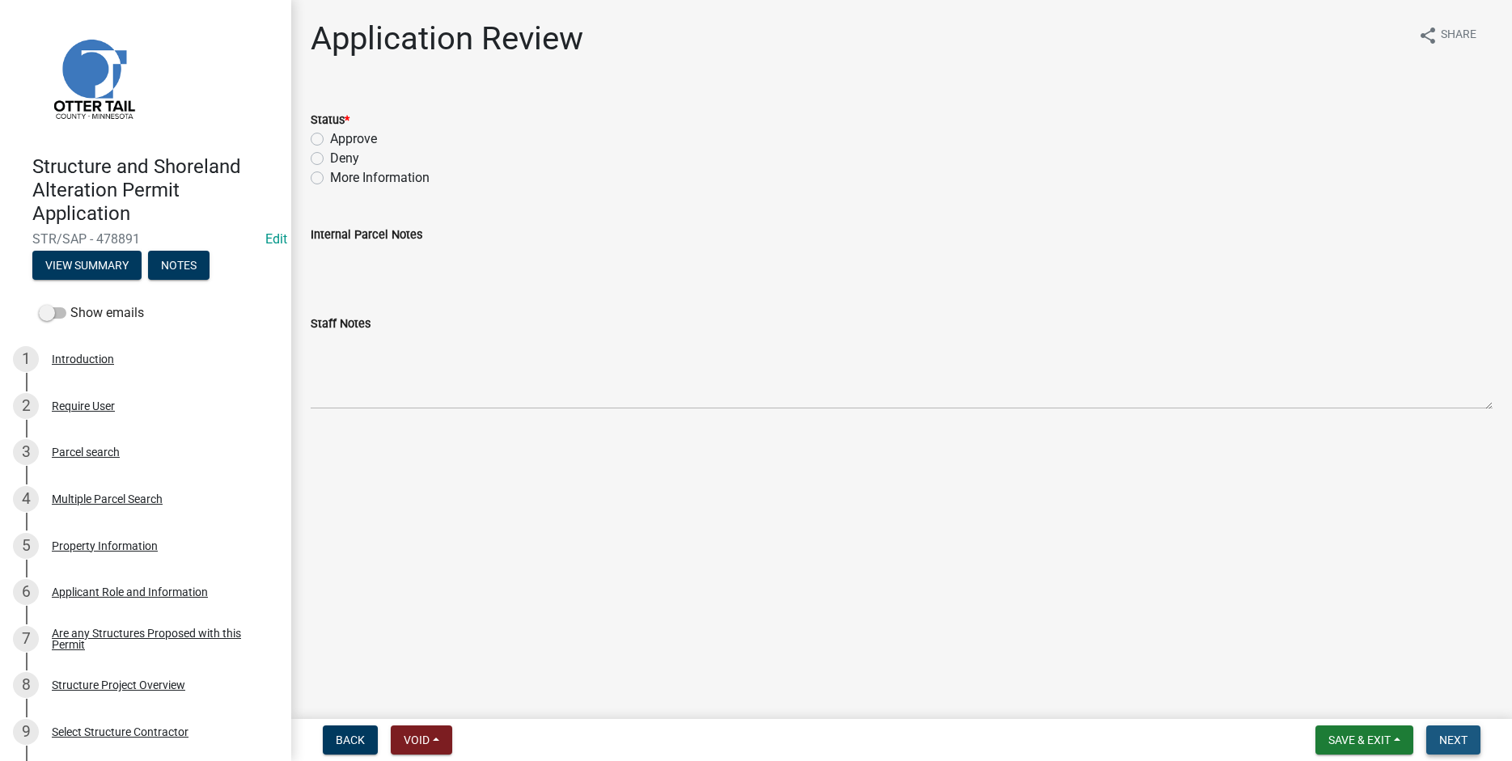
click at [1454, 744] on span "Next" at bounding box center [1453, 740] width 28 height 13
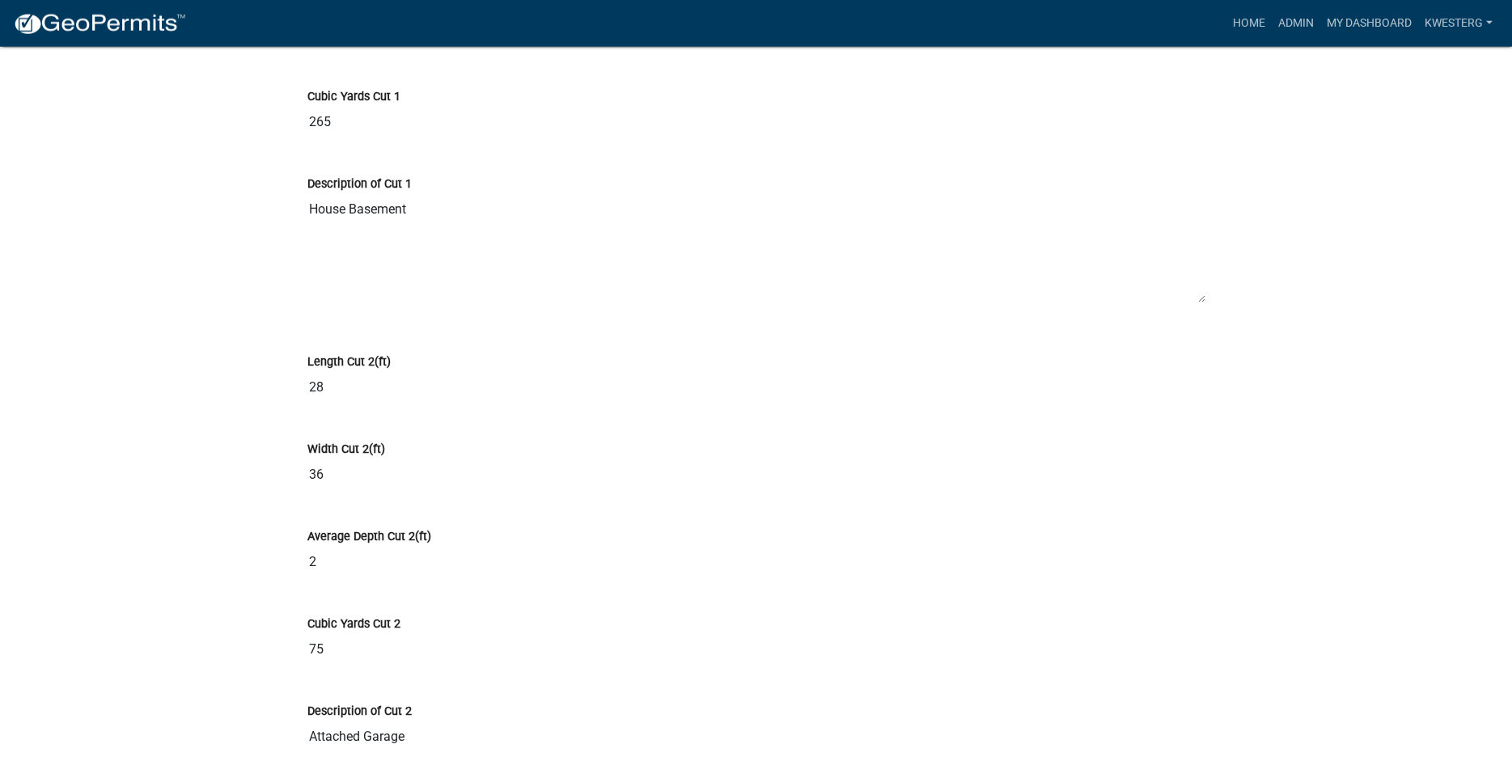
scroll to position [9863, 0]
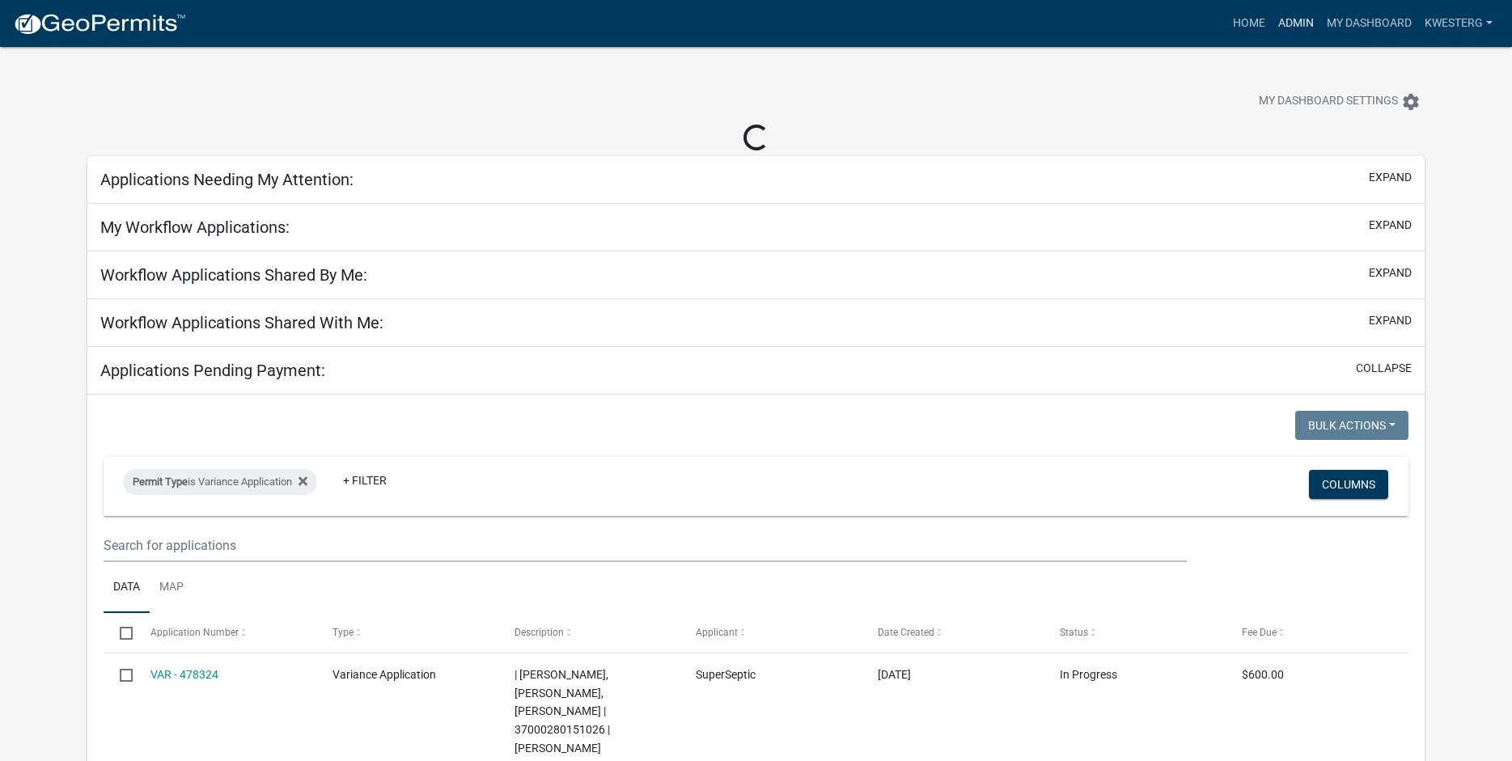
click at [1288, 19] on link "Admin" at bounding box center [1296, 23] width 49 height 31
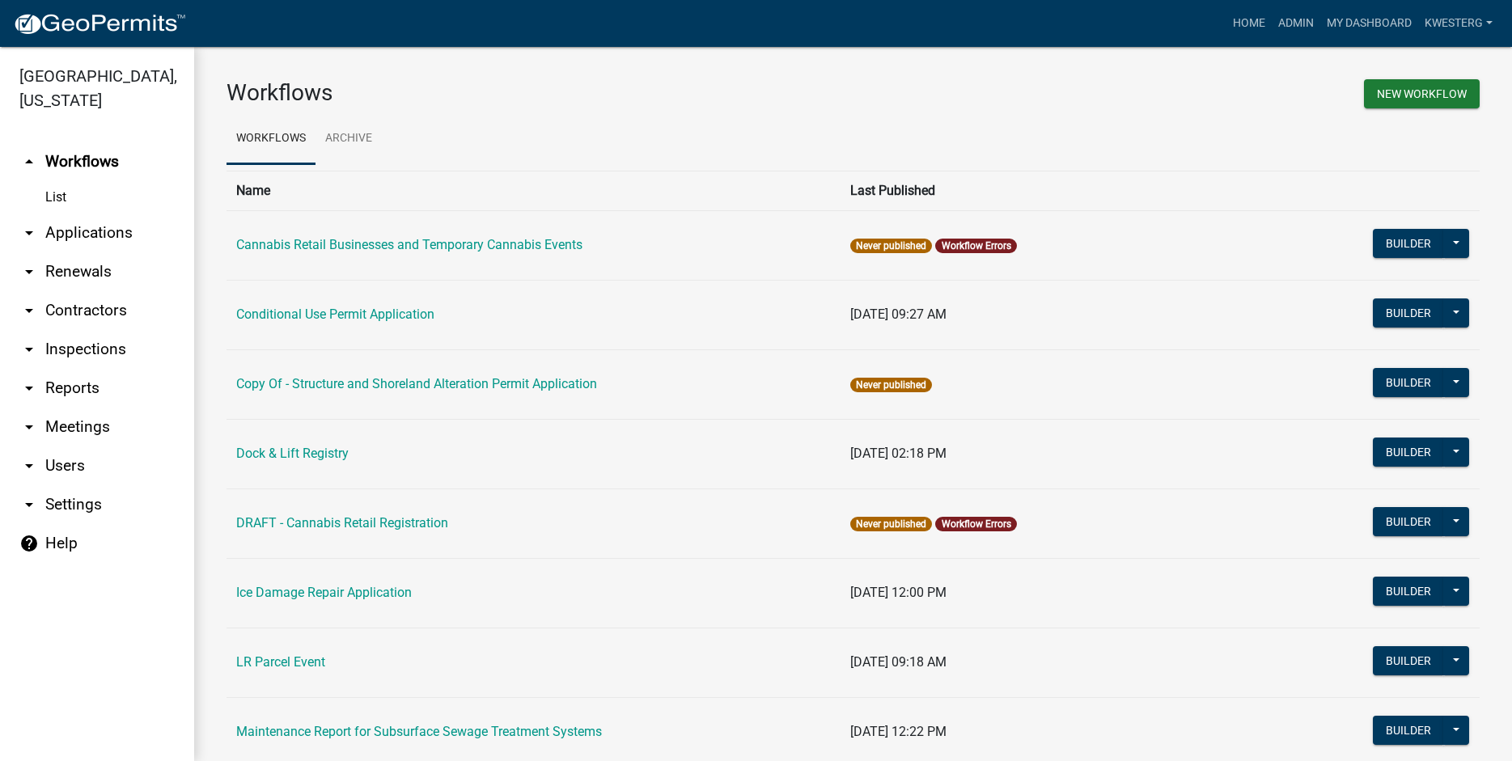
drag, startPoint x: 73, startPoint y: 230, endPoint x: 192, endPoint y: 283, distance: 130.4
click at [74, 232] on link "arrow_drop_down Applications" at bounding box center [97, 233] width 194 height 39
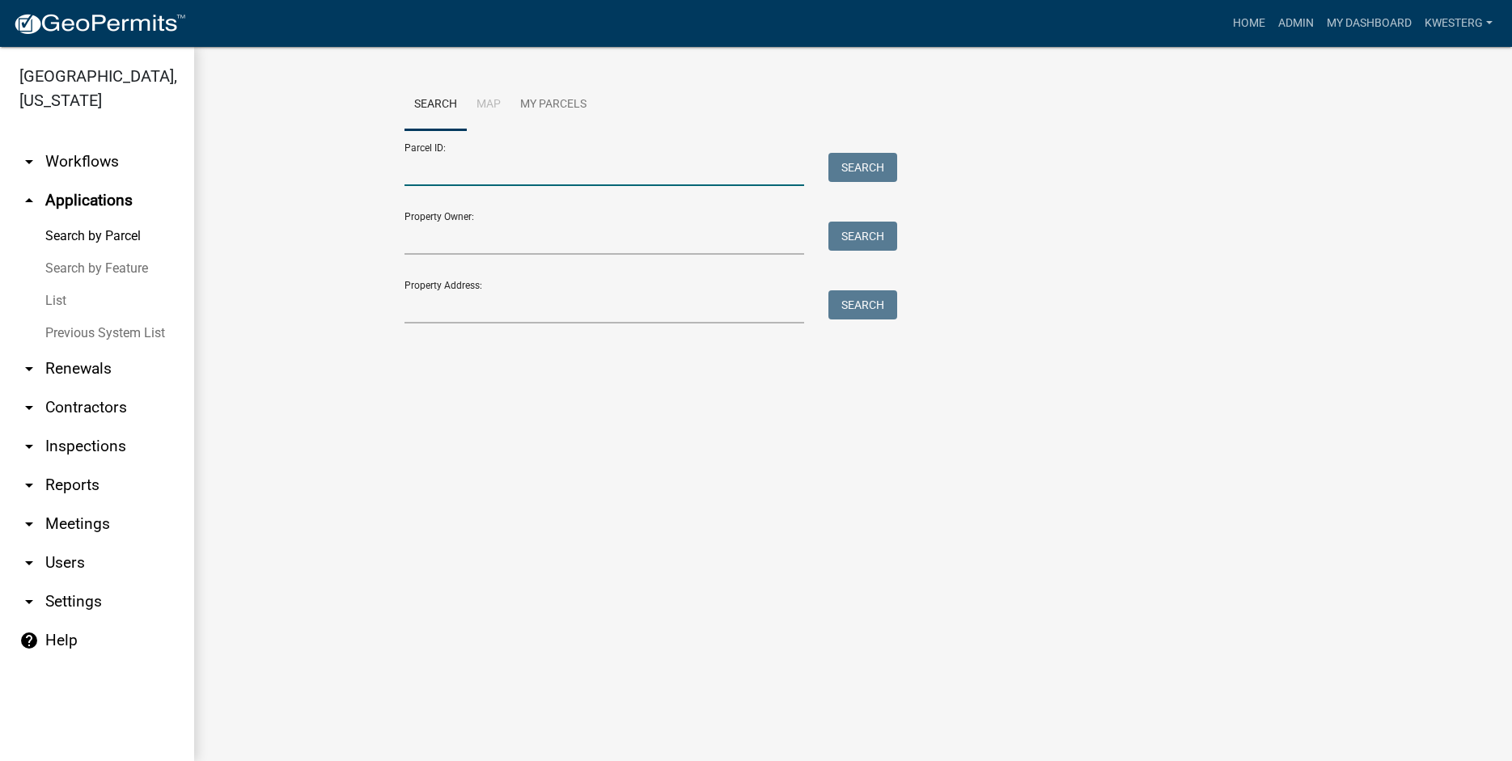
click at [430, 167] on input "Parcel ID:" at bounding box center [605, 169] width 401 height 33
paste input "17000320375009"
type input "17000320375009"
click at [857, 171] on button "Search" at bounding box center [863, 167] width 69 height 29
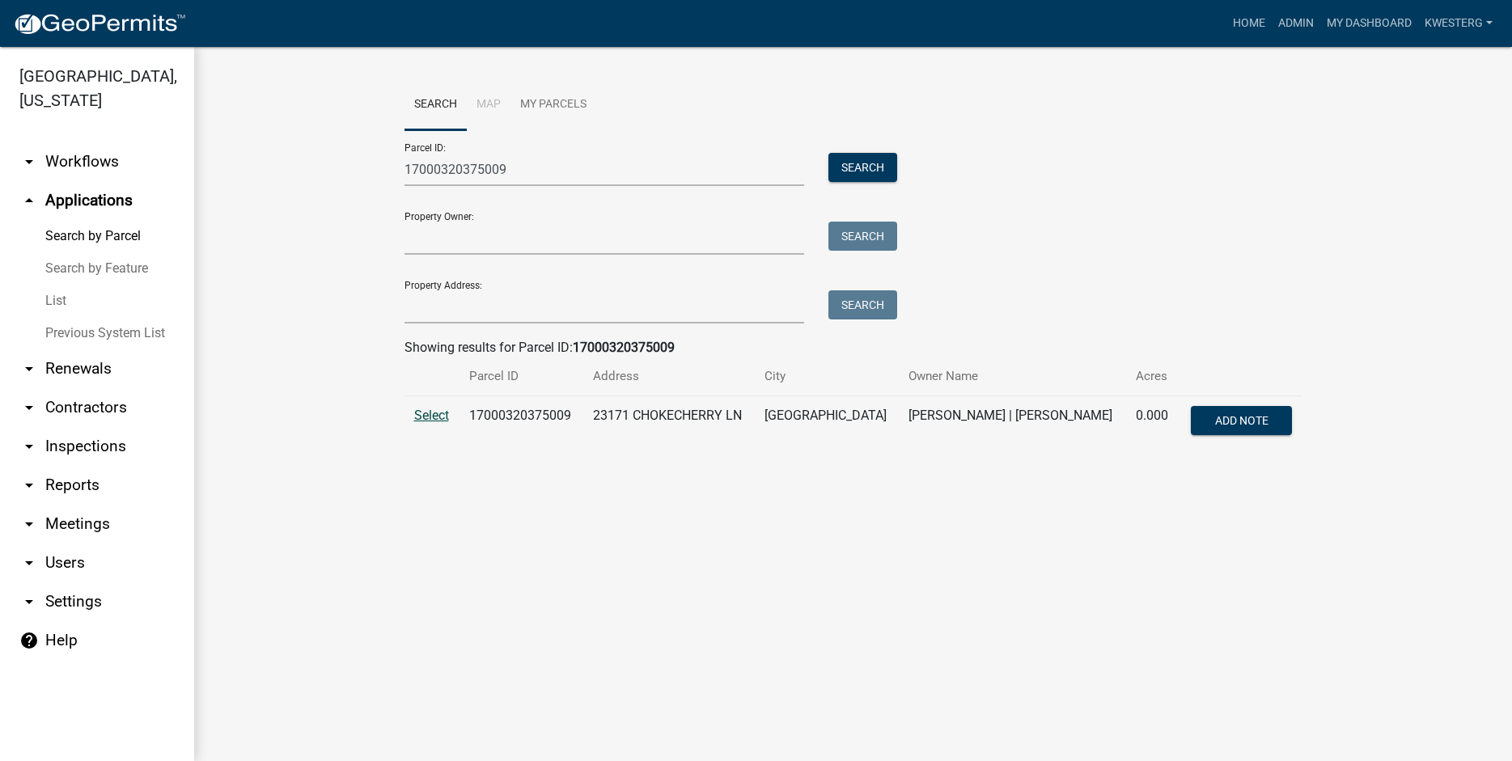
click at [431, 414] on span "Select" at bounding box center [431, 415] width 35 height 15
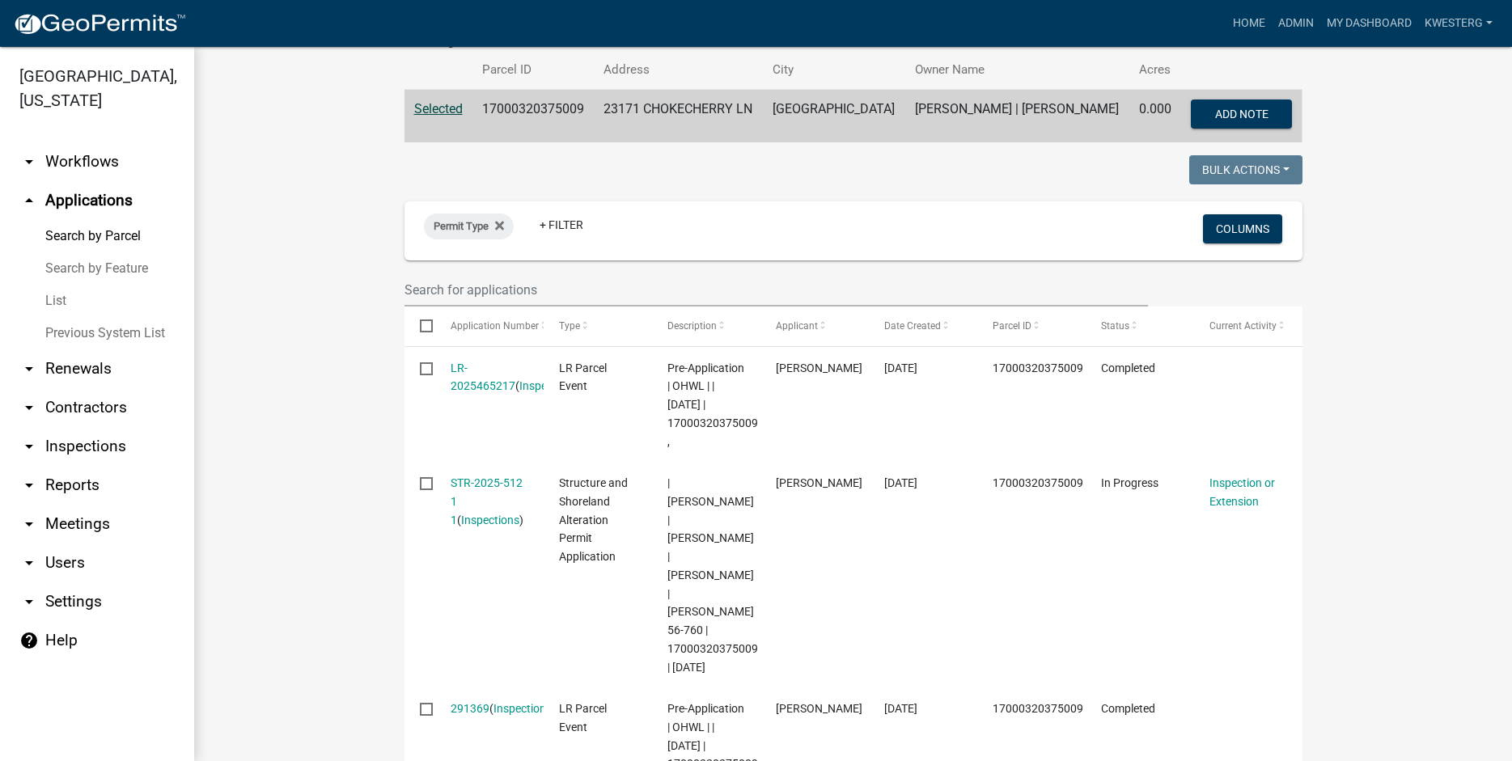
scroll to position [485, 0]
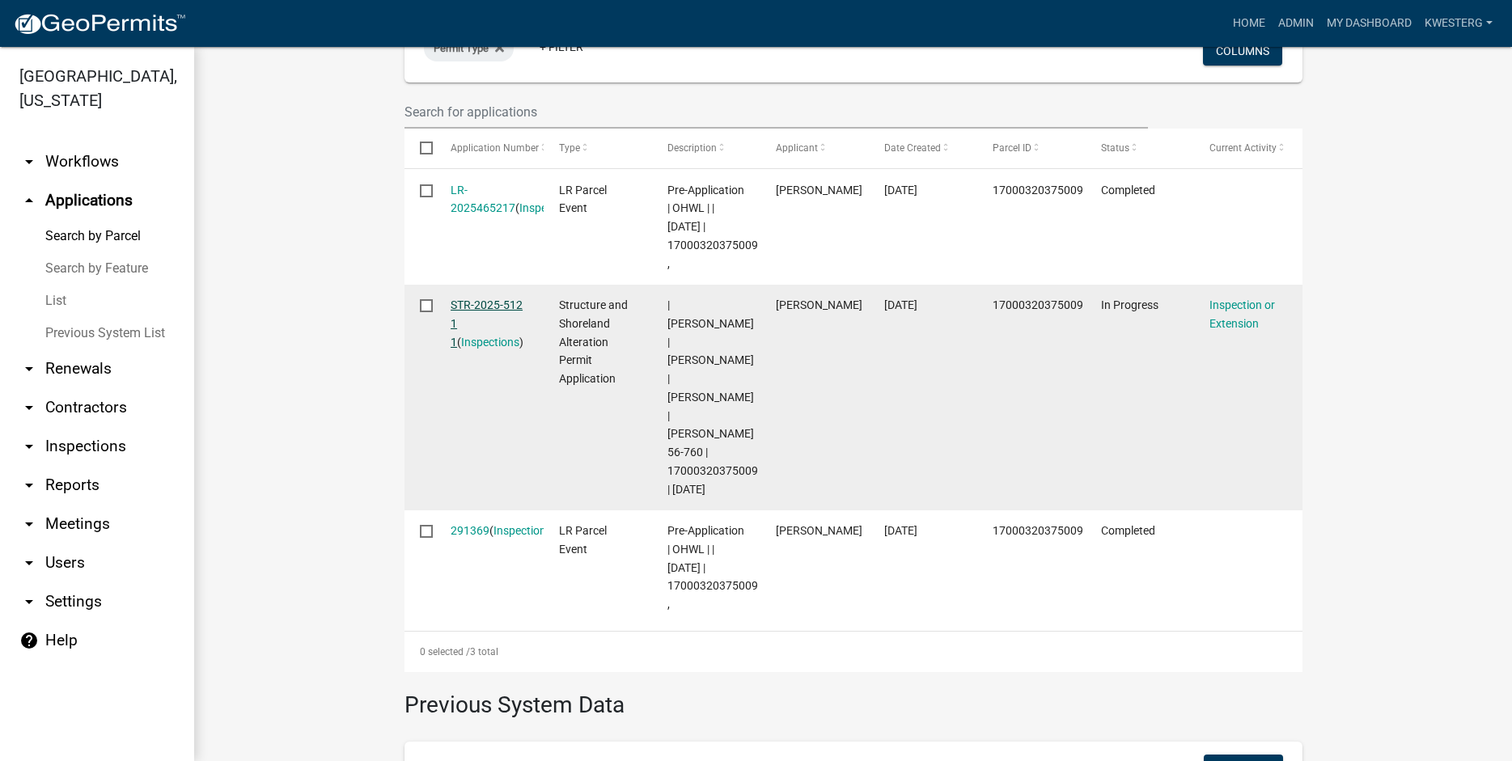
click at [476, 308] on link "STR-2025-512 1 1" at bounding box center [487, 324] width 72 height 50
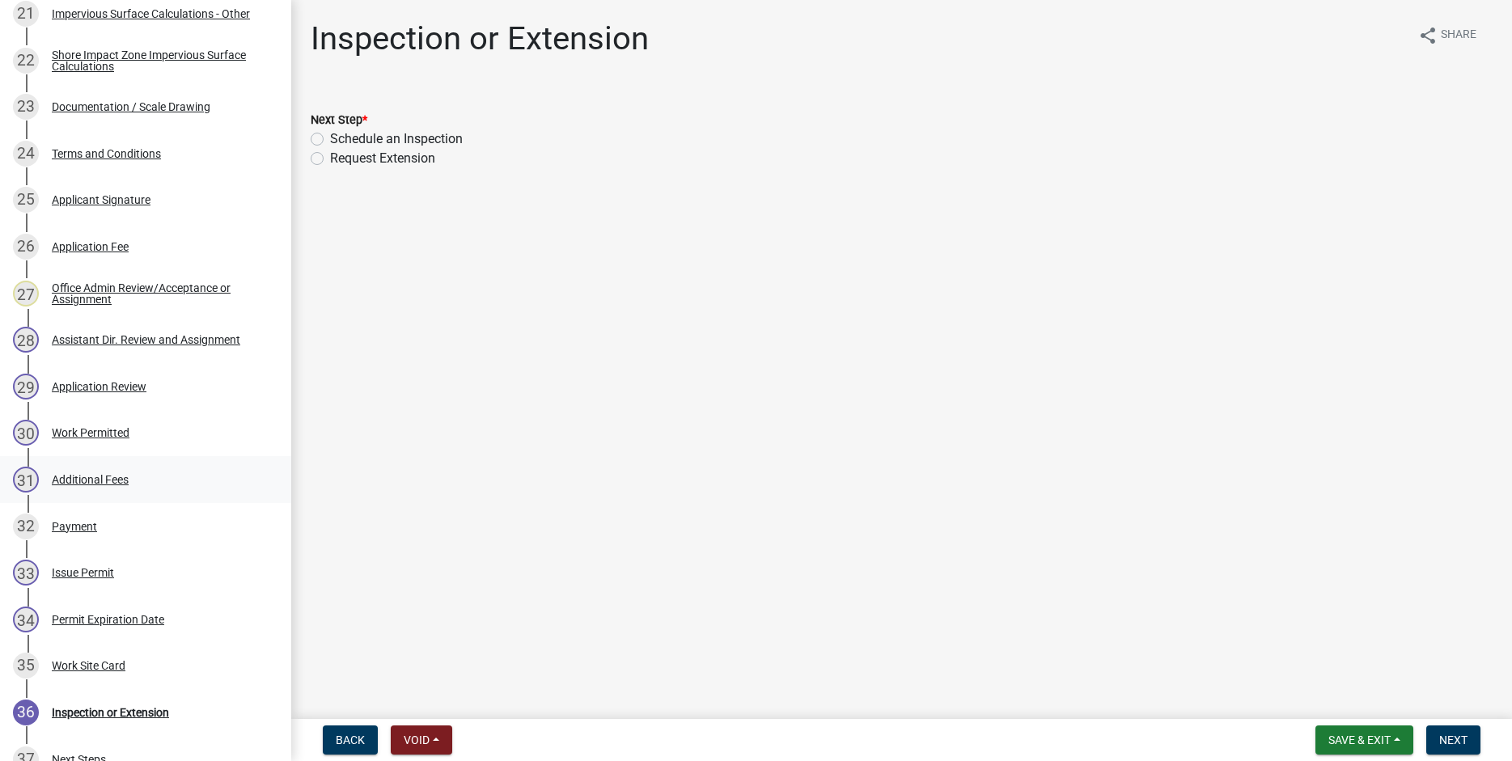
scroll to position [1486, 0]
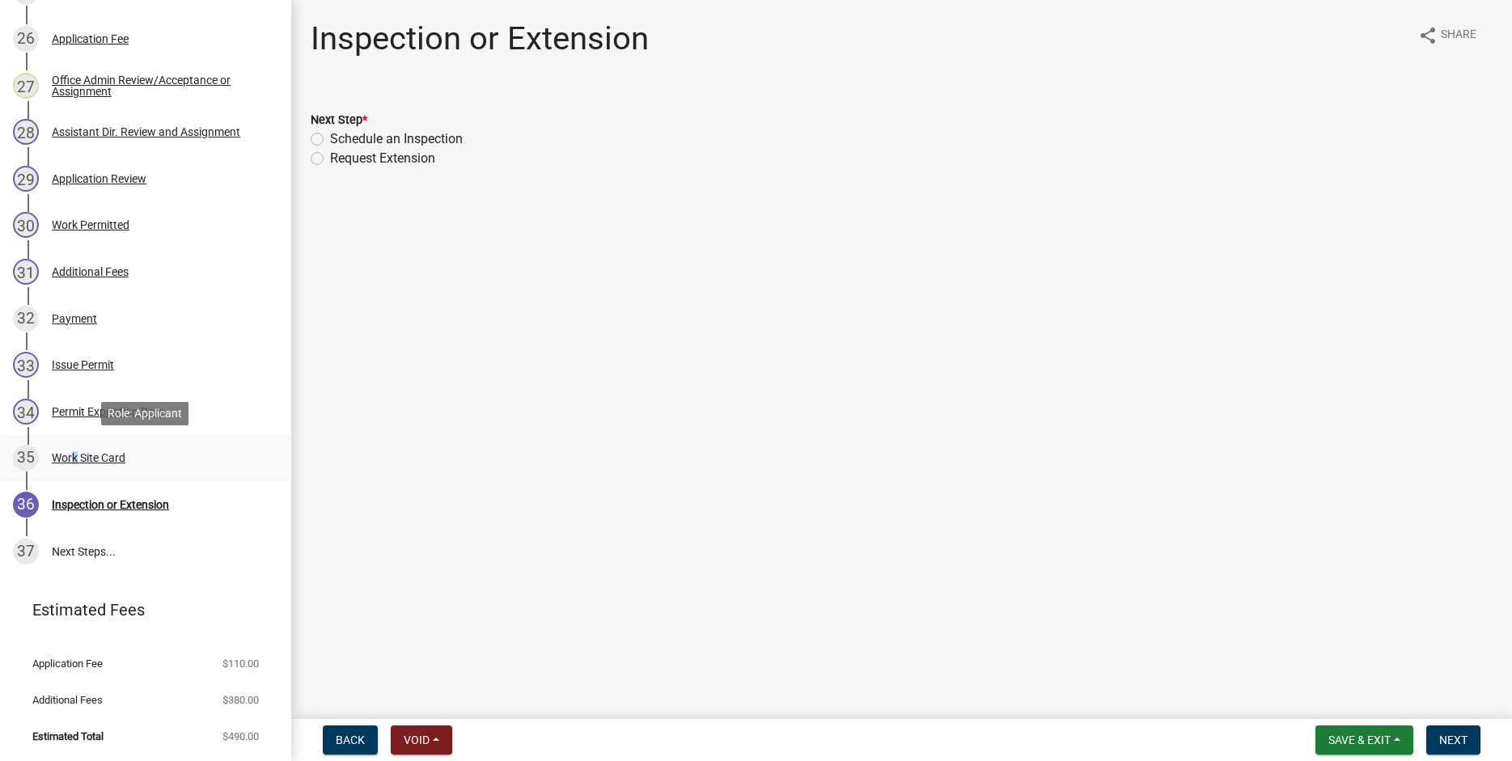
click at [71, 460] on div "Work Site Card" at bounding box center [89, 457] width 74 height 11
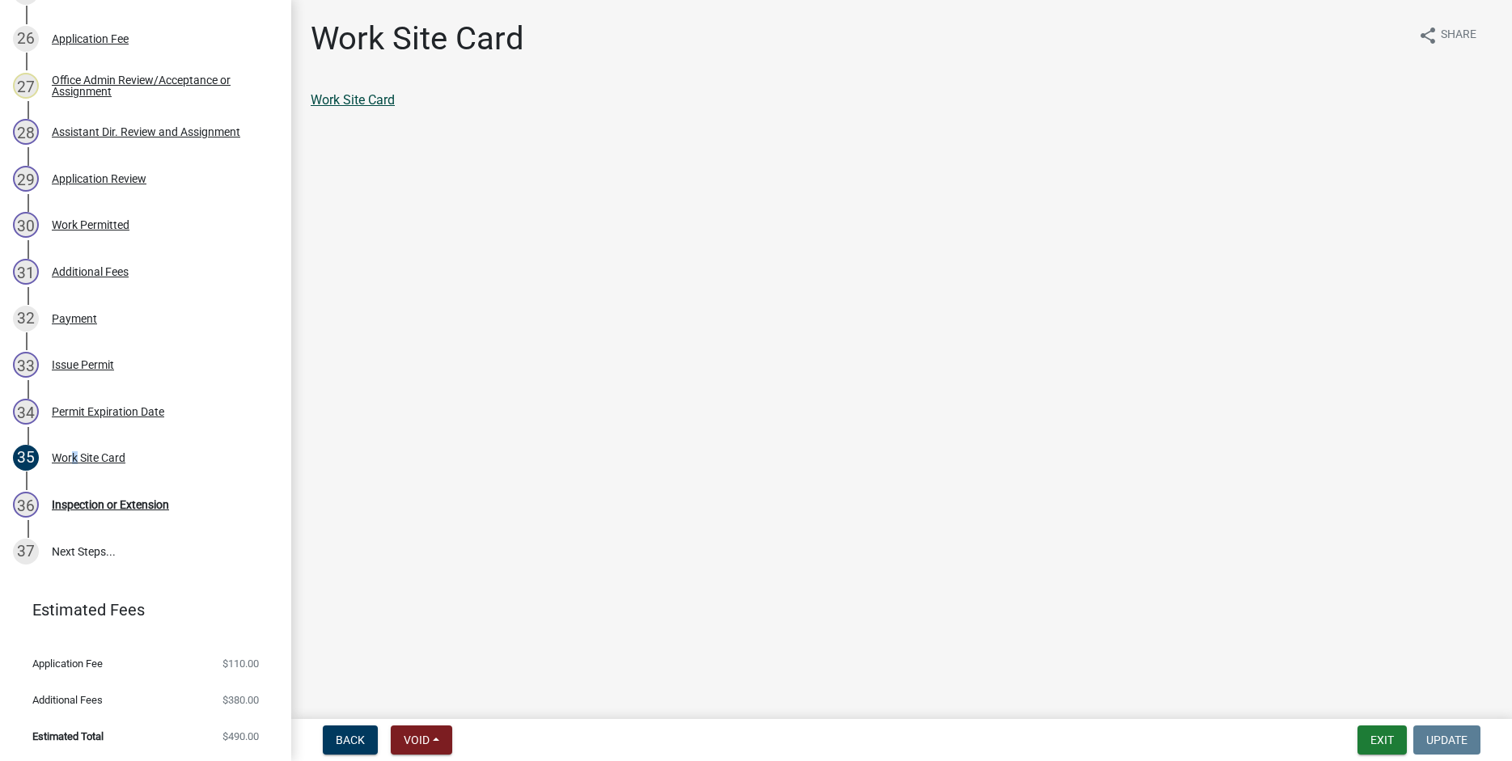
click at [337, 102] on link "Work Site Card" at bounding box center [353, 99] width 84 height 15
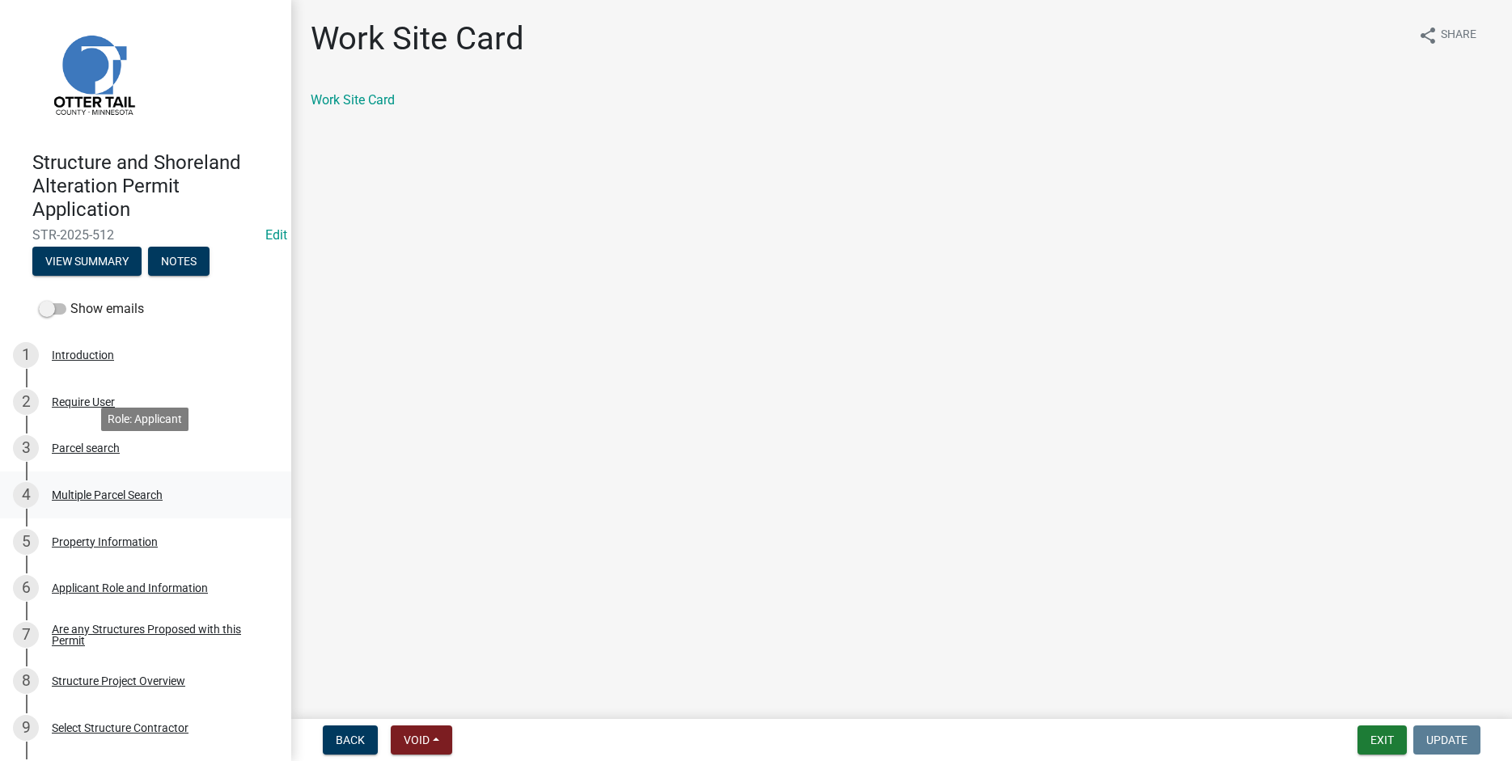
scroll to position [0, 0]
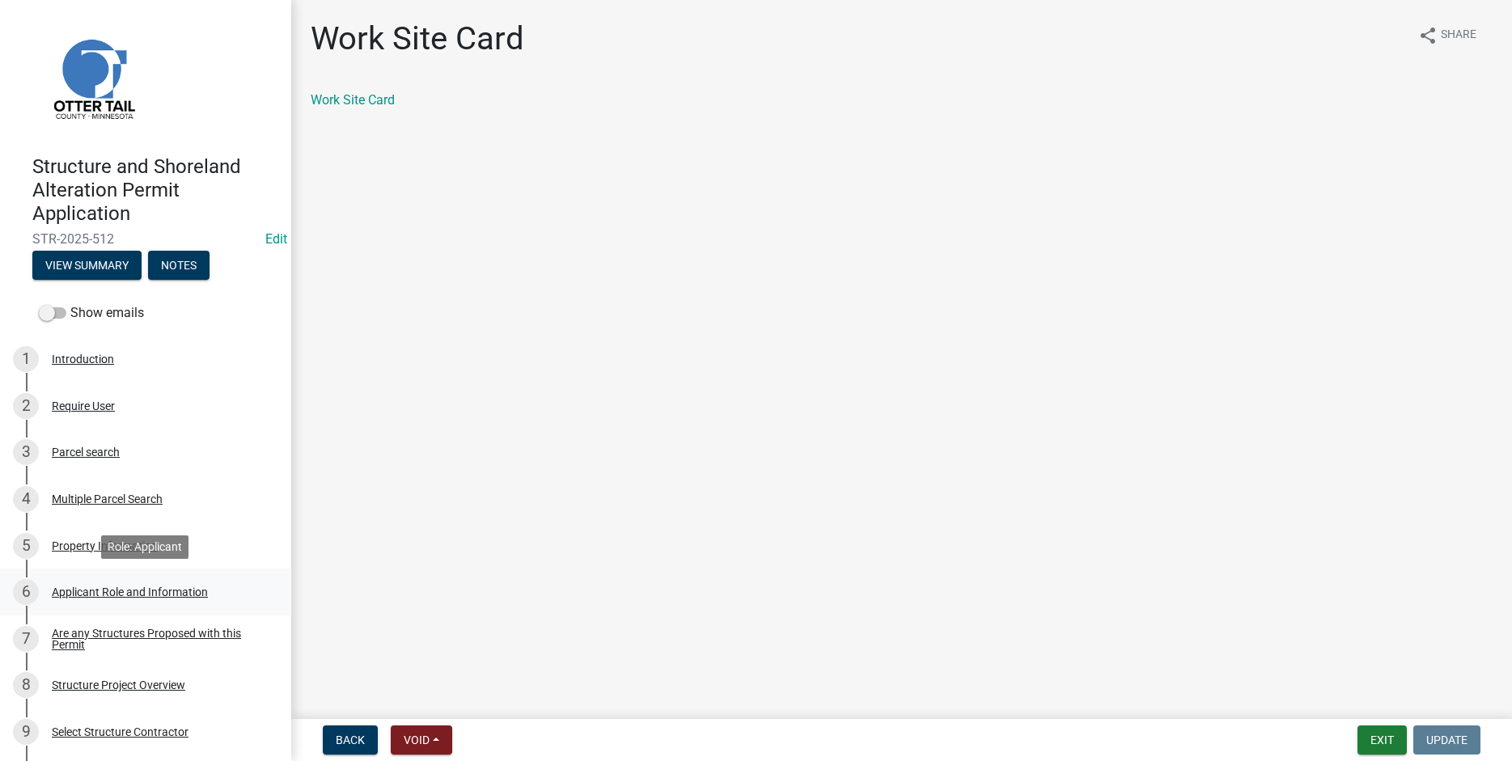
click at [83, 588] on div "Applicant Role and Information" at bounding box center [130, 592] width 156 height 11
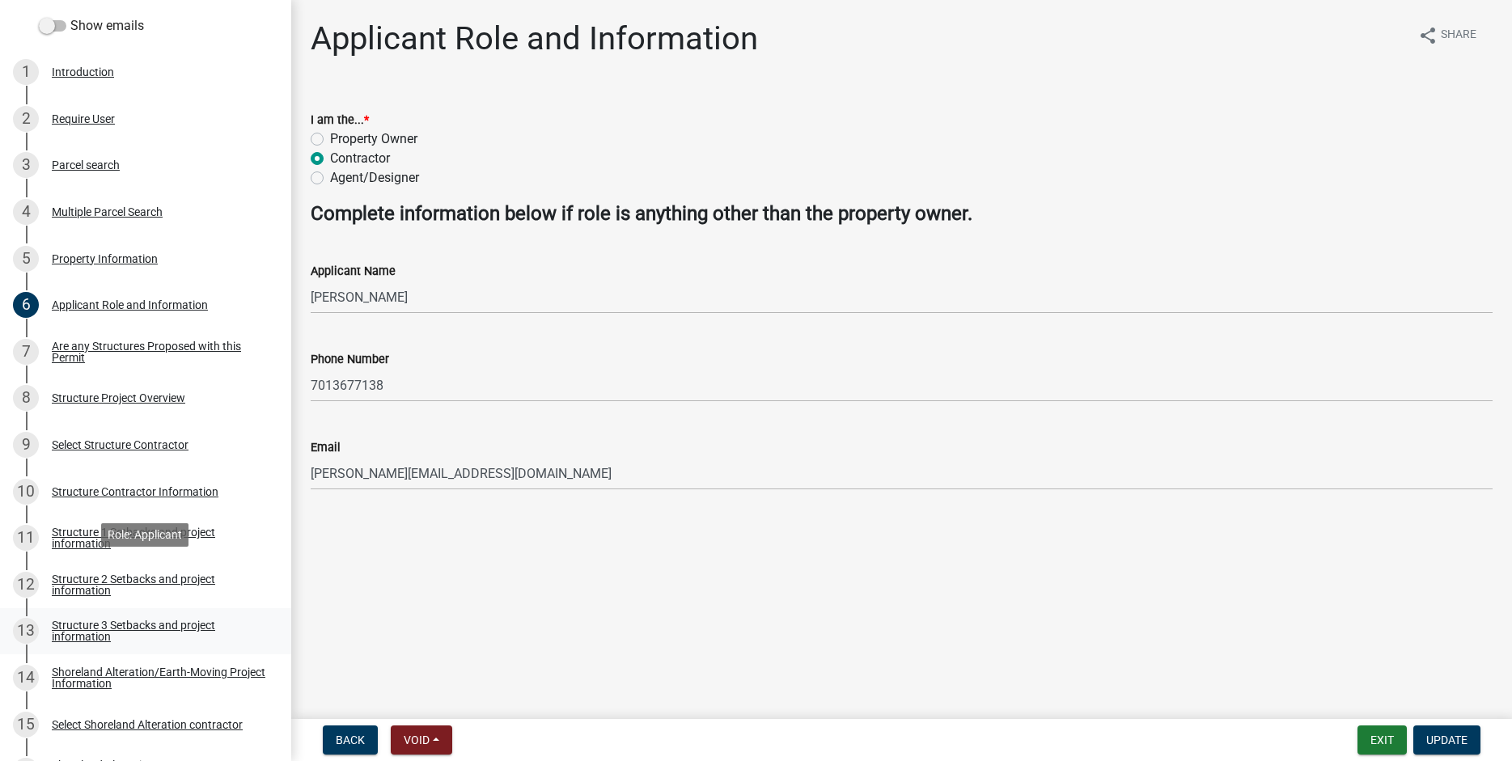
scroll to position [289, 0]
click at [104, 723] on div "Select Shoreland Alteration contractor" at bounding box center [147, 723] width 191 height 11
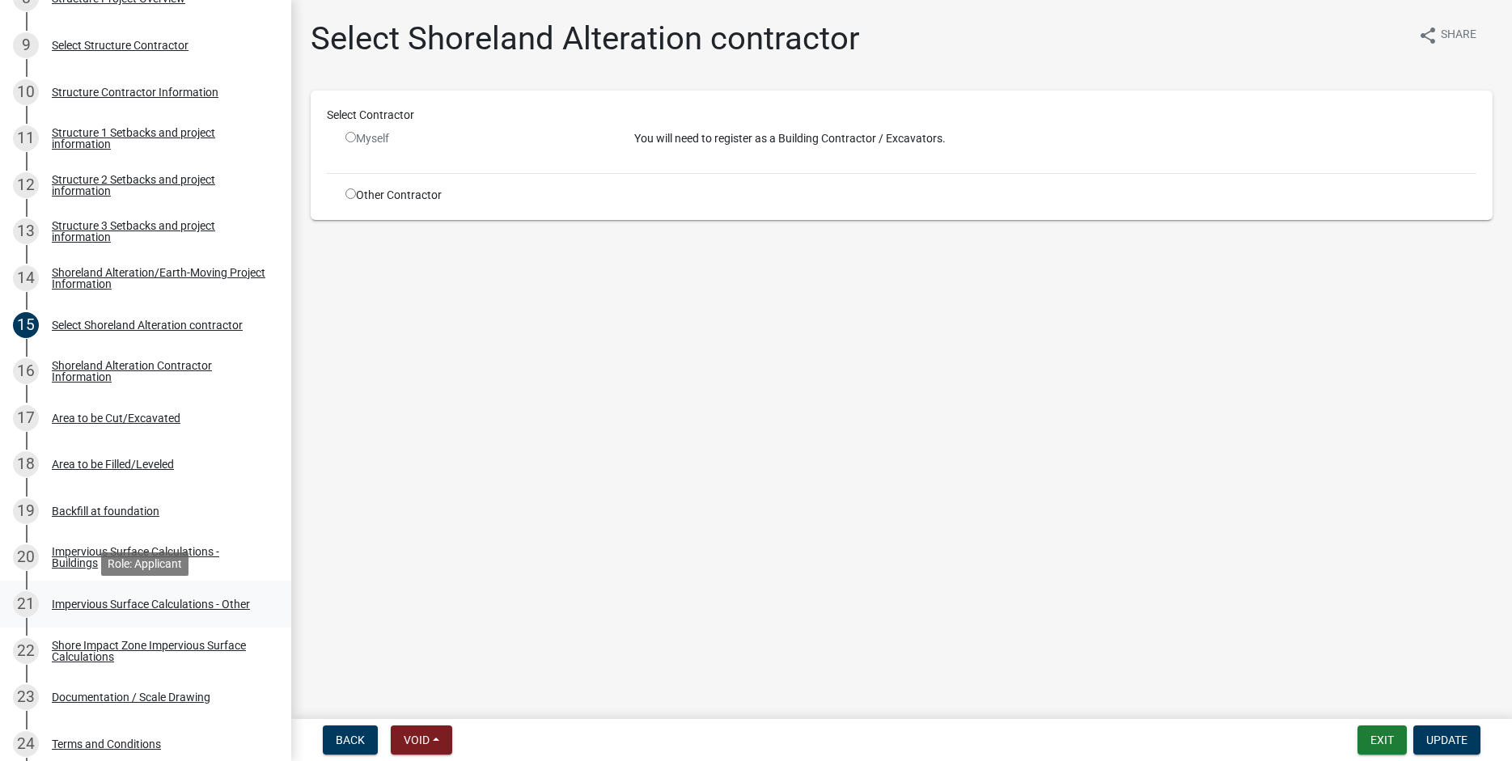
scroll to position [702, 0]
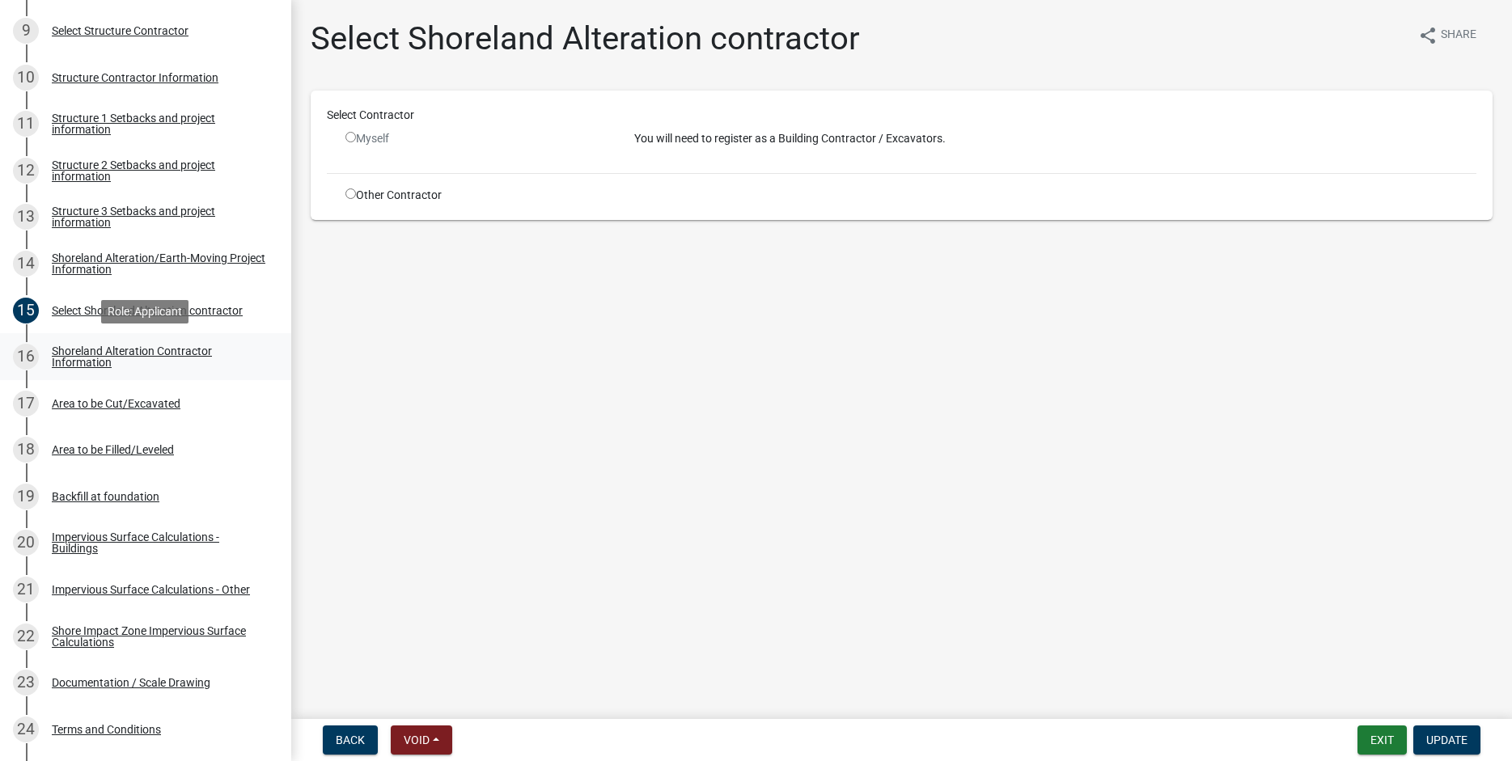
click at [80, 356] on div "Shoreland Alteration Contractor Information" at bounding box center [159, 357] width 214 height 23
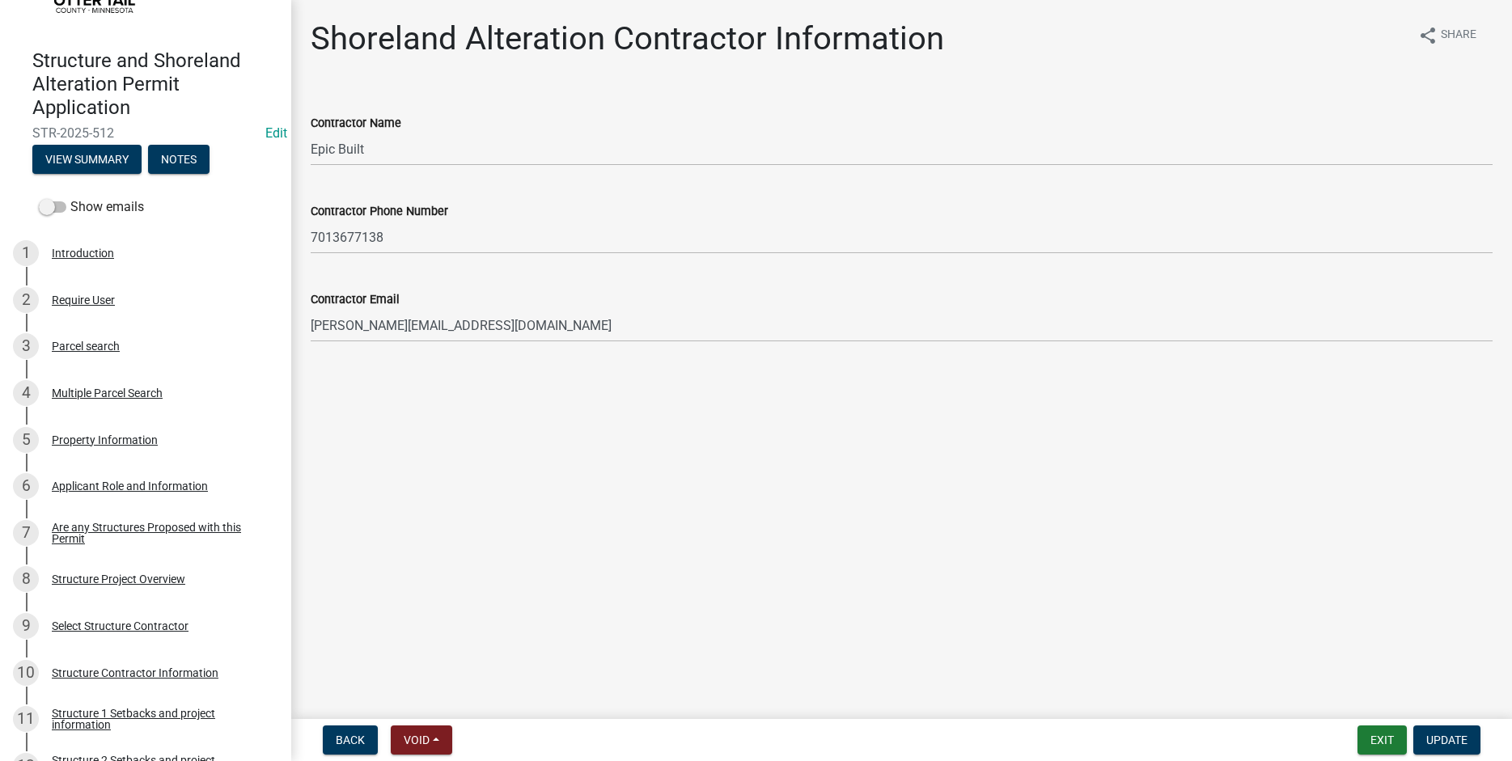
scroll to position [0, 0]
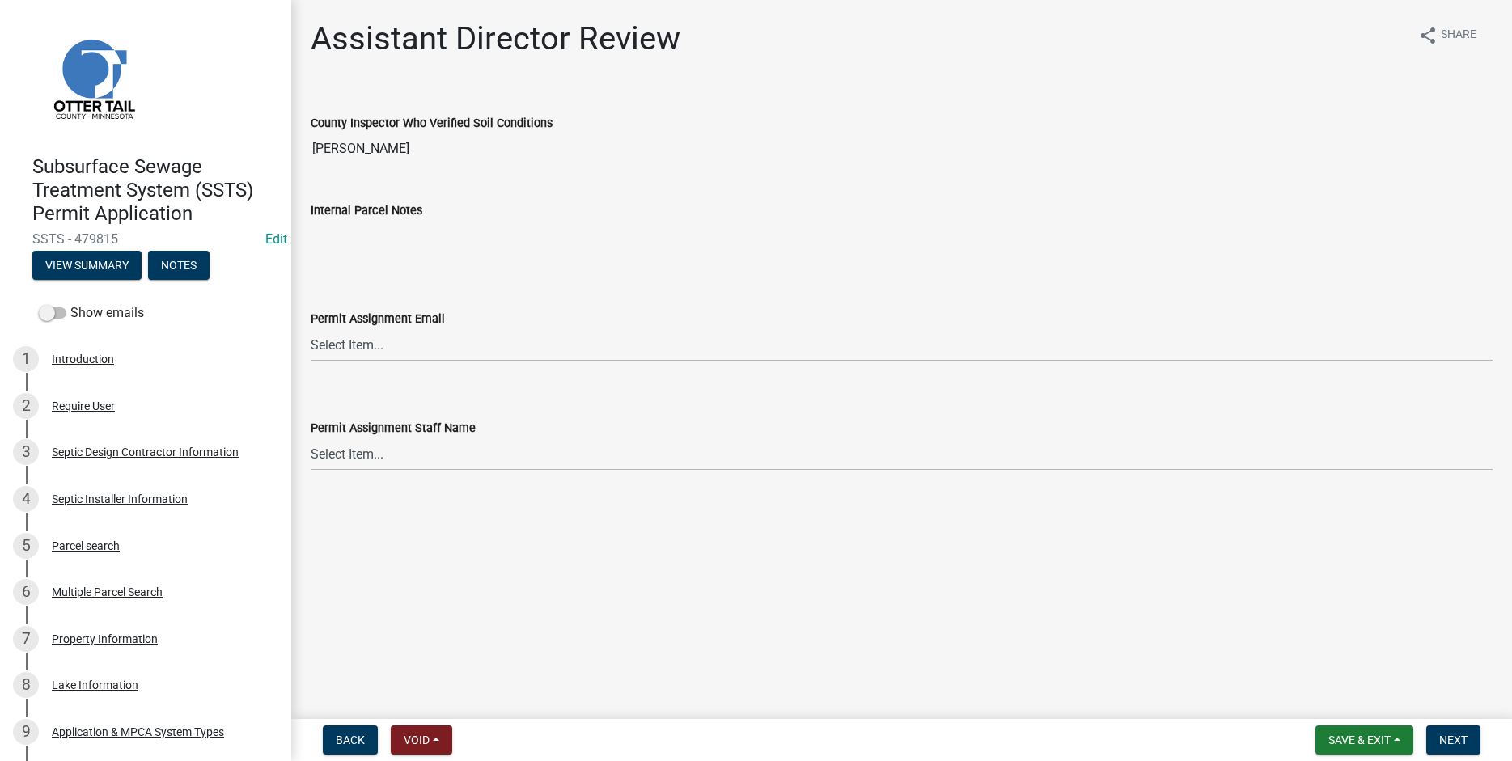
click at [311, 329] on select "Select Item... [PERSON_NAME] ([EMAIL_ADDRESS][DOMAIN_NAME]) [PERSON_NAME] ([EMA…" at bounding box center [902, 345] width 1182 height 33
click option "[PERSON_NAME] ([EMAIL_ADDRESS][DOMAIN_NAME])" at bounding box center [0, 0] width 0 height 0
select select "318b8207-6619-4c37-8bd8-783b28c7307f"
click at [311, 438] on select "Select Item... [PERSON_NAME] [PERSON_NAME] [PERSON_NAME] [PERSON_NAME] [PERSON_…" at bounding box center [902, 454] width 1182 height 33
click option "[PERSON_NAME]" at bounding box center [0, 0] width 0 height 0
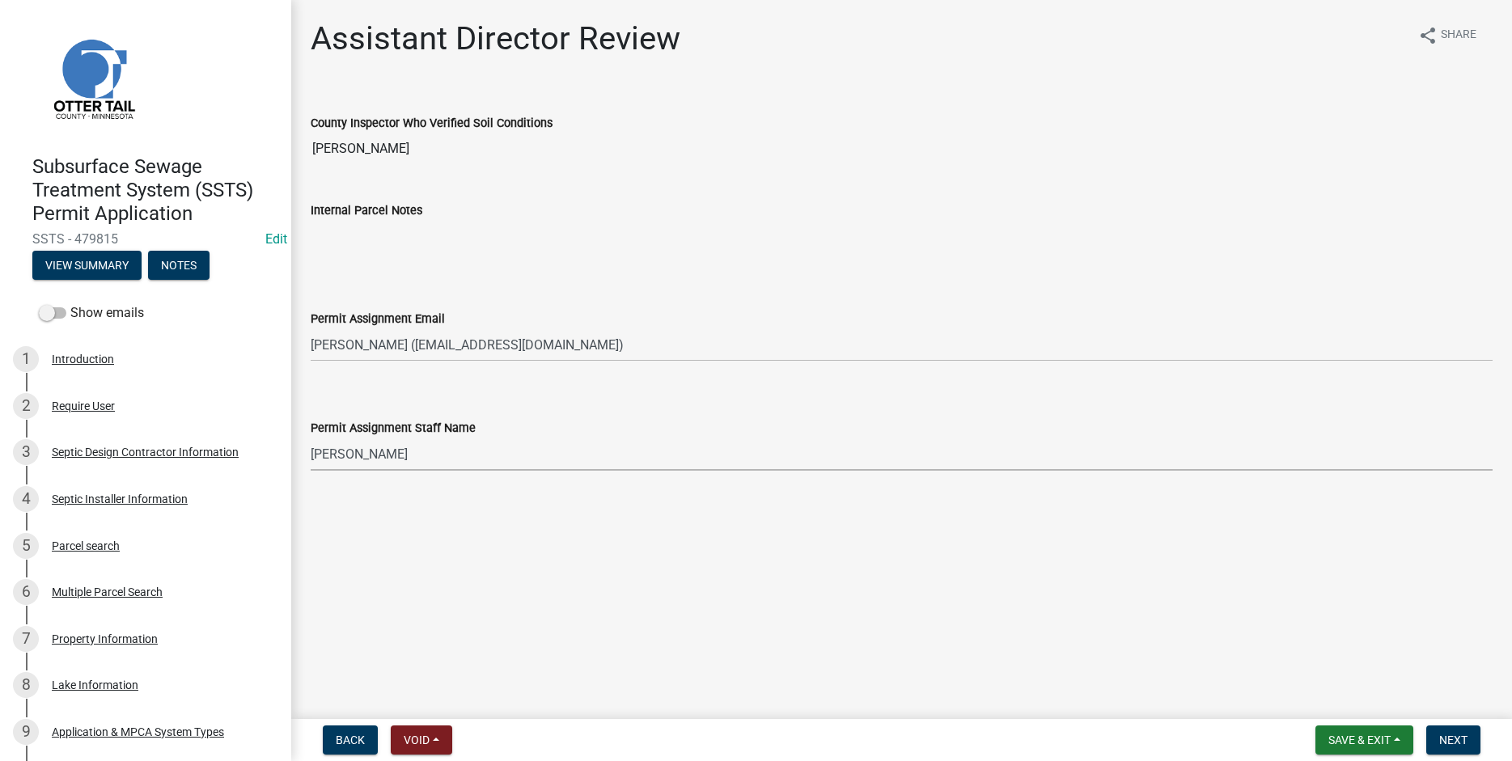
select select "ab2e7446-72a0-49c6-a36a-5181bad2fe68"
click at [1458, 747] on span "Next" at bounding box center [1453, 740] width 28 height 13
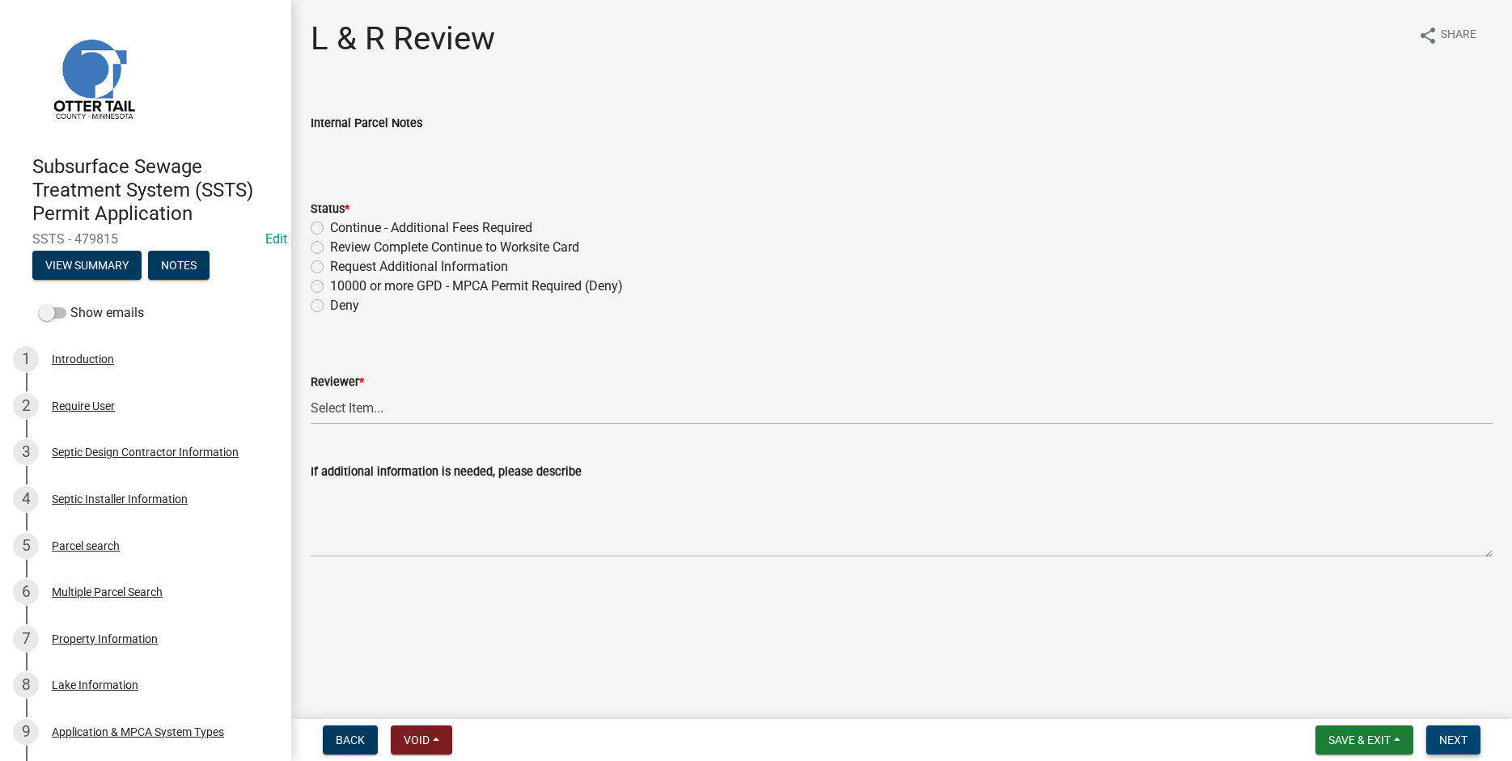
drag, startPoint x: 1462, startPoint y: 742, endPoint x: 1385, endPoint y: 706, distance: 85.1
click at [1454, 739] on span "Next" at bounding box center [1453, 740] width 28 height 13
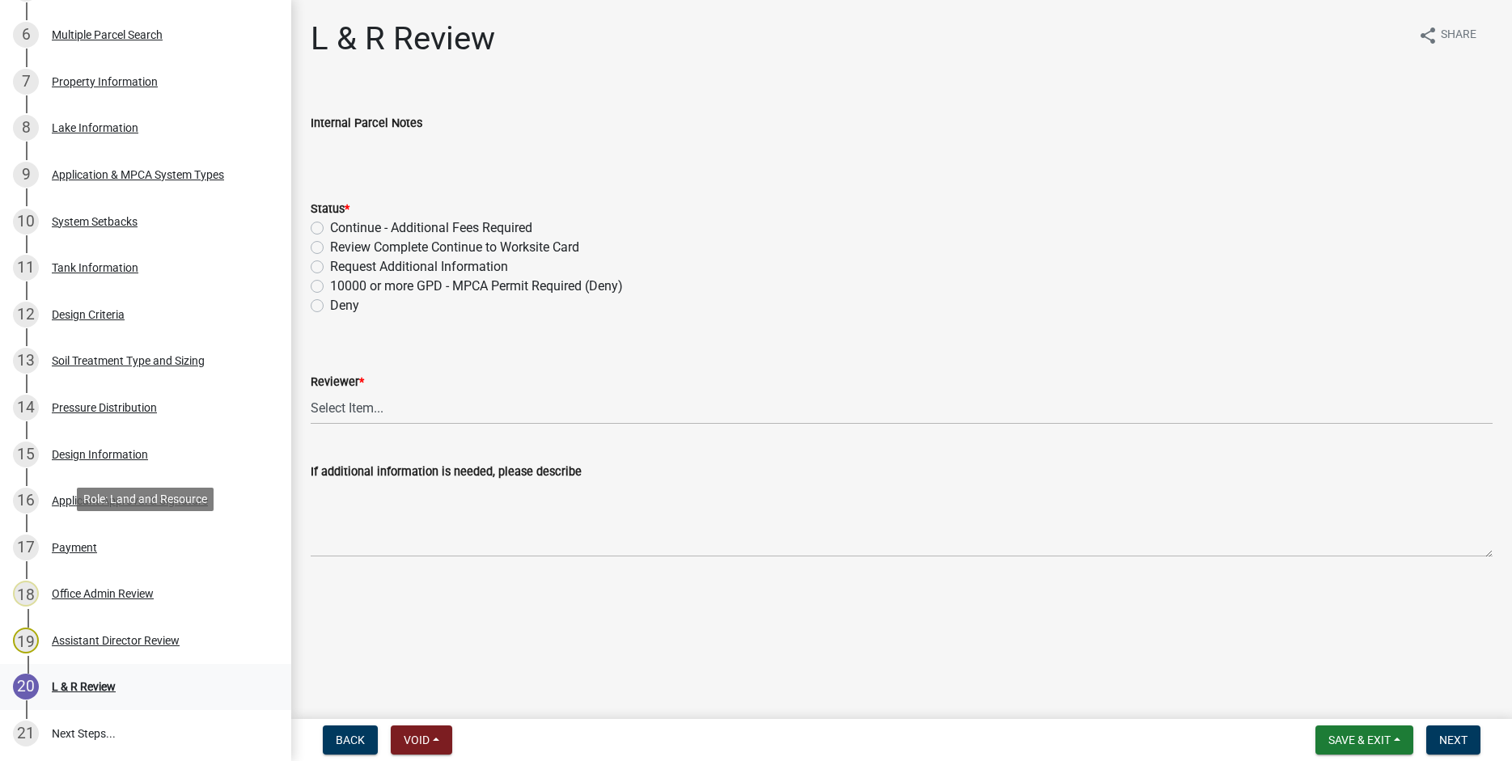
scroll to position [704, 0]
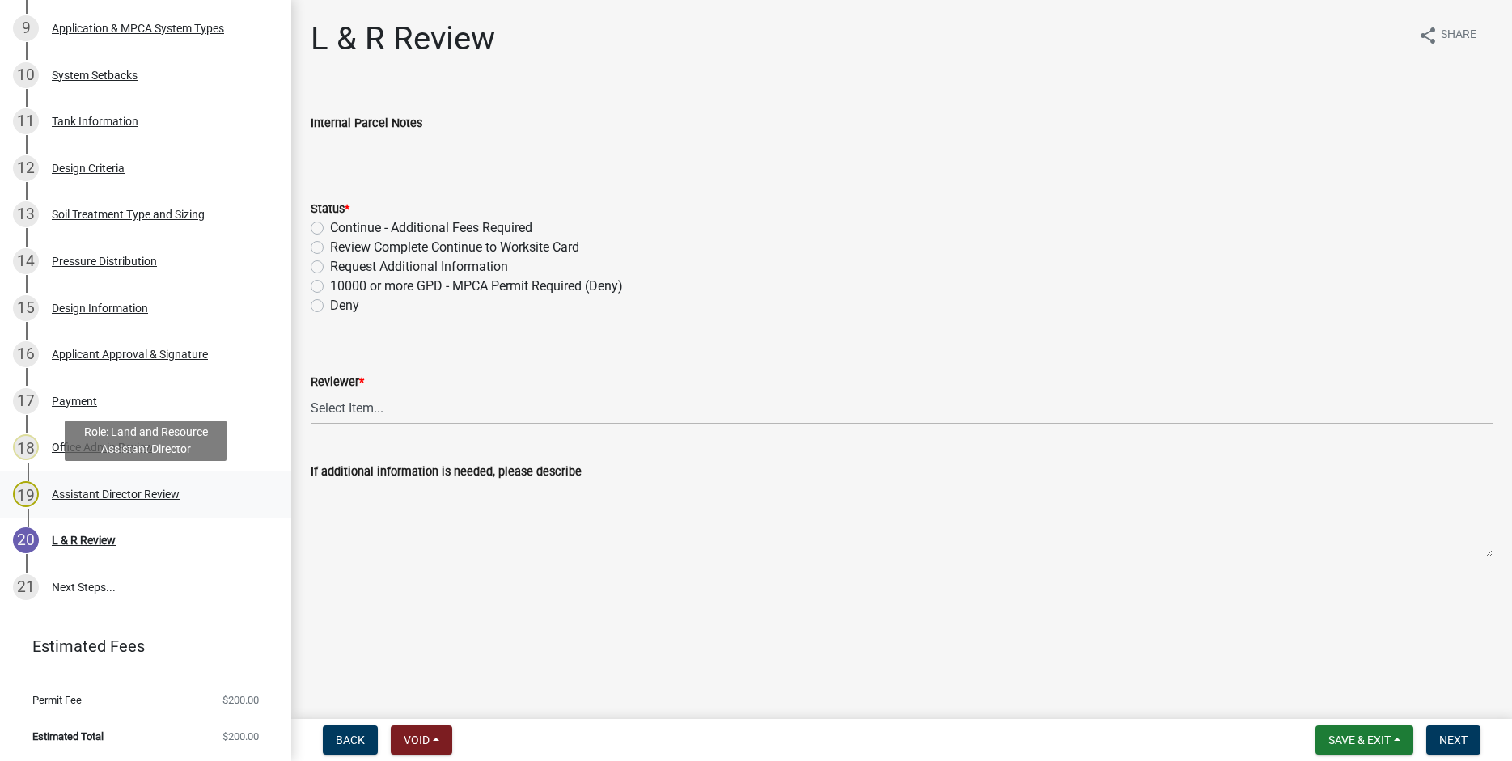
click at [106, 496] on div "Assistant Director Review" at bounding box center [116, 494] width 128 height 11
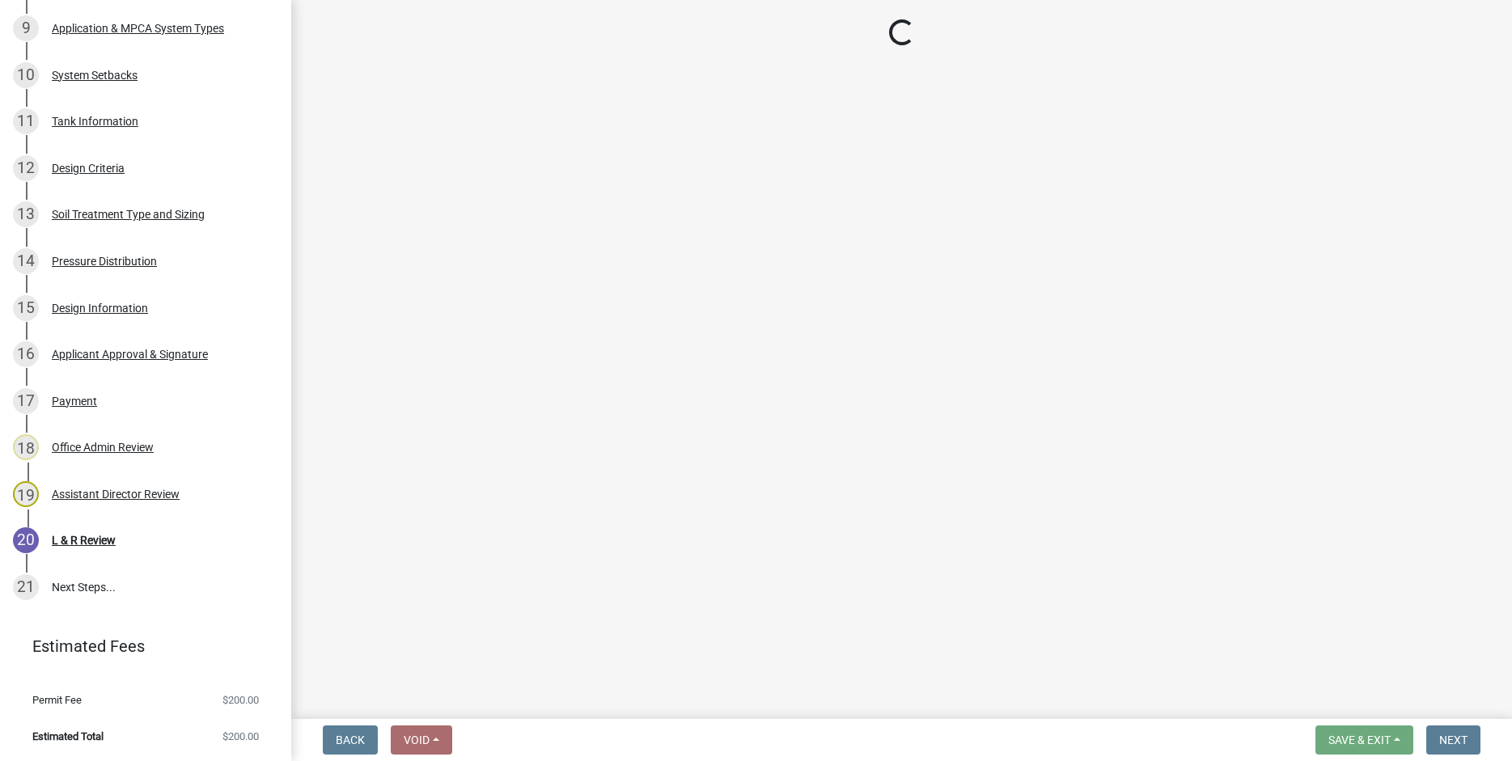
select select "318b8207-6619-4c37-8bd8-783b28c7307f"
select select "ab2e7446-72a0-49c6-a36a-5181bad2fe68"
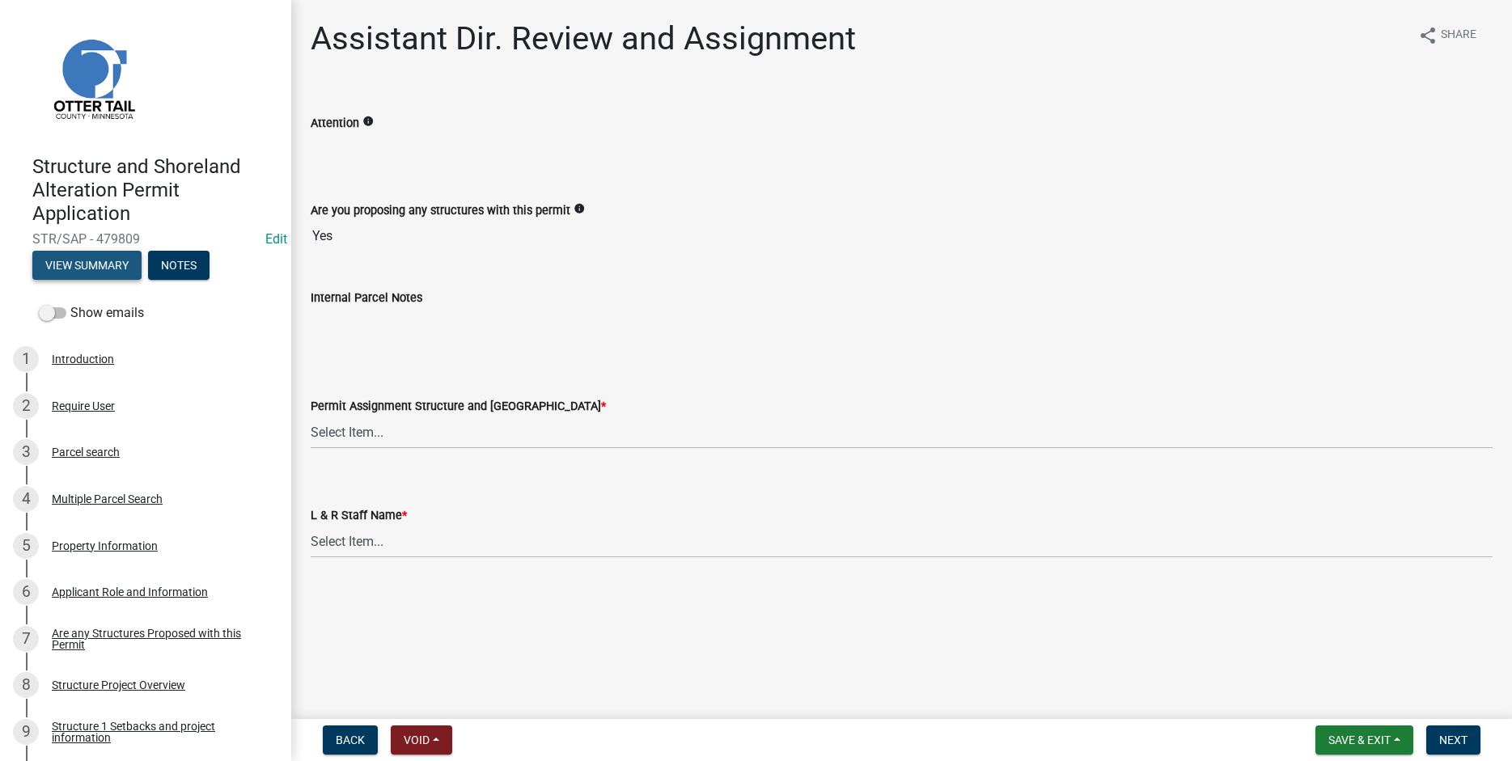
click at [85, 266] on button "View Summary" at bounding box center [86, 265] width 109 height 29
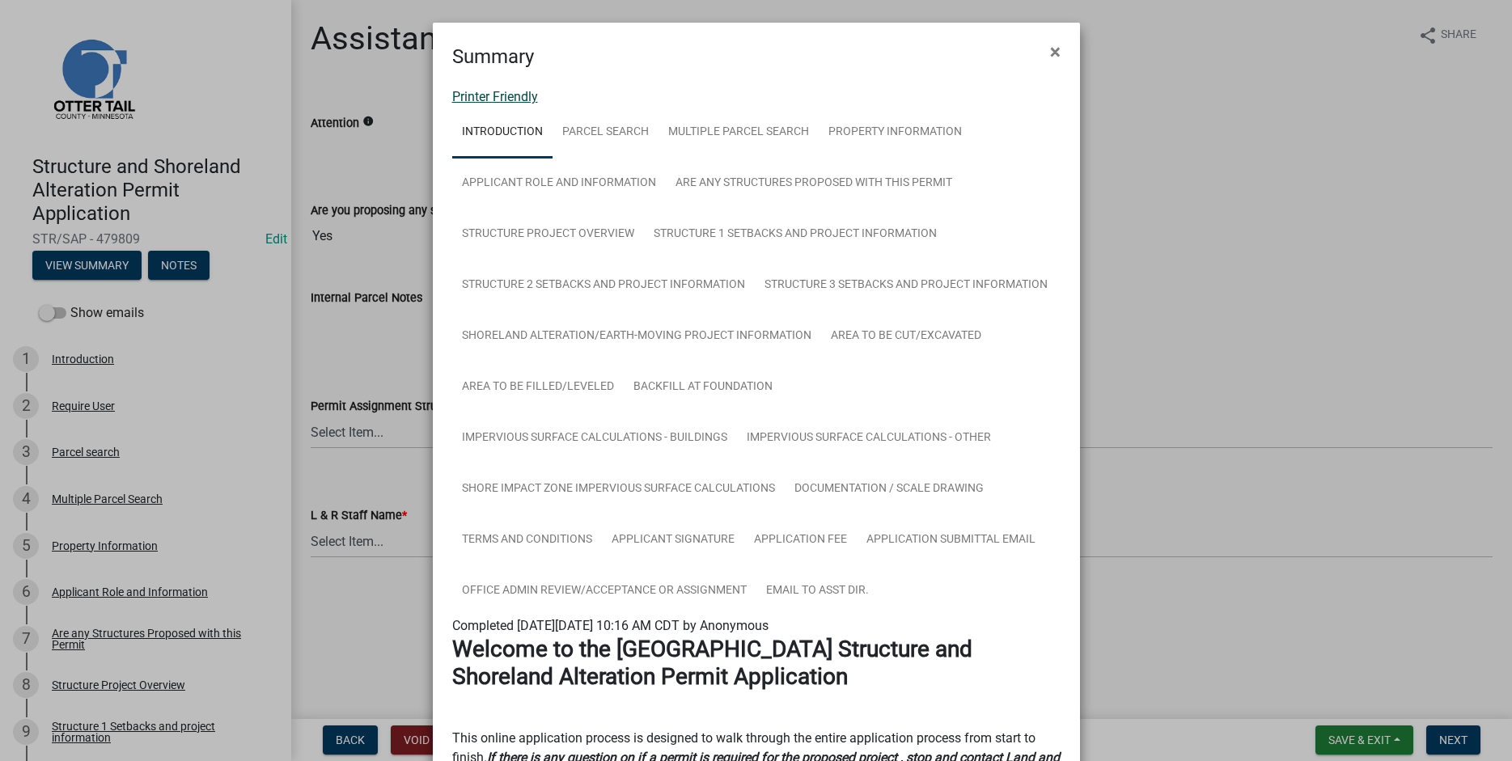
click at [464, 92] on link "Printer Friendly" at bounding box center [495, 96] width 86 height 15
click at [1051, 49] on span "×" at bounding box center [1055, 51] width 11 height 23
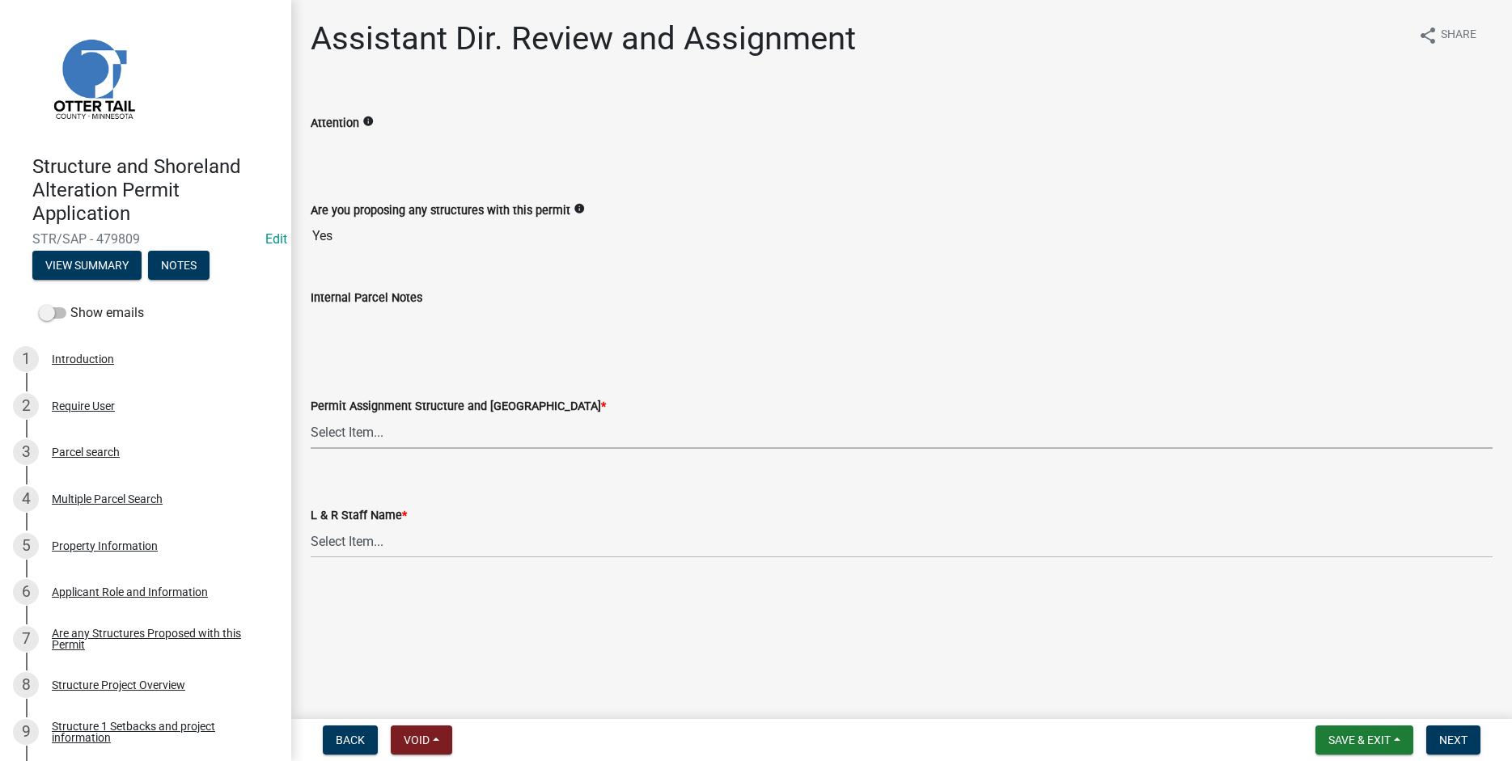
click at [311, 416] on select "Select Item... Alexis Newark (anewark@ottertailcounty.gov) Amy Busko (abusko@ot…" at bounding box center [902, 432] width 1182 height 33
click option "Alexis Newark (anewark@ottertailcounty.gov)" at bounding box center [0, 0] width 0 height 0
select select "46a67eee-2c7d-4579-9973-15a8b9f9d8c4"
click at [311, 525] on select "Select Item... Alexis Newark Amy Busko Andrea Perales Brittany Tollefson Christ…" at bounding box center [902, 541] width 1182 height 33
click option "Alexis Newark" at bounding box center [0, 0] width 0 height 0
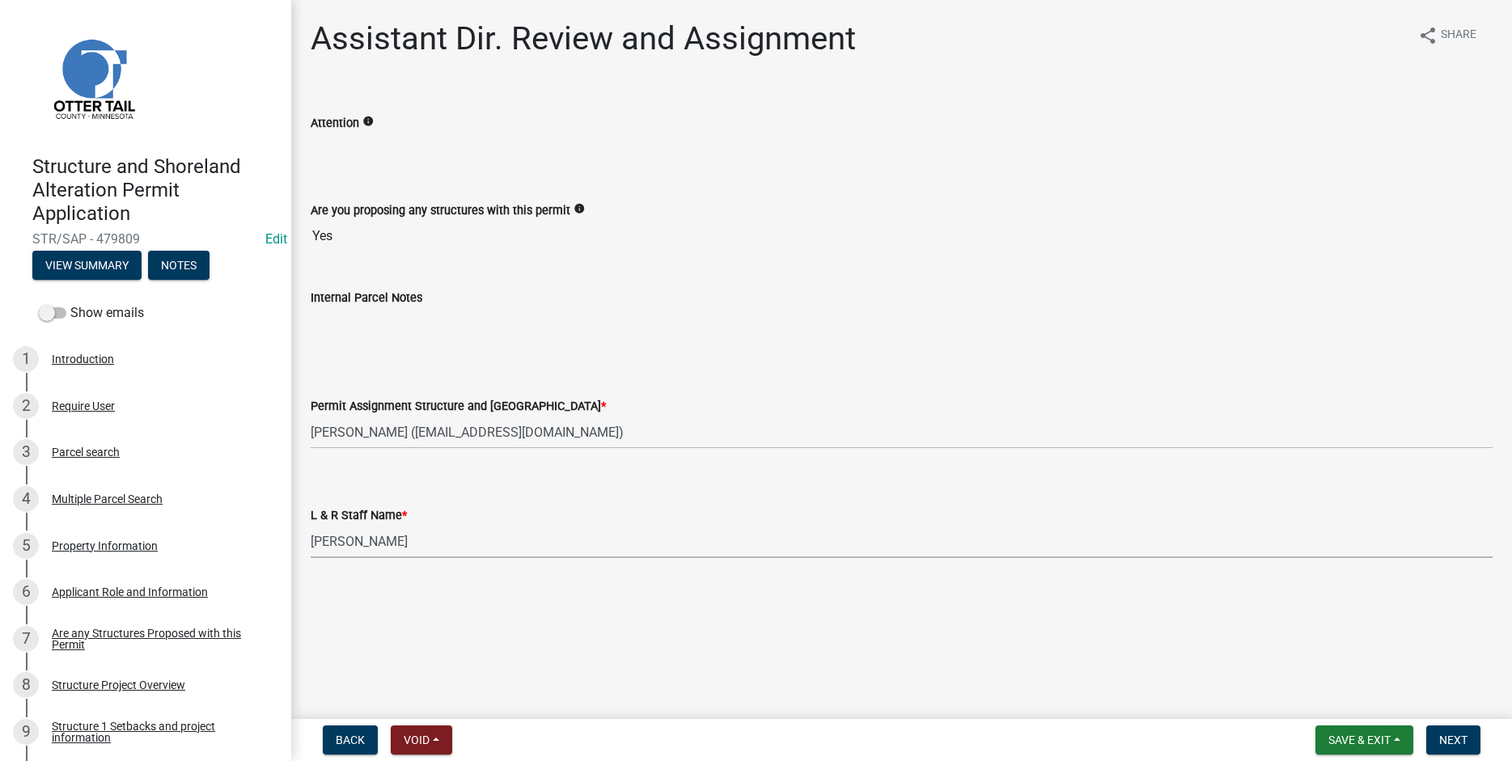
select select "f6a741f6-6d10-4601-9562-2e8ce244b7e0"
click at [1452, 738] on span "Next" at bounding box center [1453, 740] width 28 height 13
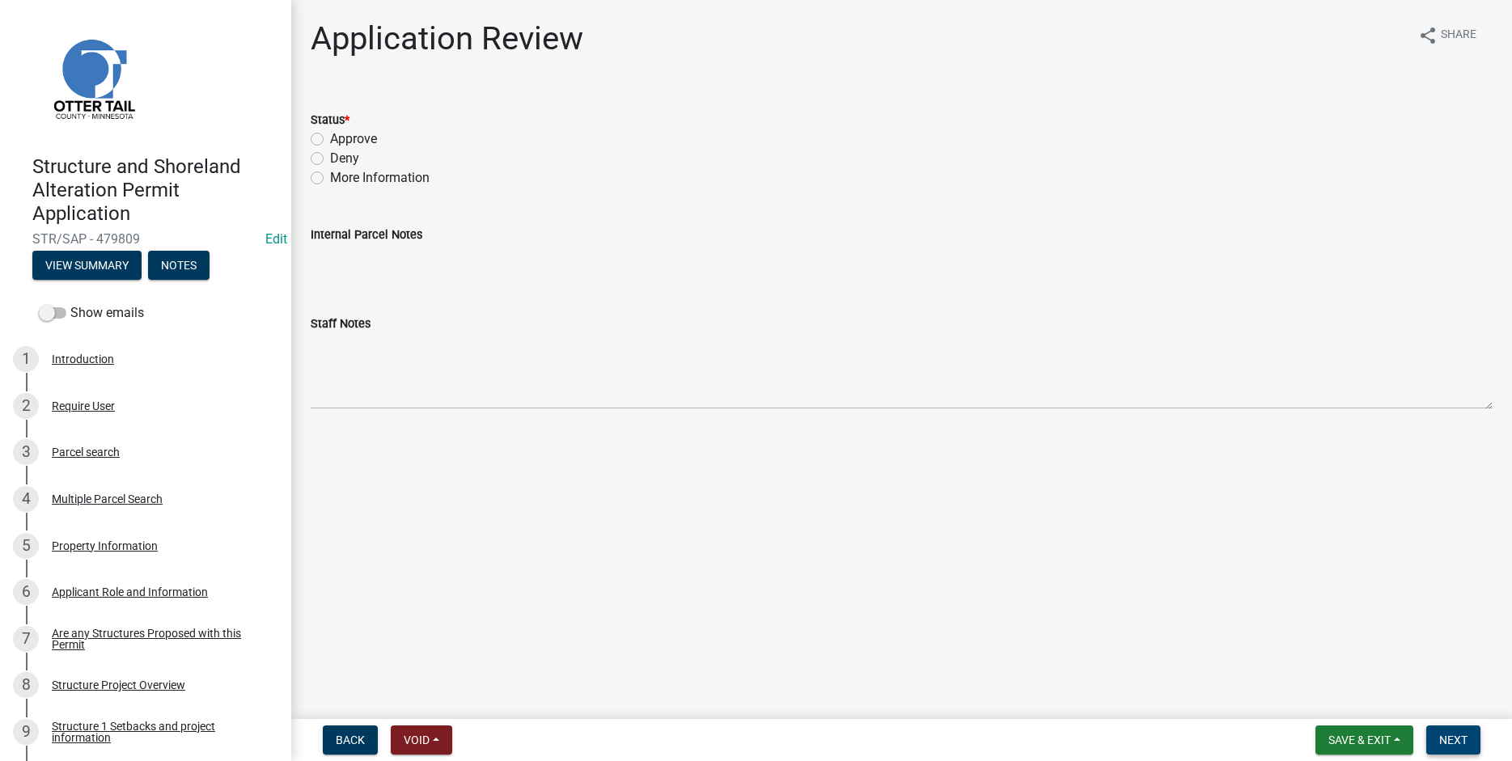
click at [1458, 740] on span "Next" at bounding box center [1453, 740] width 28 height 13
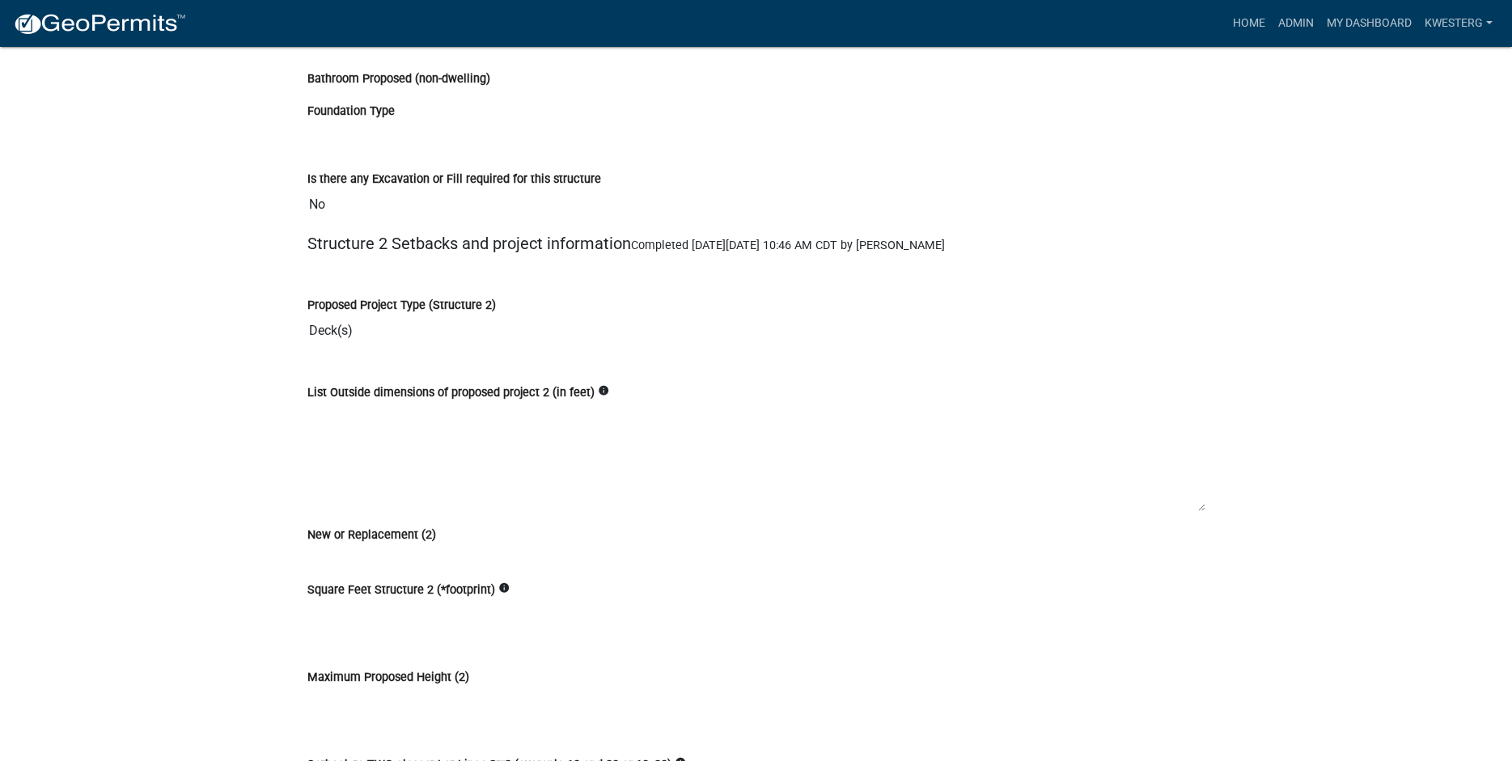
scroll to position [6005, 0]
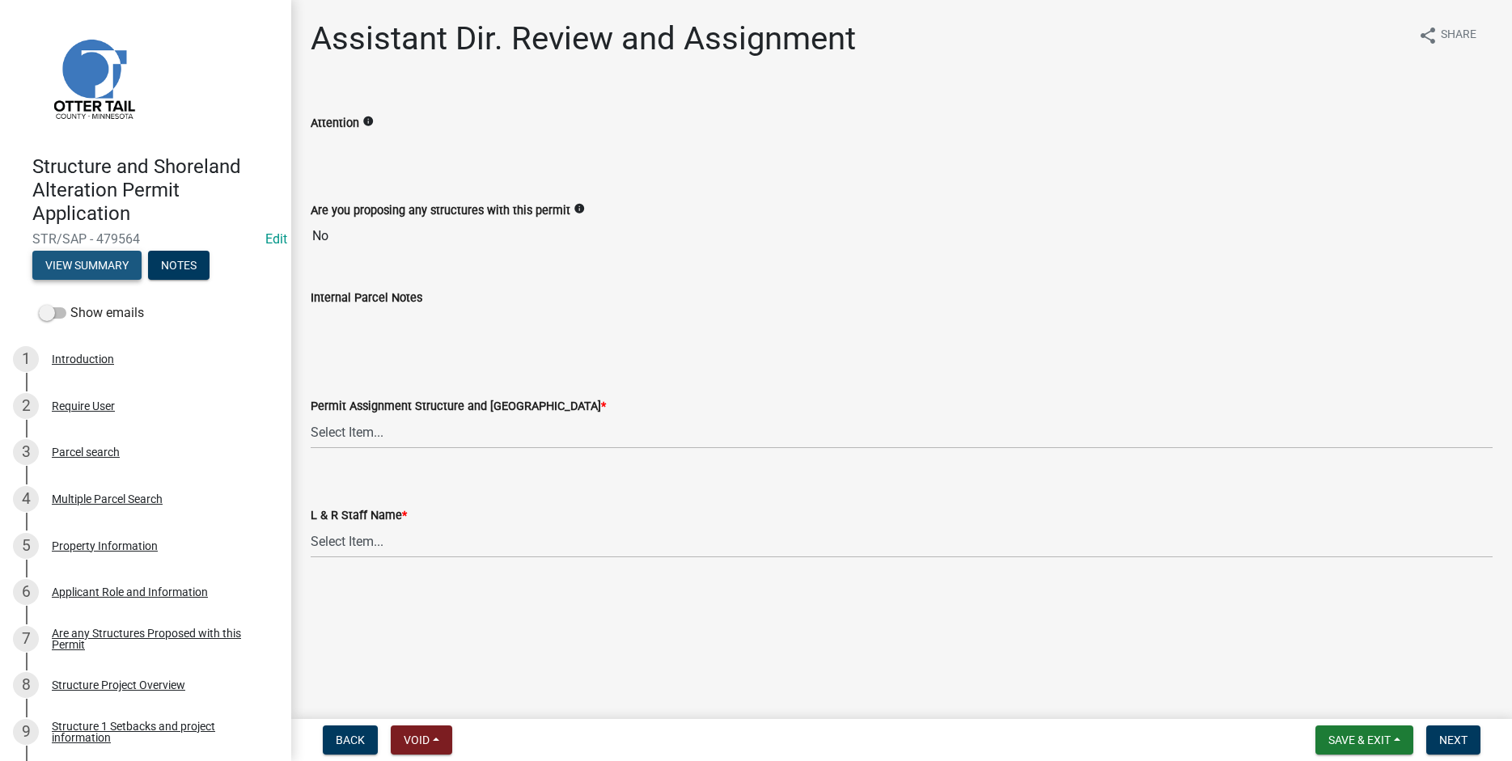
click at [80, 265] on button "View Summary" at bounding box center [86, 265] width 109 height 29
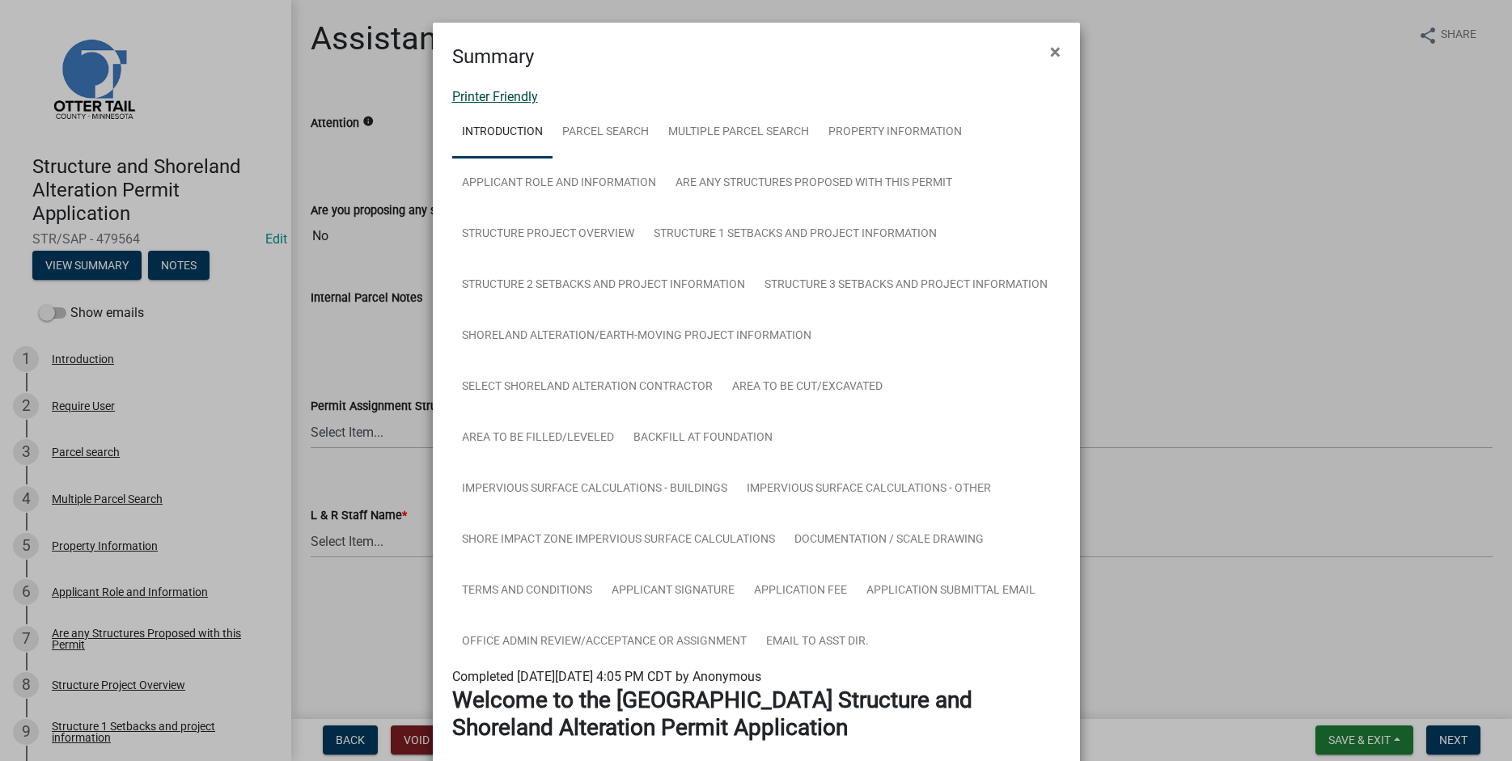
click at [486, 100] on link "Printer Friendly" at bounding box center [495, 96] width 86 height 15
click at [1058, 50] on span "×" at bounding box center [1055, 51] width 11 height 23
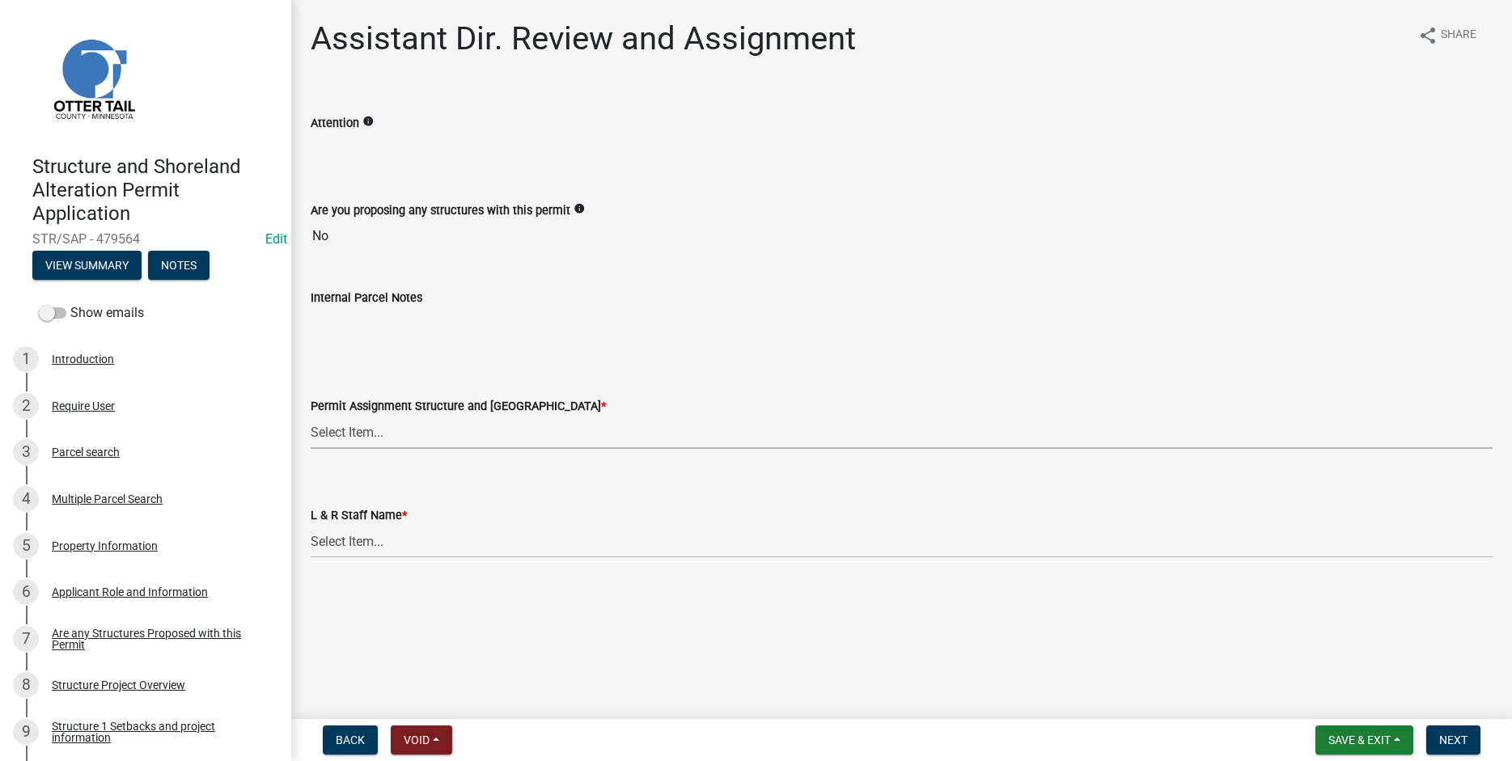
click at [311, 416] on select "Select Item... Alexis Newark (anewark@ottertailcounty.gov) Amy Busko (abusko@ot…" at bounding box center [902, 432] width 1182 height 33
click option "Eric Babolian (ebabolian@ottertailcounty.gov)" at bounding box center [0, 0] width 0 height 0
select select "989828fc-18e1-4803-8552-4d2c3470160b"
click at [311, 525] on select "Select Item... Alexis Newark Amy Busko Andrea Perales Brittany Tollefson Christ…" at bounding box center [902, 541] width 1182 height 33
click option "Eric Babolian" at bounding box center [0, 0] width 0 height 0
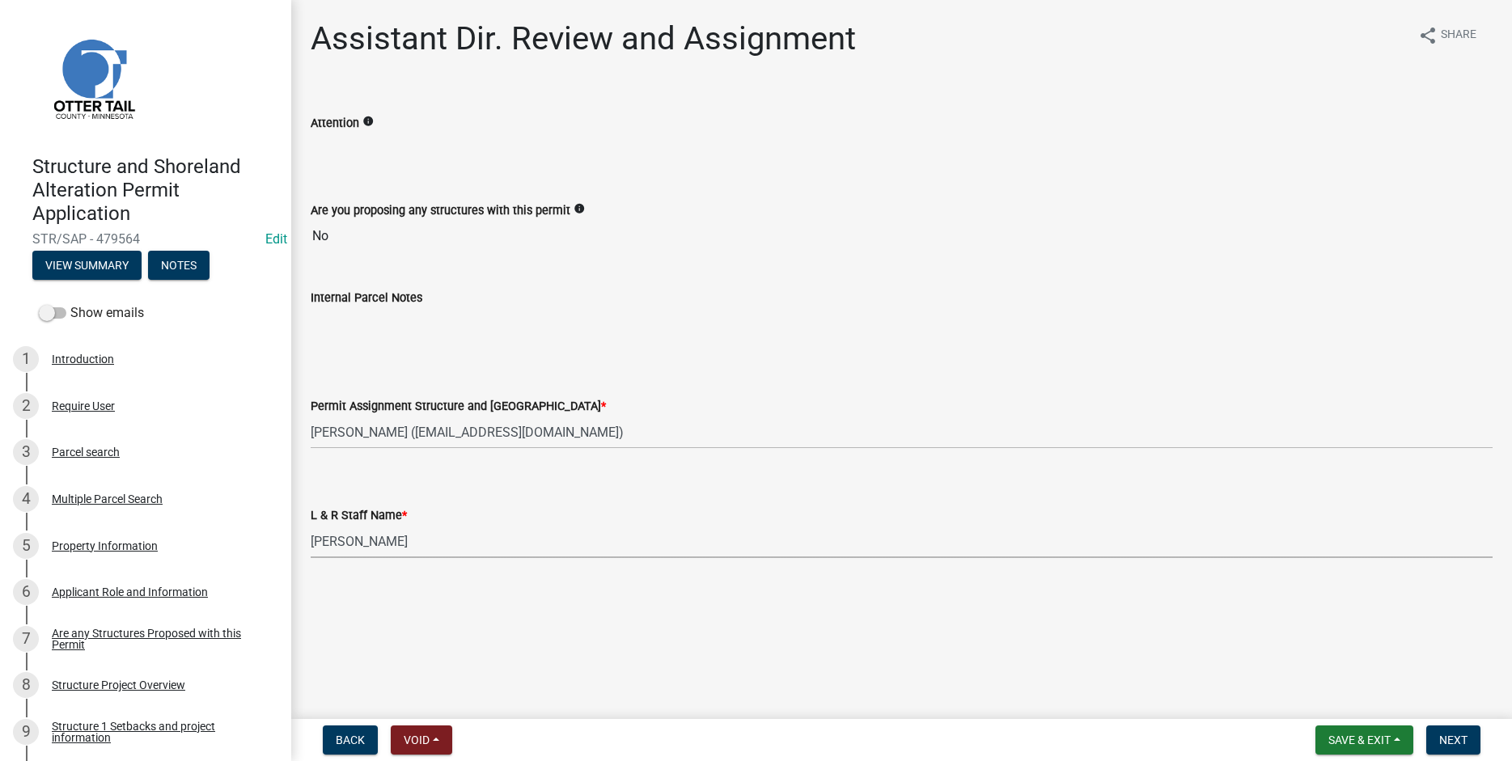
select select "f66be788-4dd6-459d-a9ec-6d83f4dfb709"
click at [1461, 743] on span "Next" at bounding box center [1453, 740] width 28 height 13
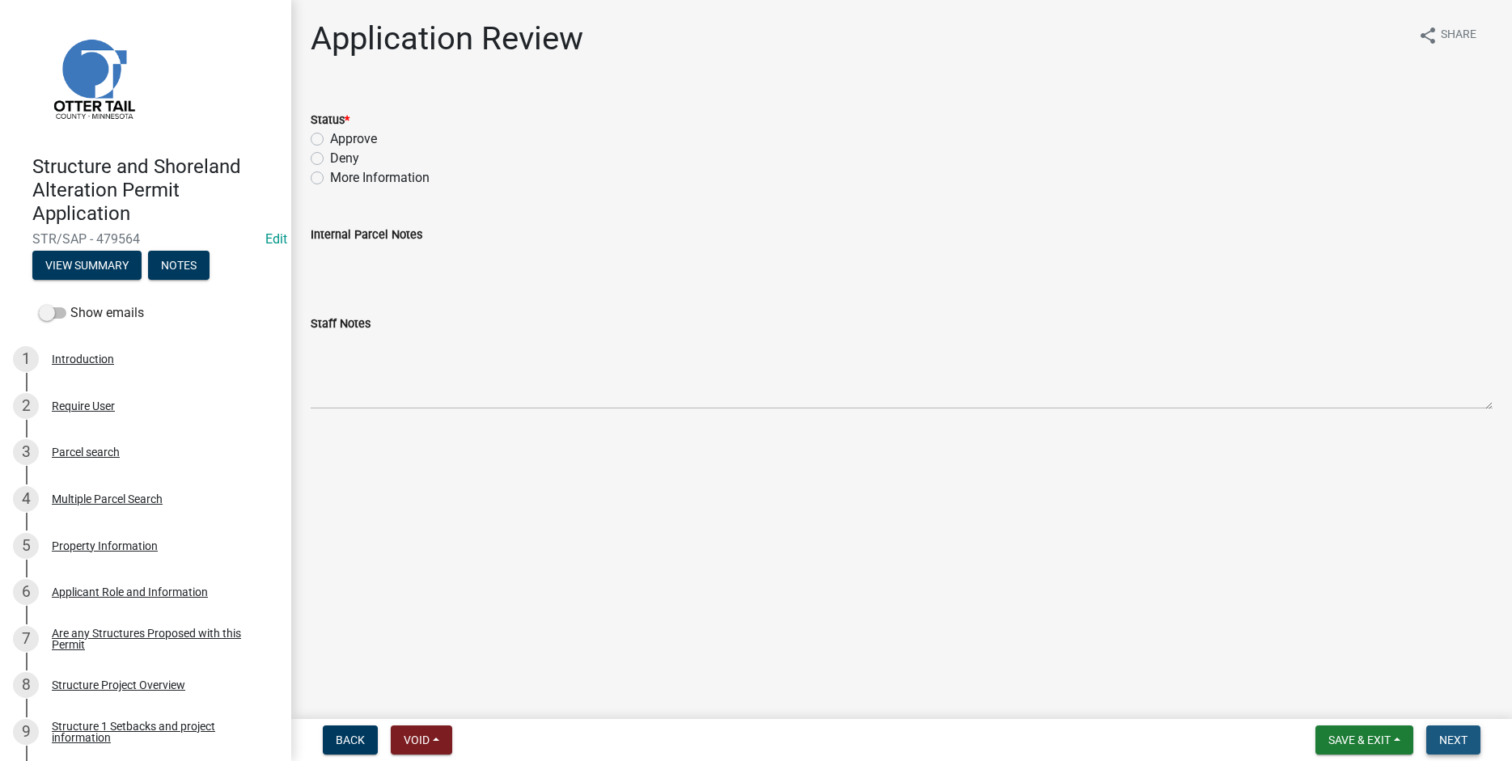
drag, startPoint x: 1456, startPoint y: 739, endPoint x: 542, endPoint y: 247, distance: 1037.6
click at [1456, 740] on span "Next" at bounding box center [1453, 740] width 28 height 13
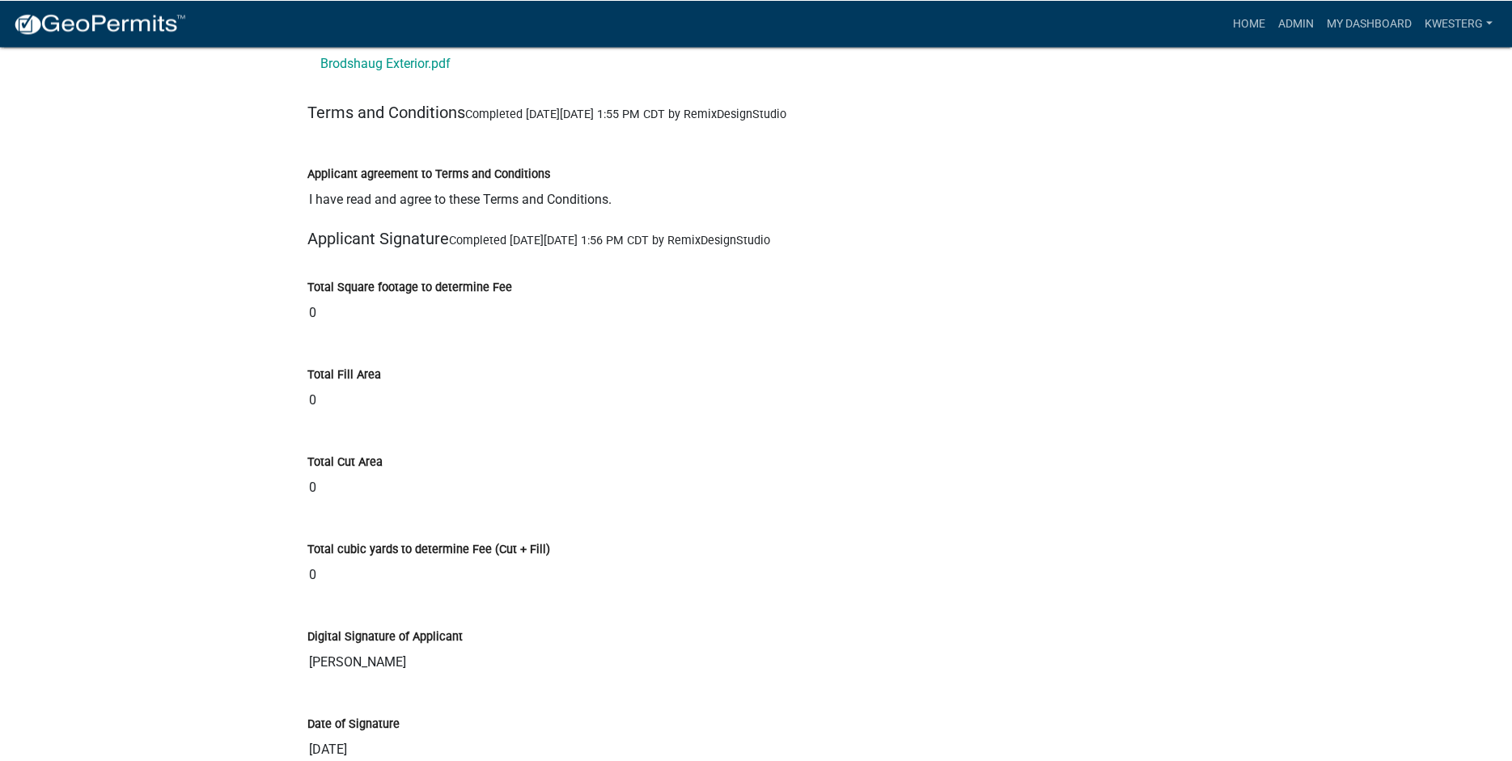
scroll to position [18054, 0]
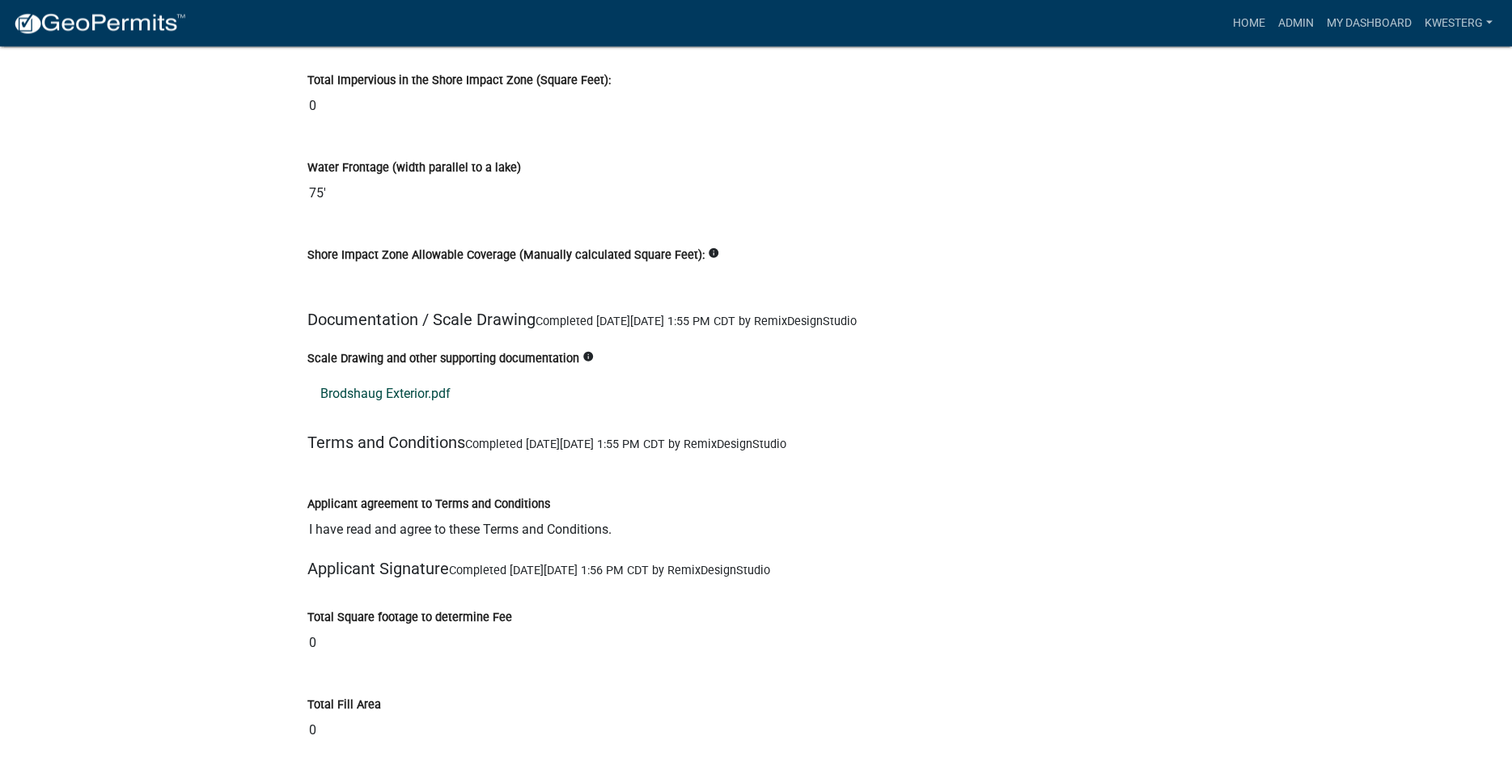
click at [359, 398] on link "Brodshaug Exterior.pdf" at bounding box center [756, 394] width 898 height 39
